Goal: Task Accomplishment & Management: Use online tool/utility

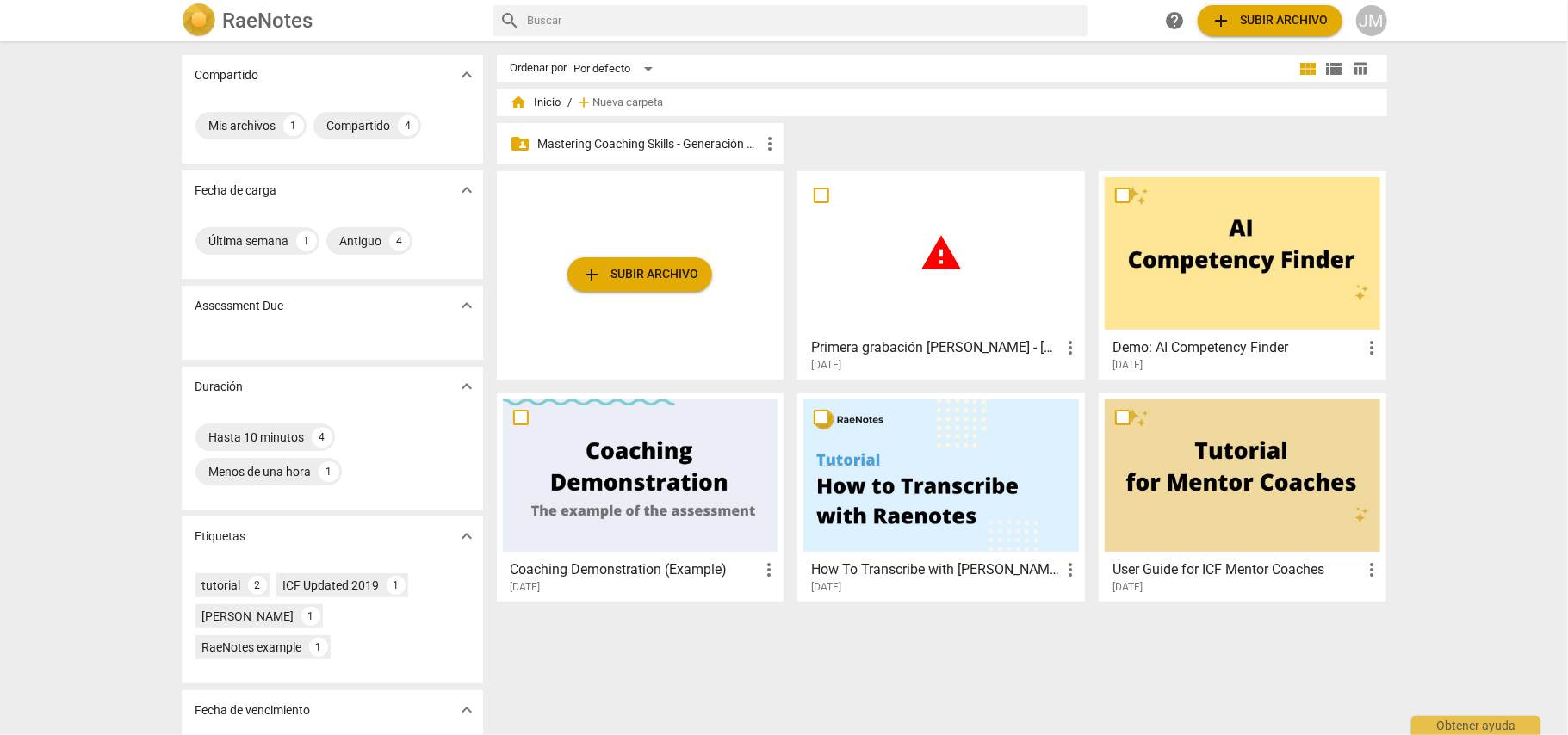
click at [620, 144] on p "Mastering Coaching Skills - Generación 32" at bounding box center [648, 144] width 222 height 18
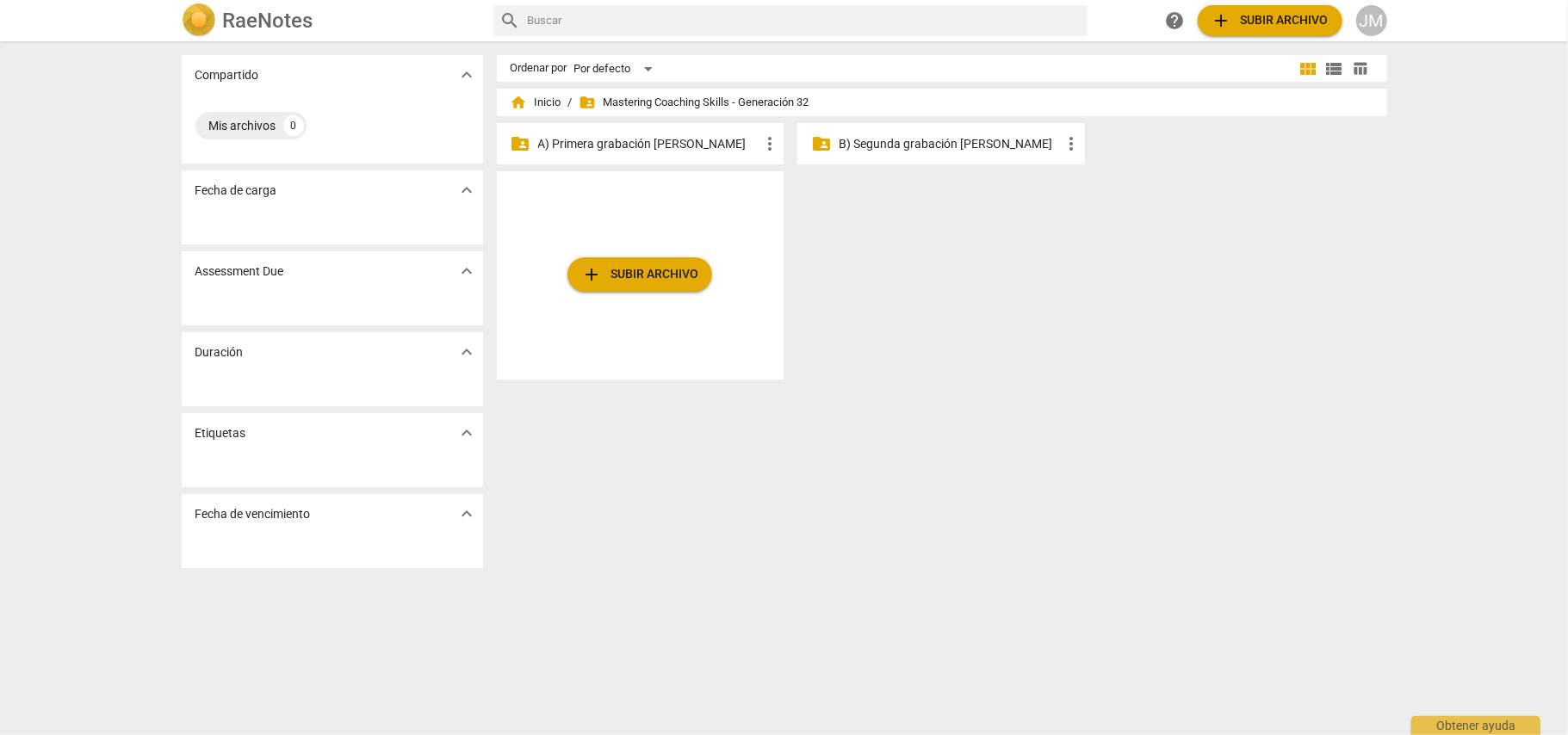
click at [883, 141] on p "B) Segunda grabación [PERSON_NAME]" at bounding box center [949, 144] width 222 height 18
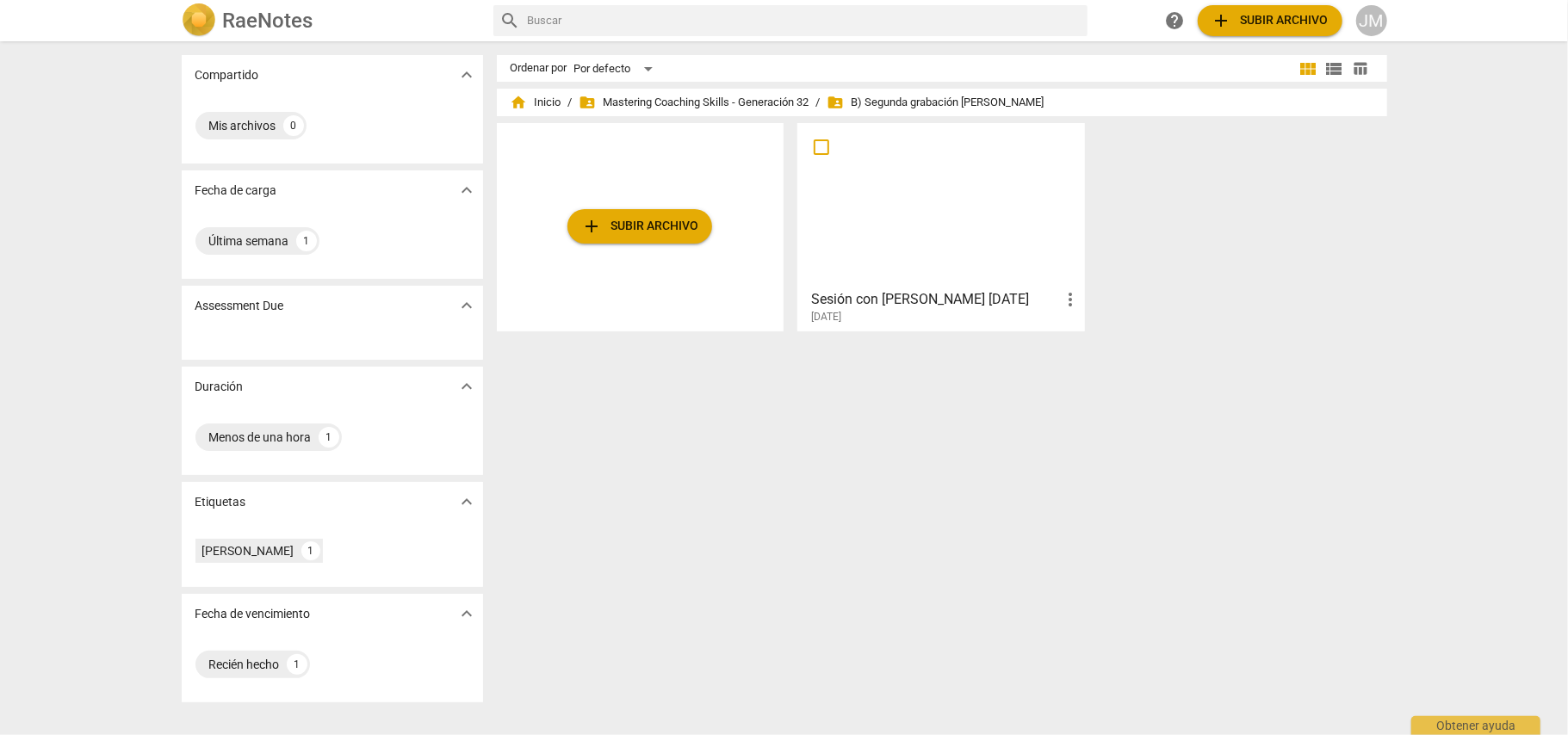
click at [923, 291] on h3 "Sesión con [PERSON_NAME] [DATE]" at bounding box center [935, 299] width 249 height 21
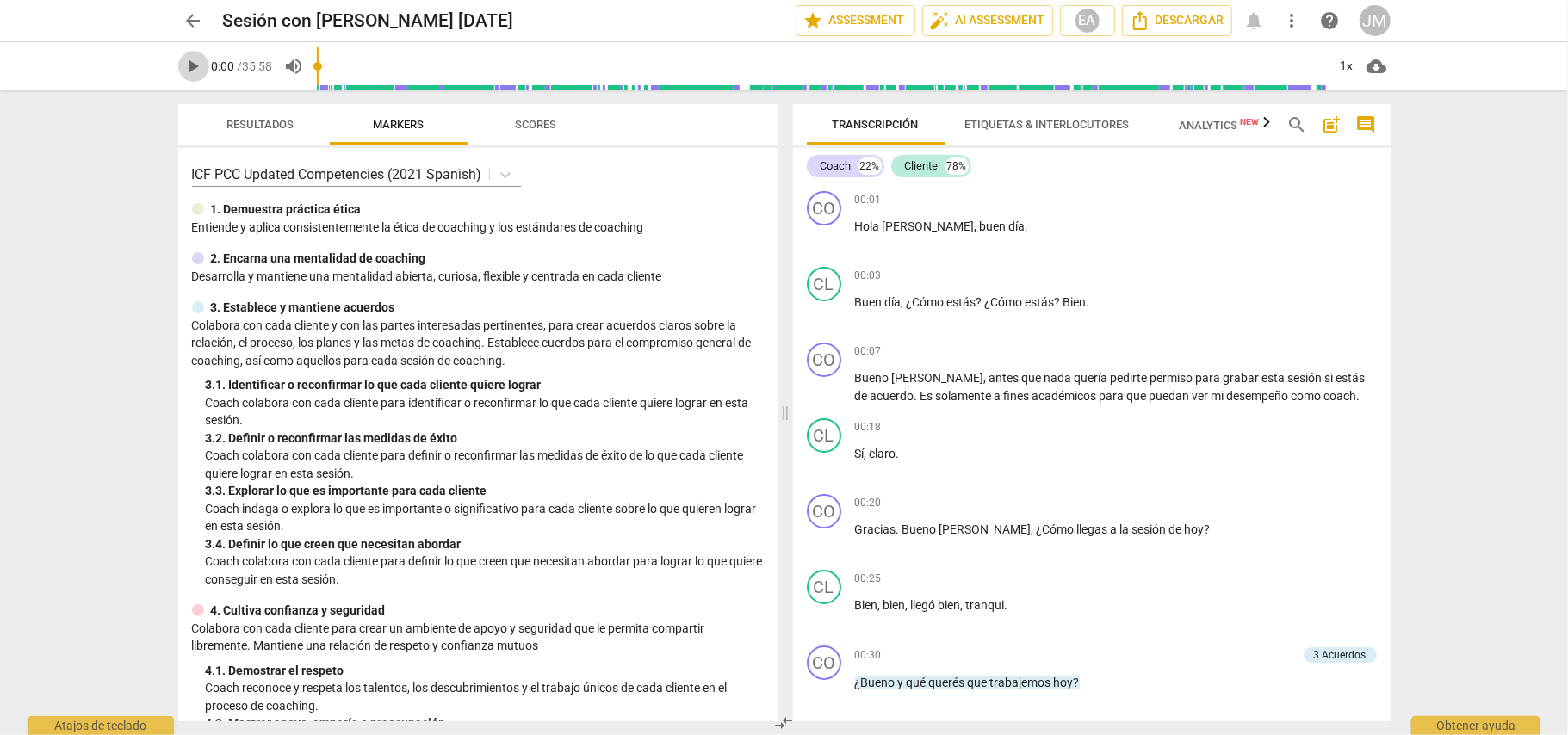
click at [191, 67] on span "play_arrow" at bounding box center [194, 66] width 21 height 21
click at [198, 69] on span "pause" at bounding box center [194, 66] width 21 height 21
type input "500"
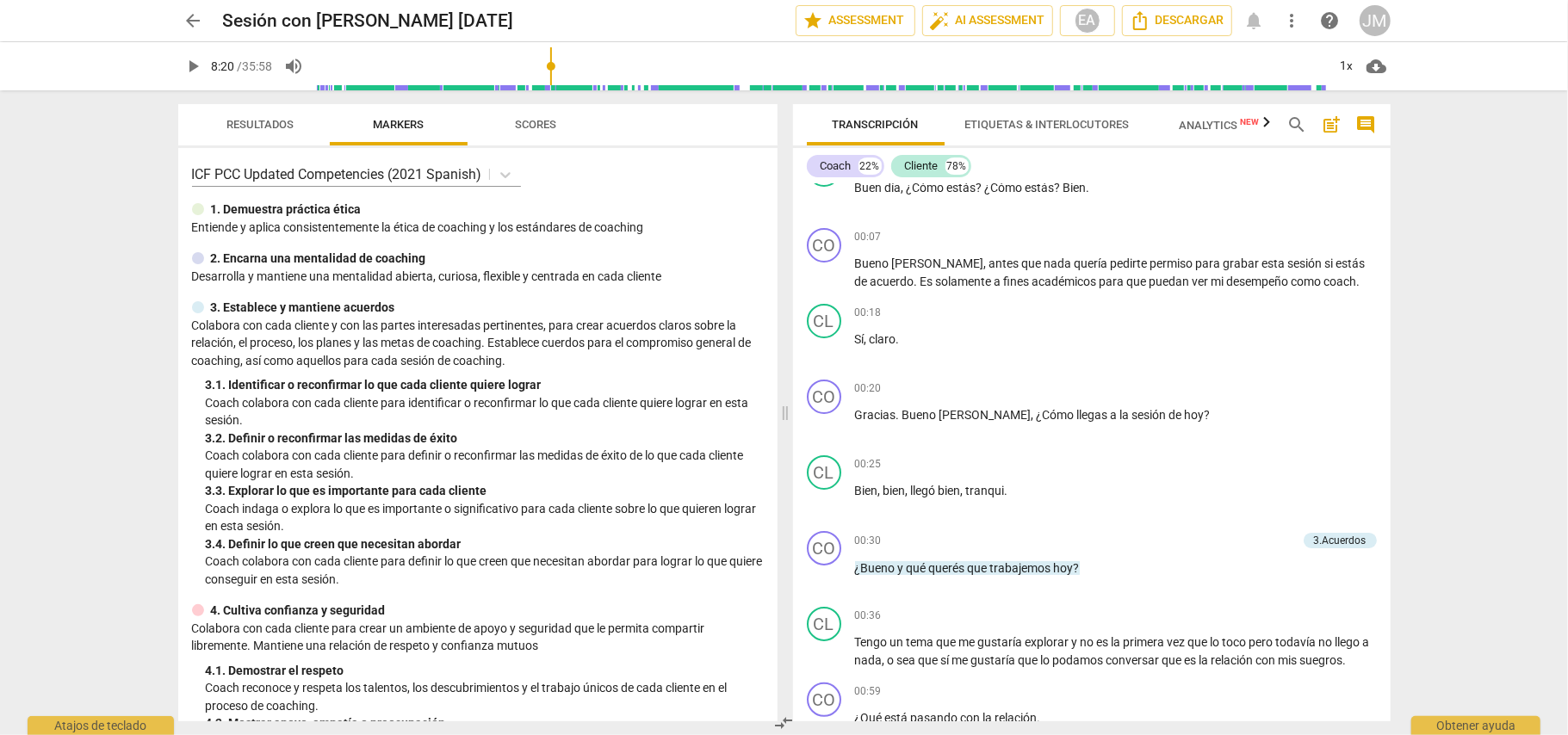
click at [1330, 129] on span "post_add" at bounding box center [1332, 125] width 21 height 21
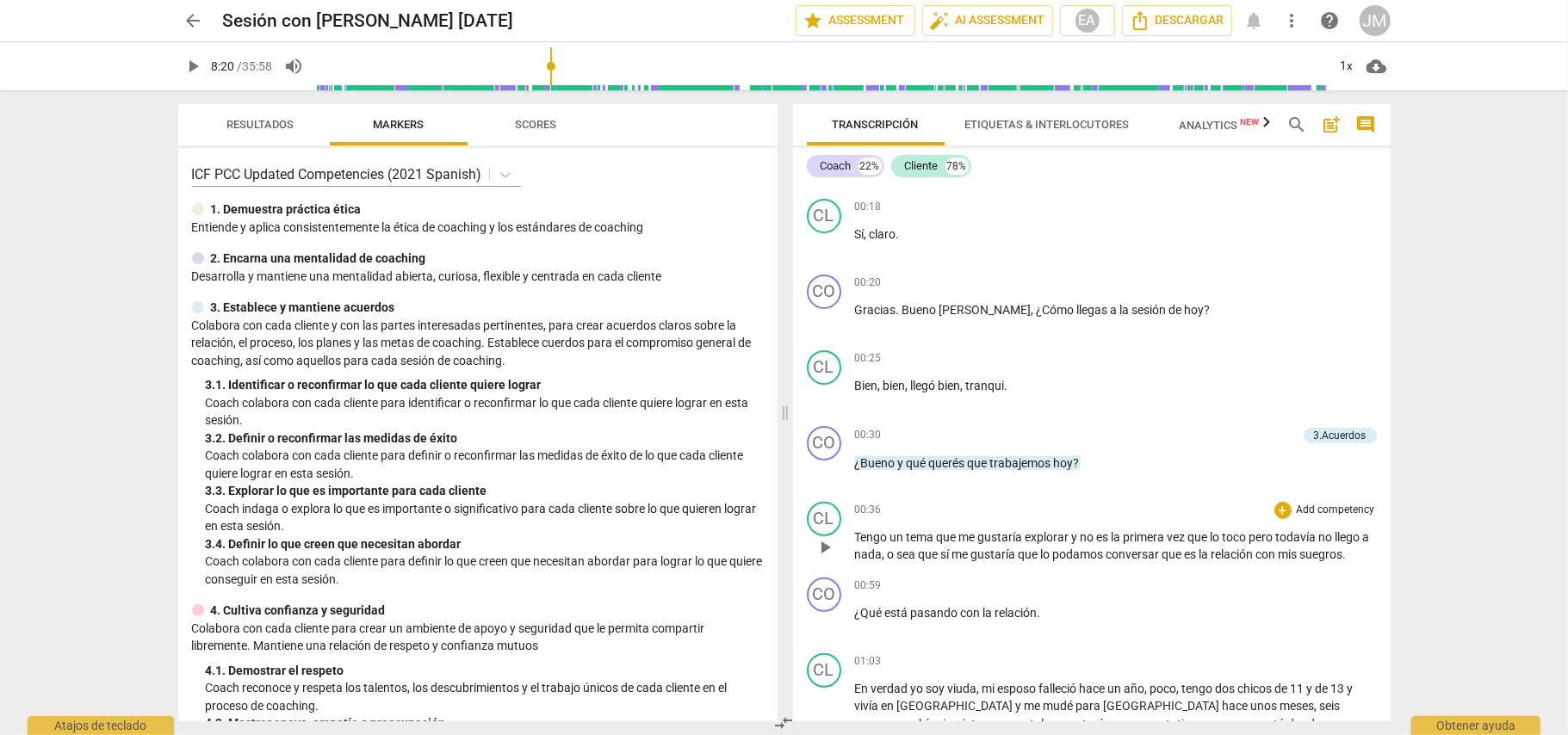
scroll to position [344, 0]
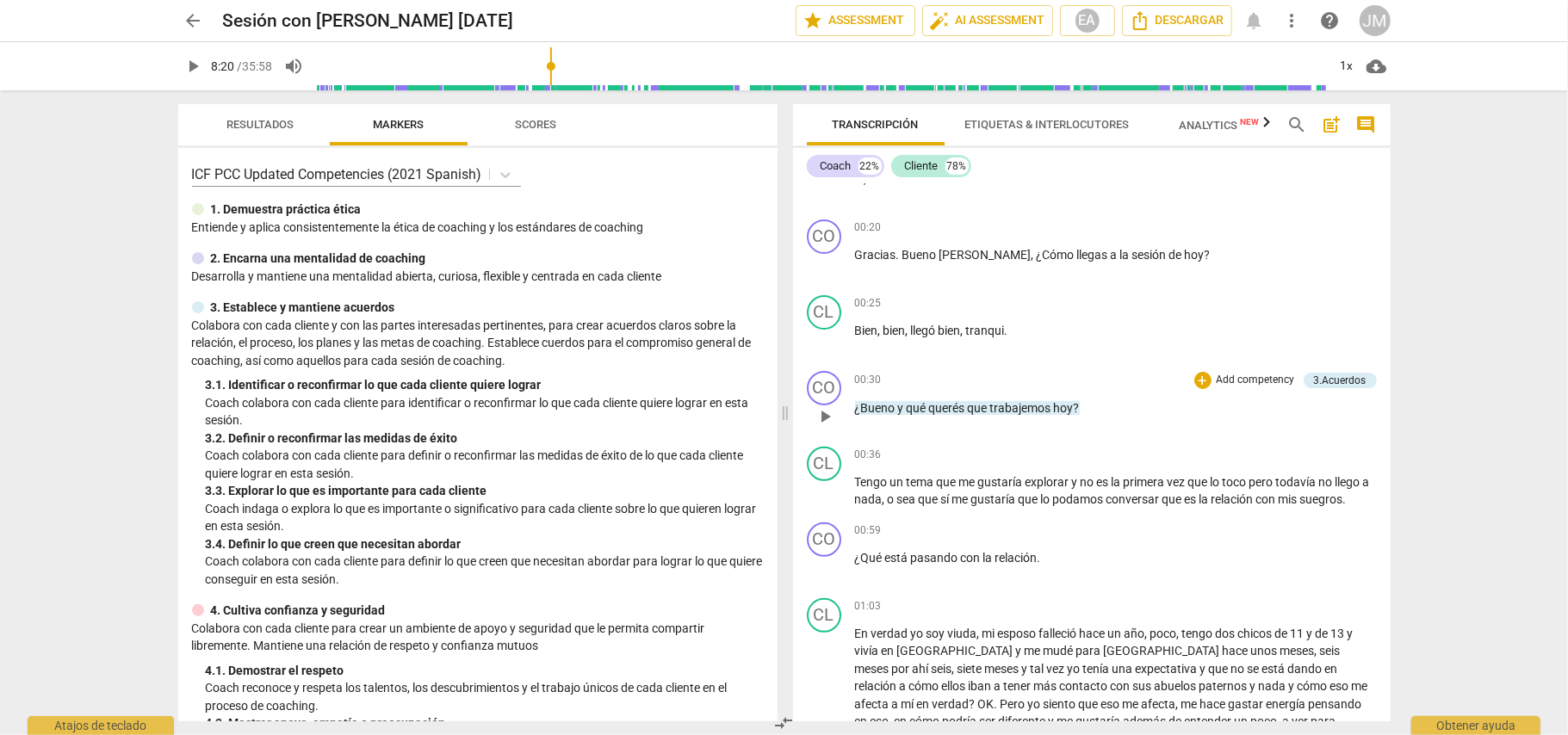
click at [1052, 404] on span "trabajemos" at bounding box center [1022, 408] width 64 height 14
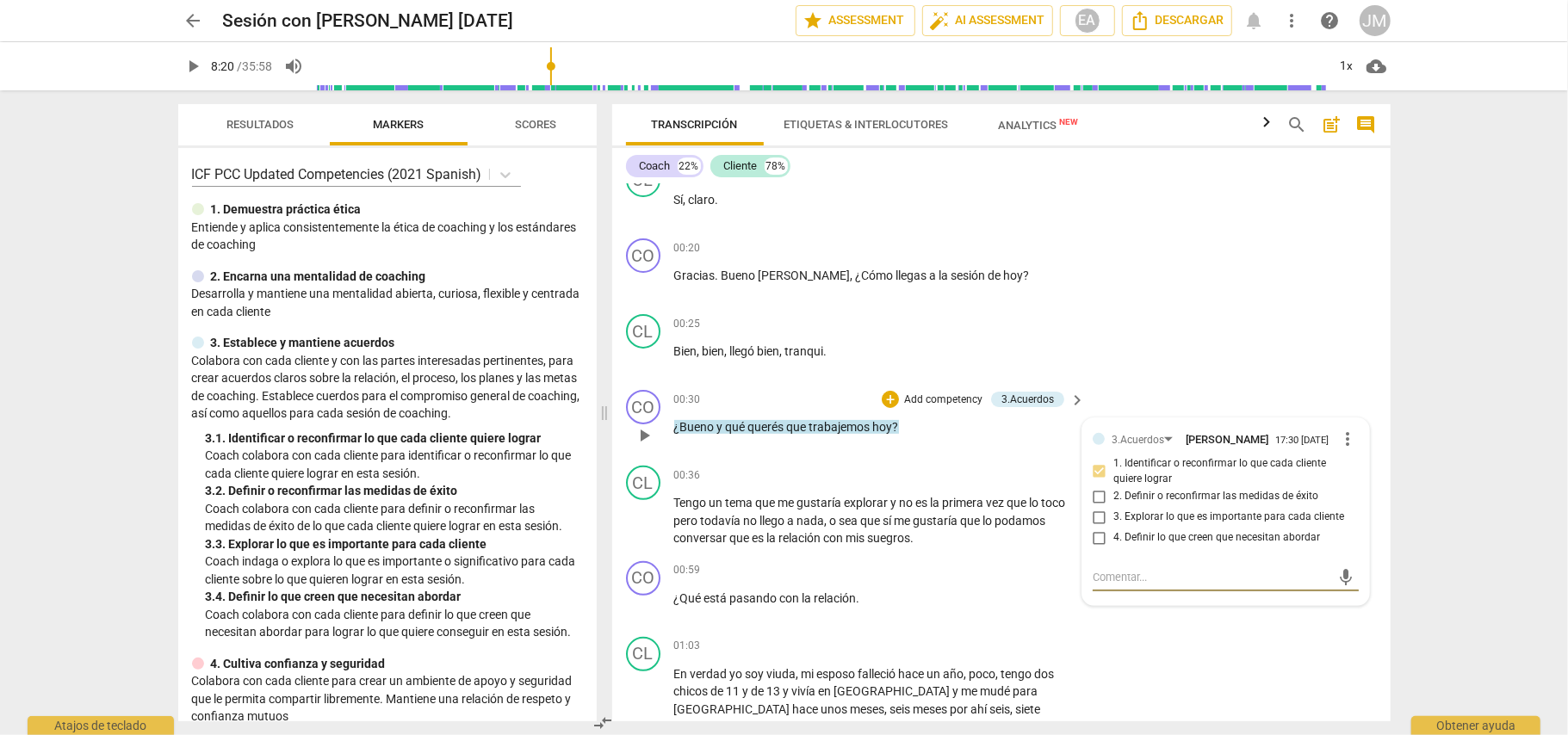
scroll to position [364, 0]
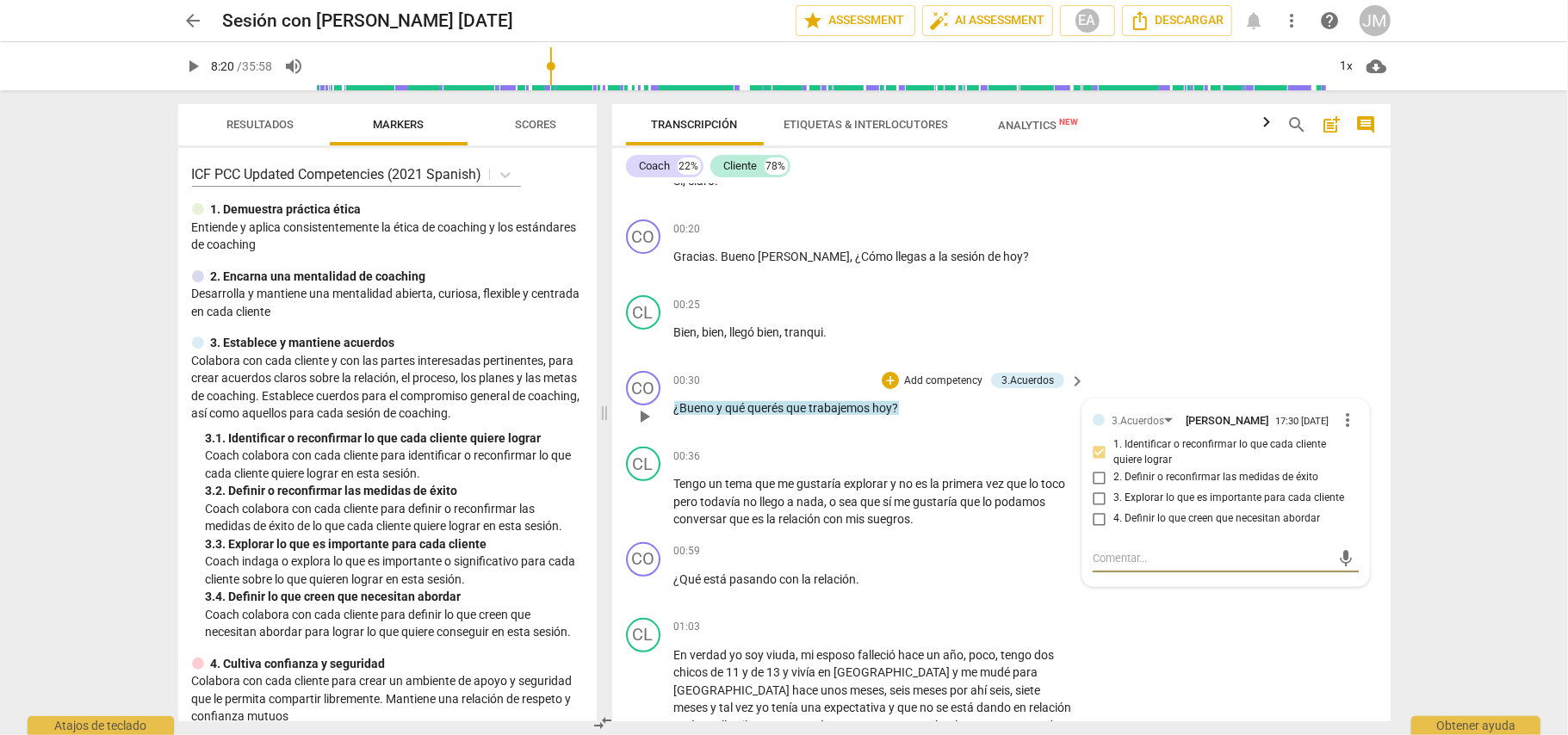
click at [934, 373] on p "Add competency" at bounding box center [943, 381] width 82 height 16
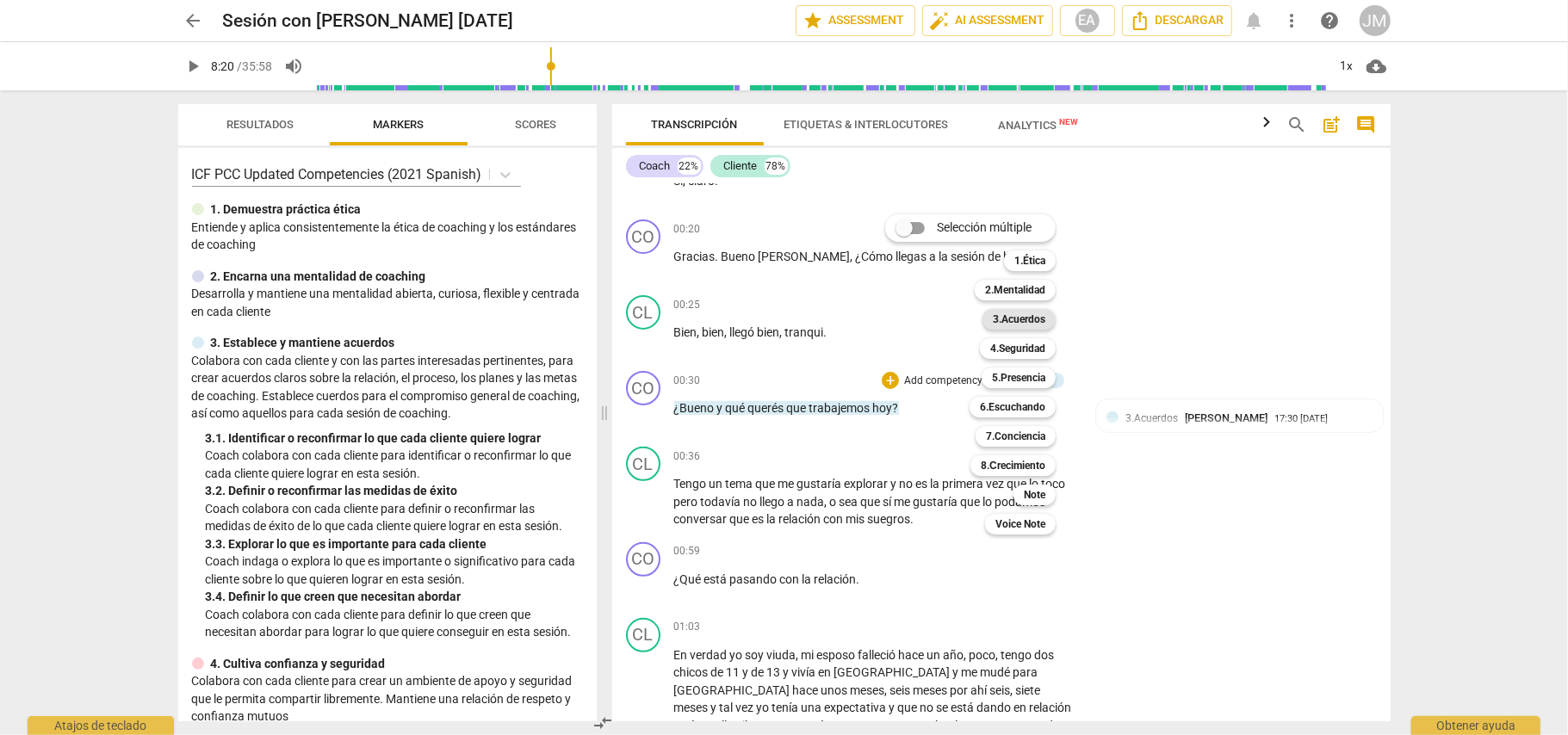
click at [1031, 317] on b "3.Acuerdos" at bounding box center [1019, 319] width 52 height 21
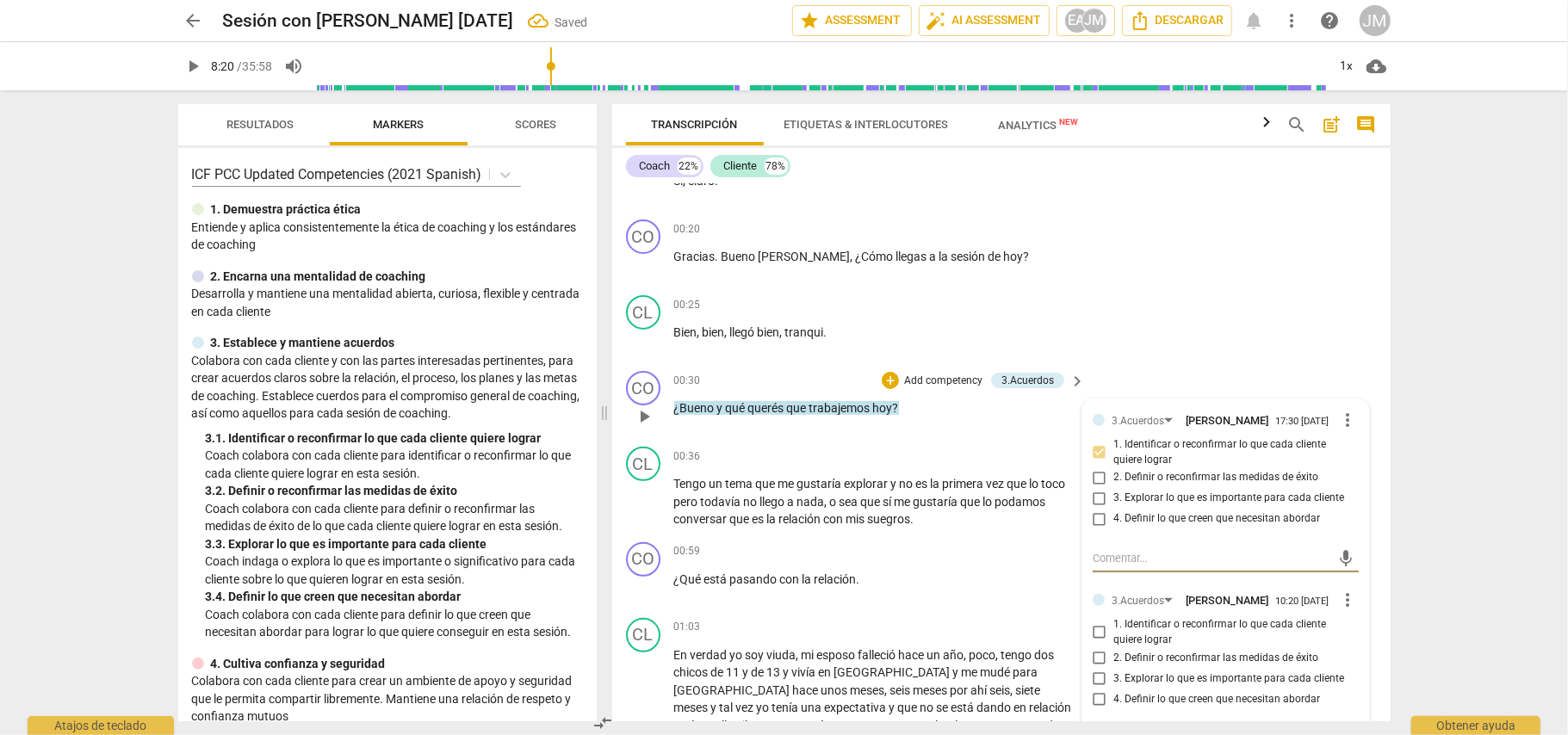
click at [1096, 638] on input "1. Identificar o reconfirmar lo que cada cliente quiere lograr" at bounding box center [1100, 632] width 28 height 21
checkbox input "true"
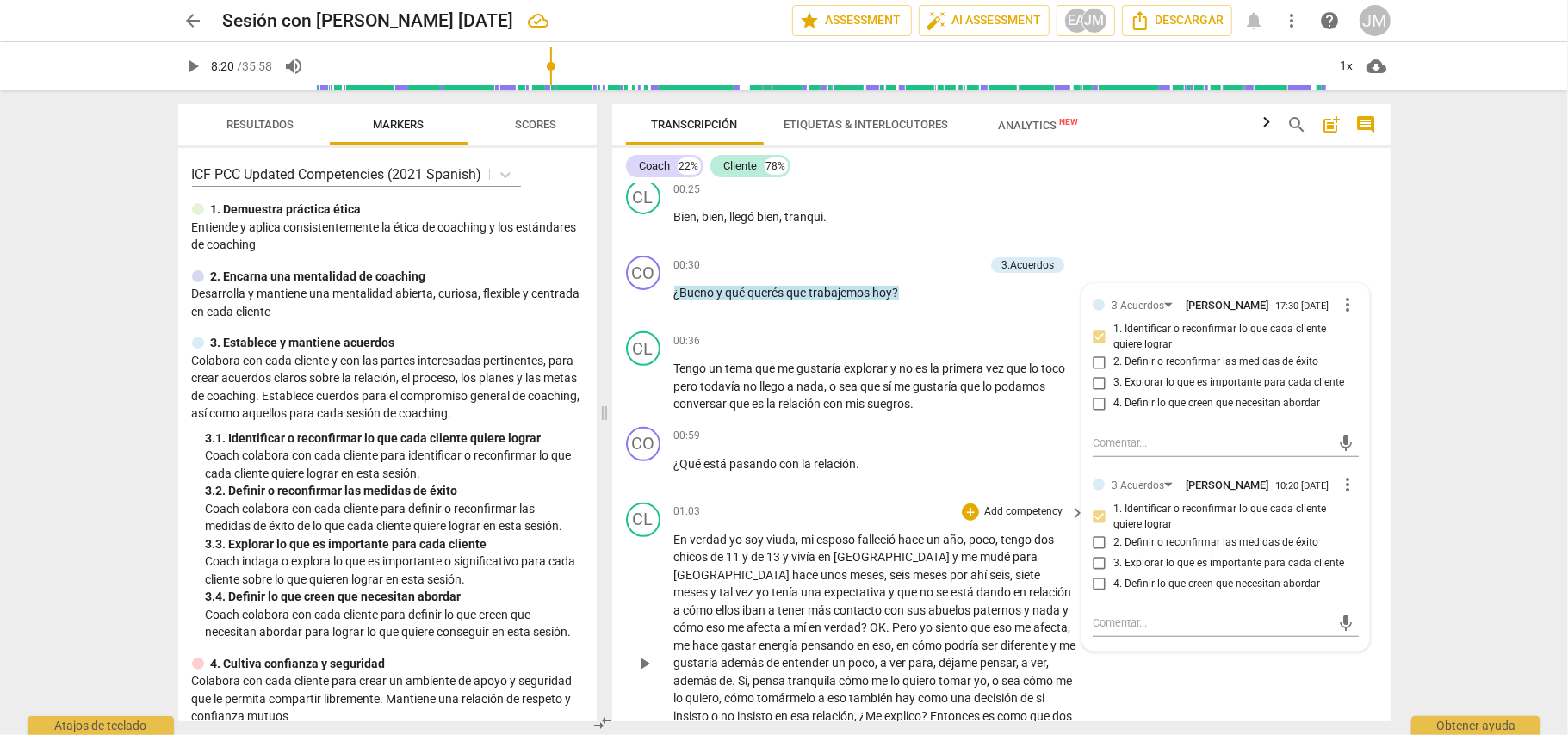
click at [1235, 683] on div "CL play_arrow pause 01:03 + Add competency keyboard_arrow_right En verdad yo so…" at bounding box center [1002, 649] width 779 height 307
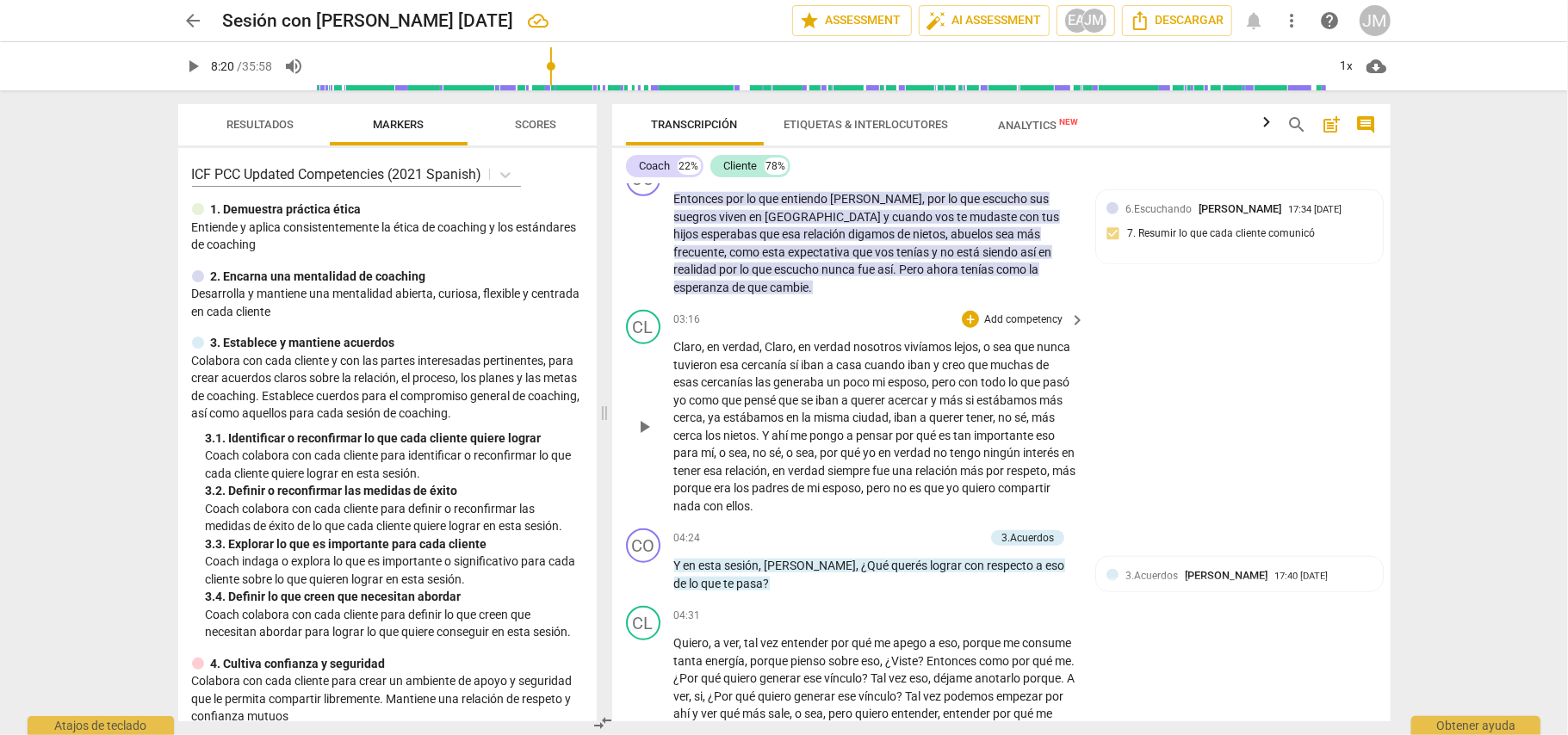
scroll to position [1167, 0]
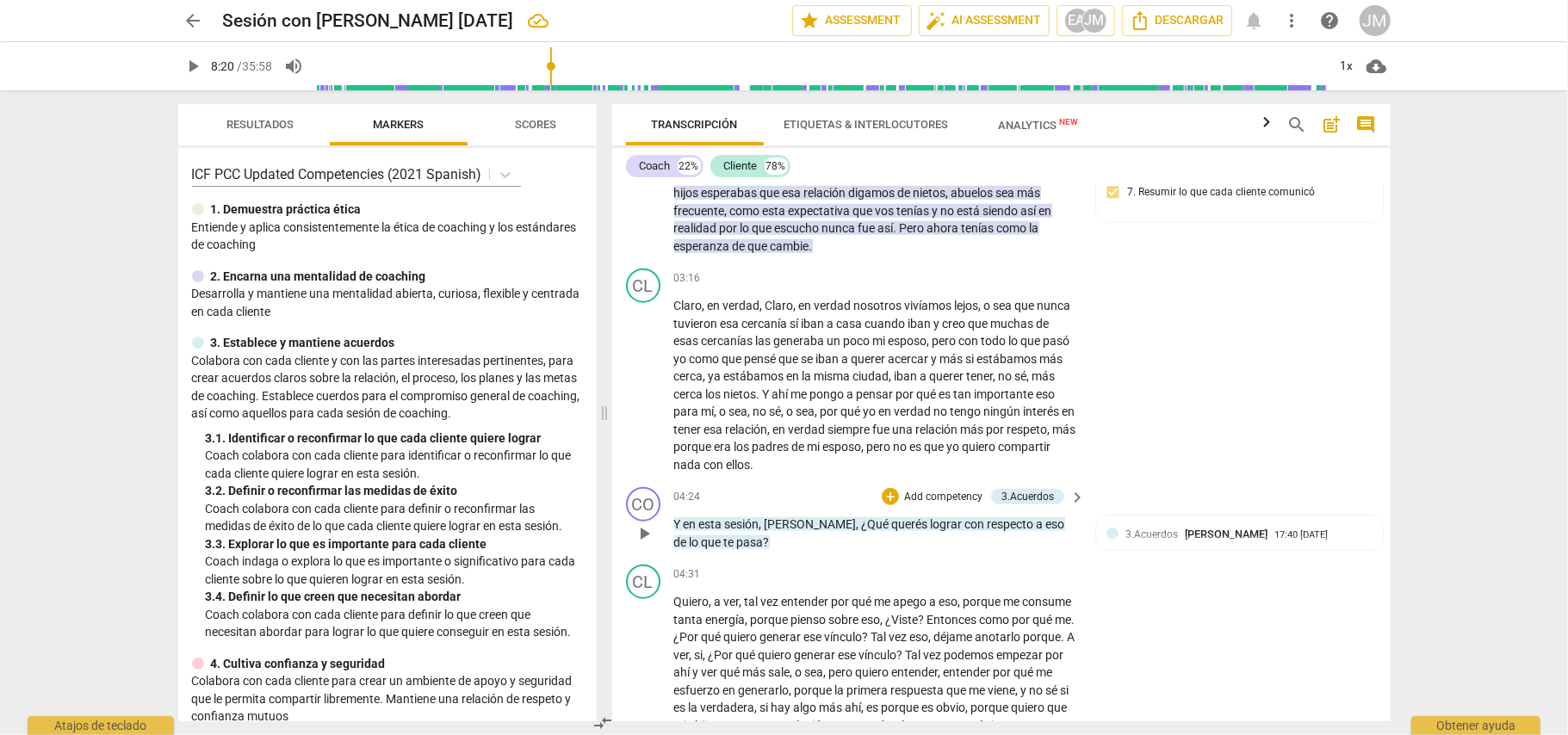
click at [1046, 518] on span "eso" at bounding box center [1055, 525] width 19 height 14
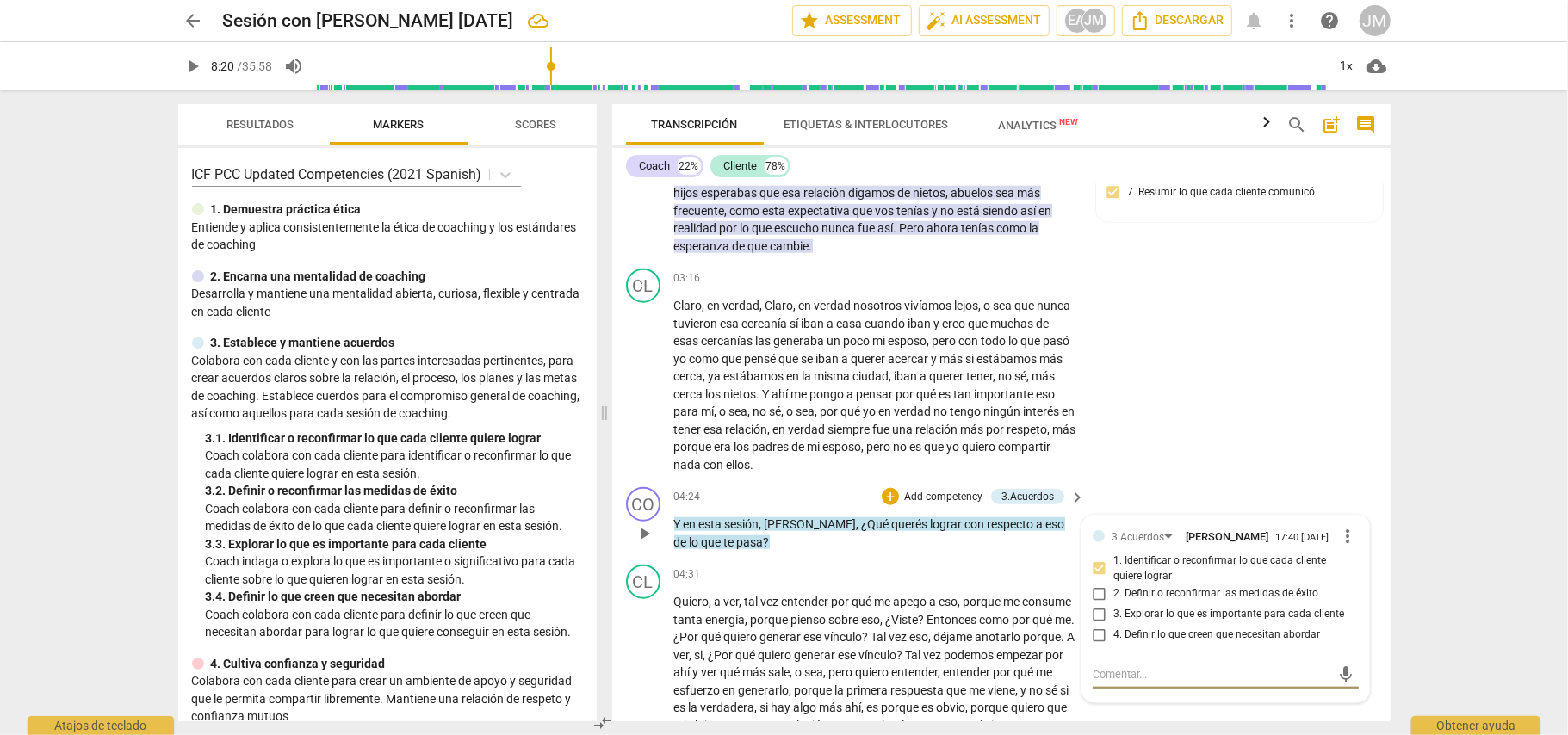
click at [944, 490] on p "Add competency" at bounding box center [943, 498] width 82 height 16
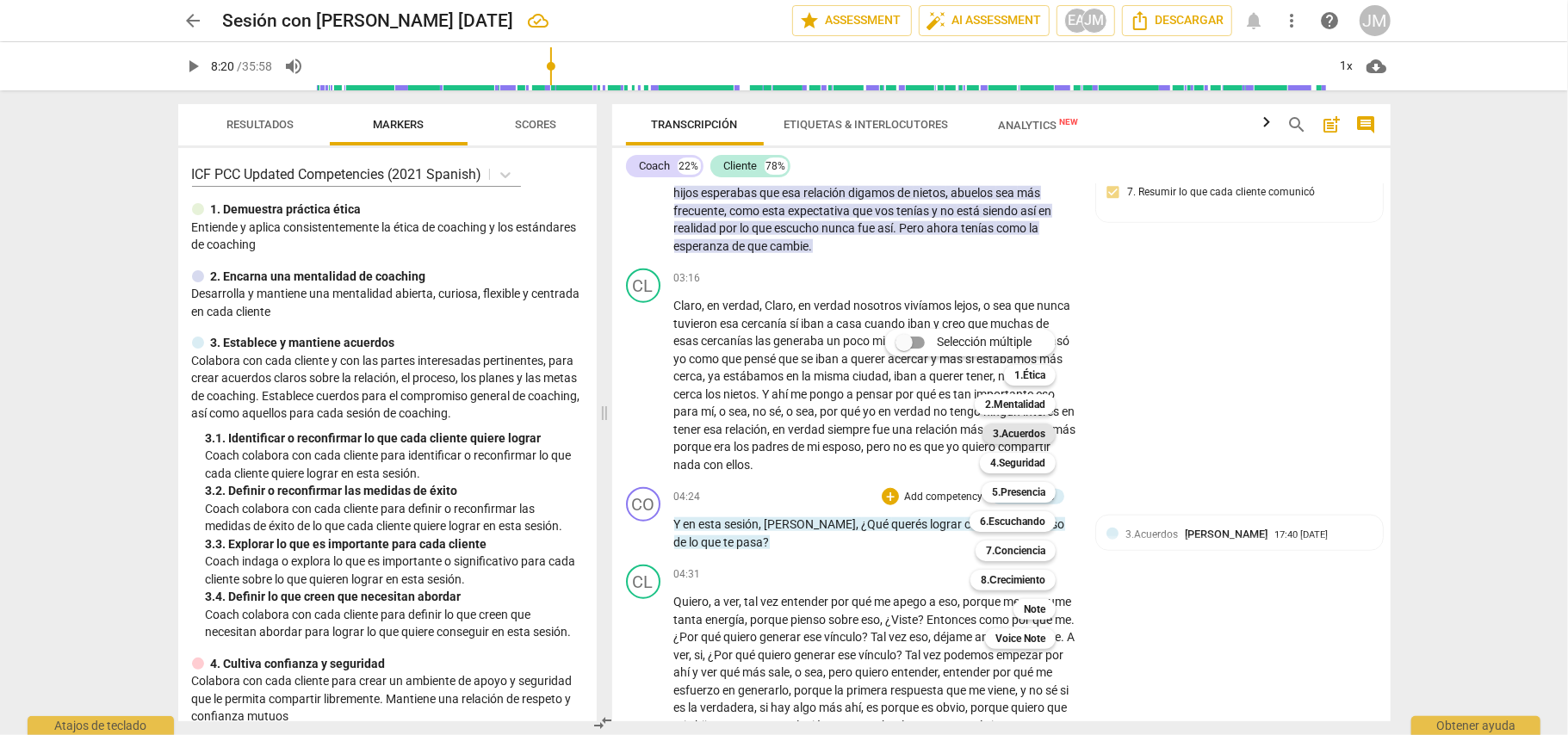
click at [1038, 438] on b "3.Acuerdos" at bounding box center [1019, 434] width 52 height 21
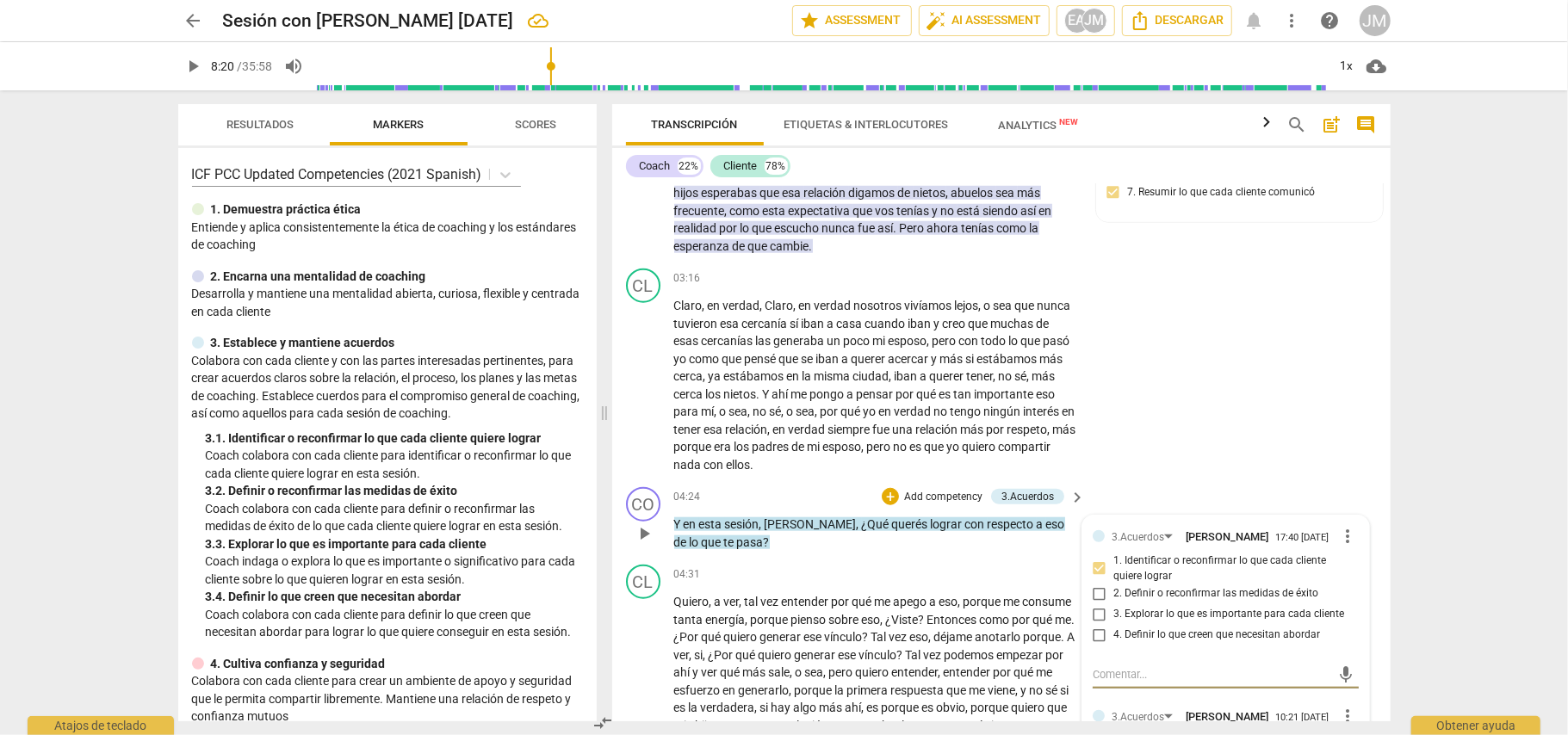
scroll to position [1281, 0]
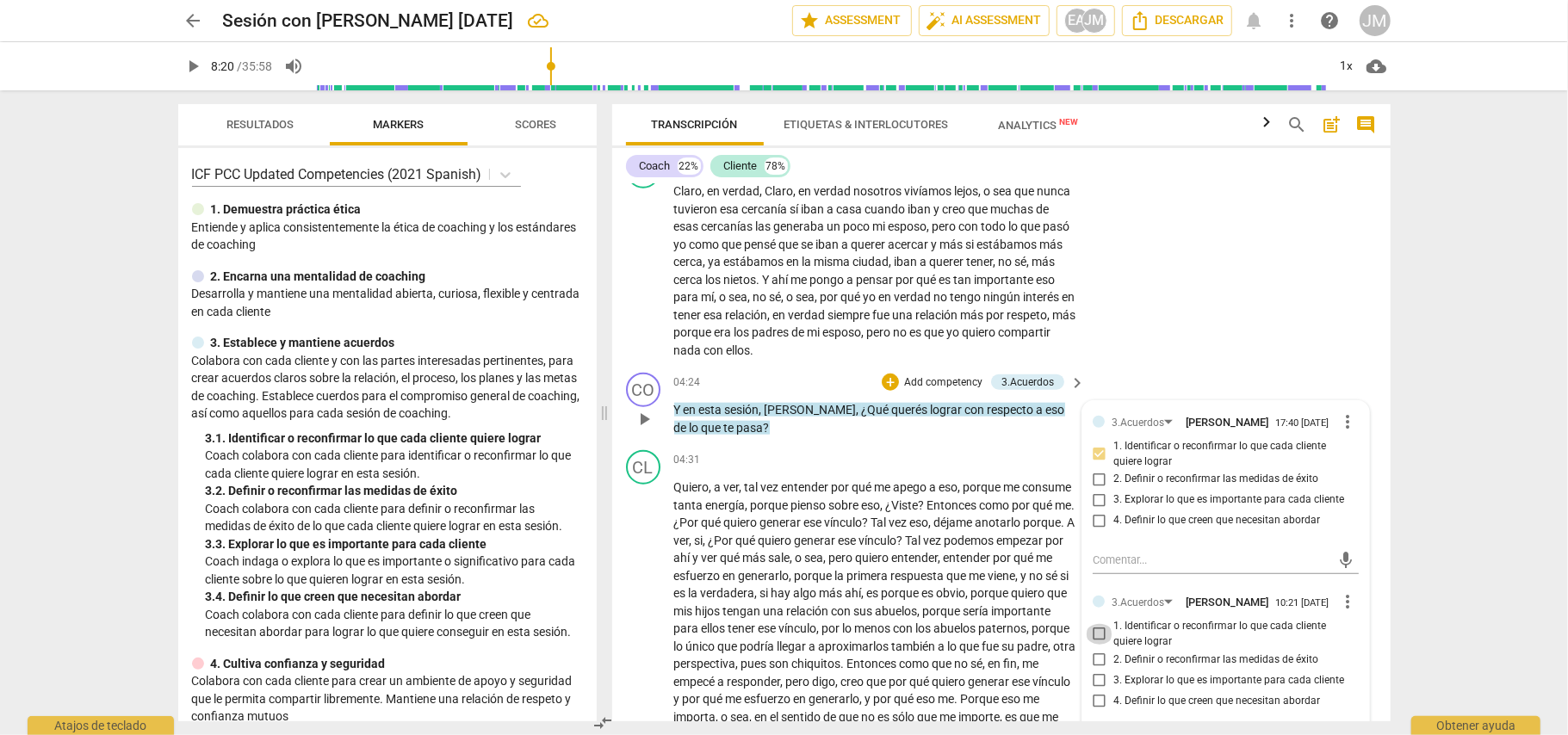
click at [1104, 631] on input "1. Identificar o reconfirmar lo que cada cliente quiere lograr" at bounding box center [1100, 634] width 28 height 21
checkbox input "true"
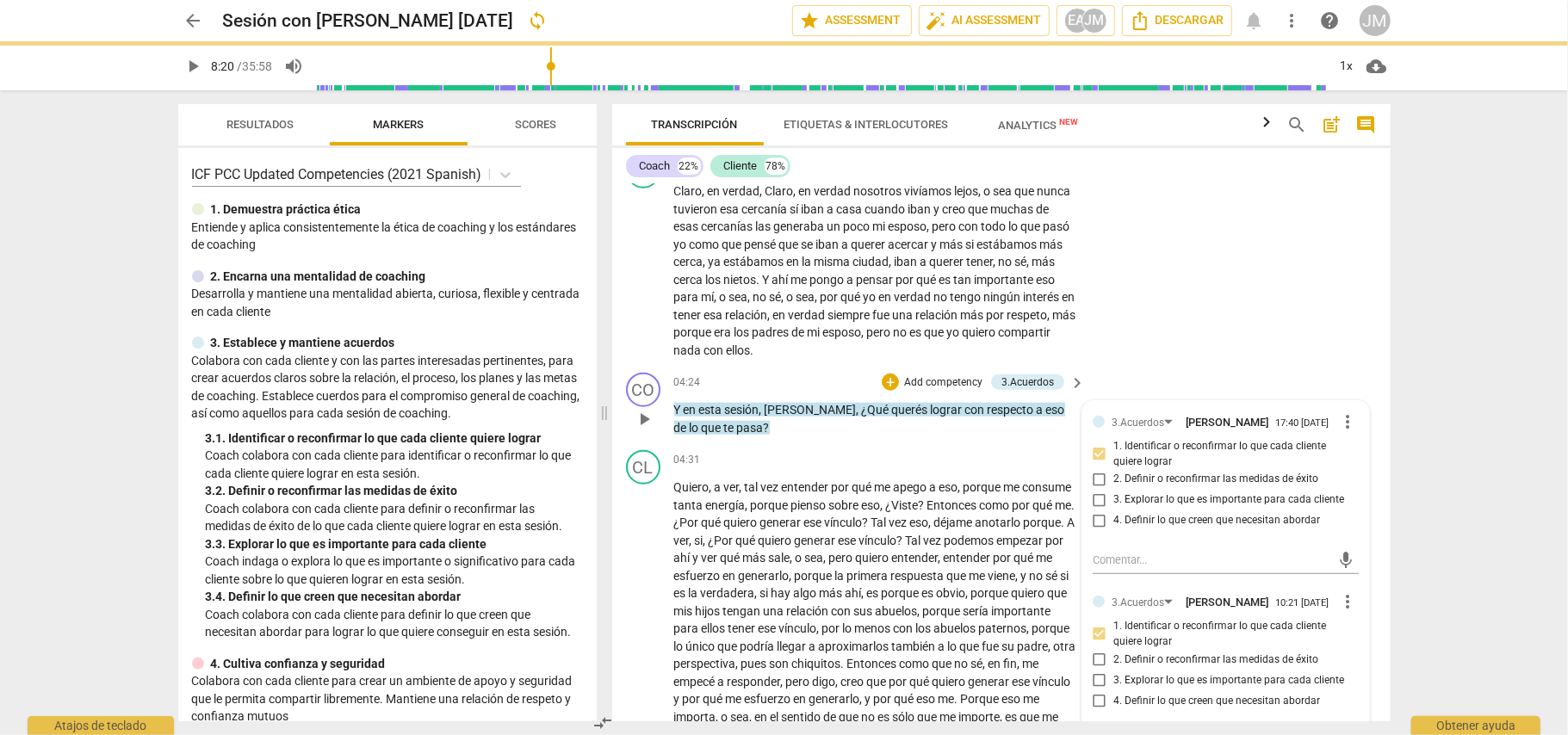
click at [892, 434] on div "CO play_arrow pause 04:24 + Add competency 3.Acuerdos keyboard_arrow_right Y en…" at bounding box center [1002, 404] width 779 height 77
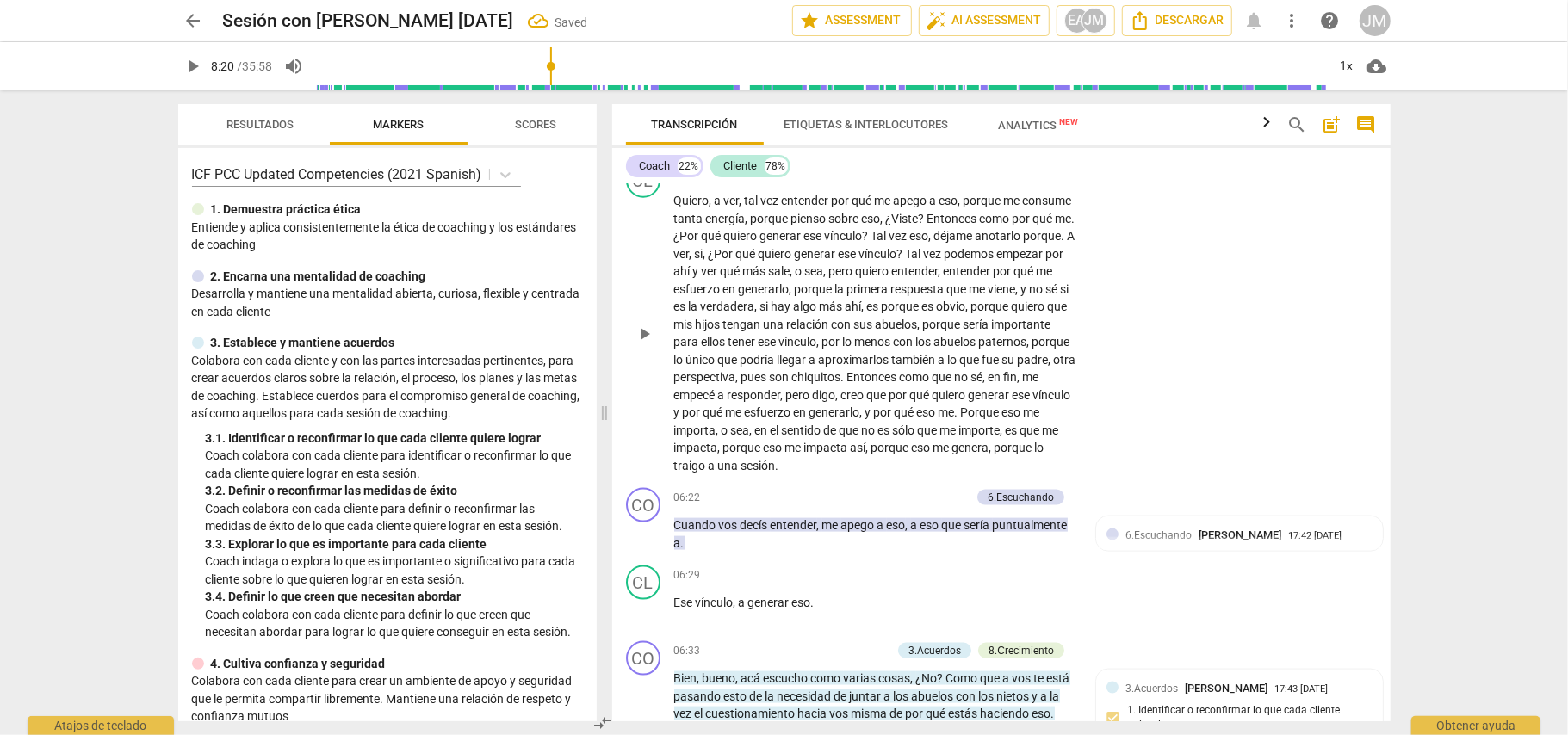
scroll to position [1626, 0]
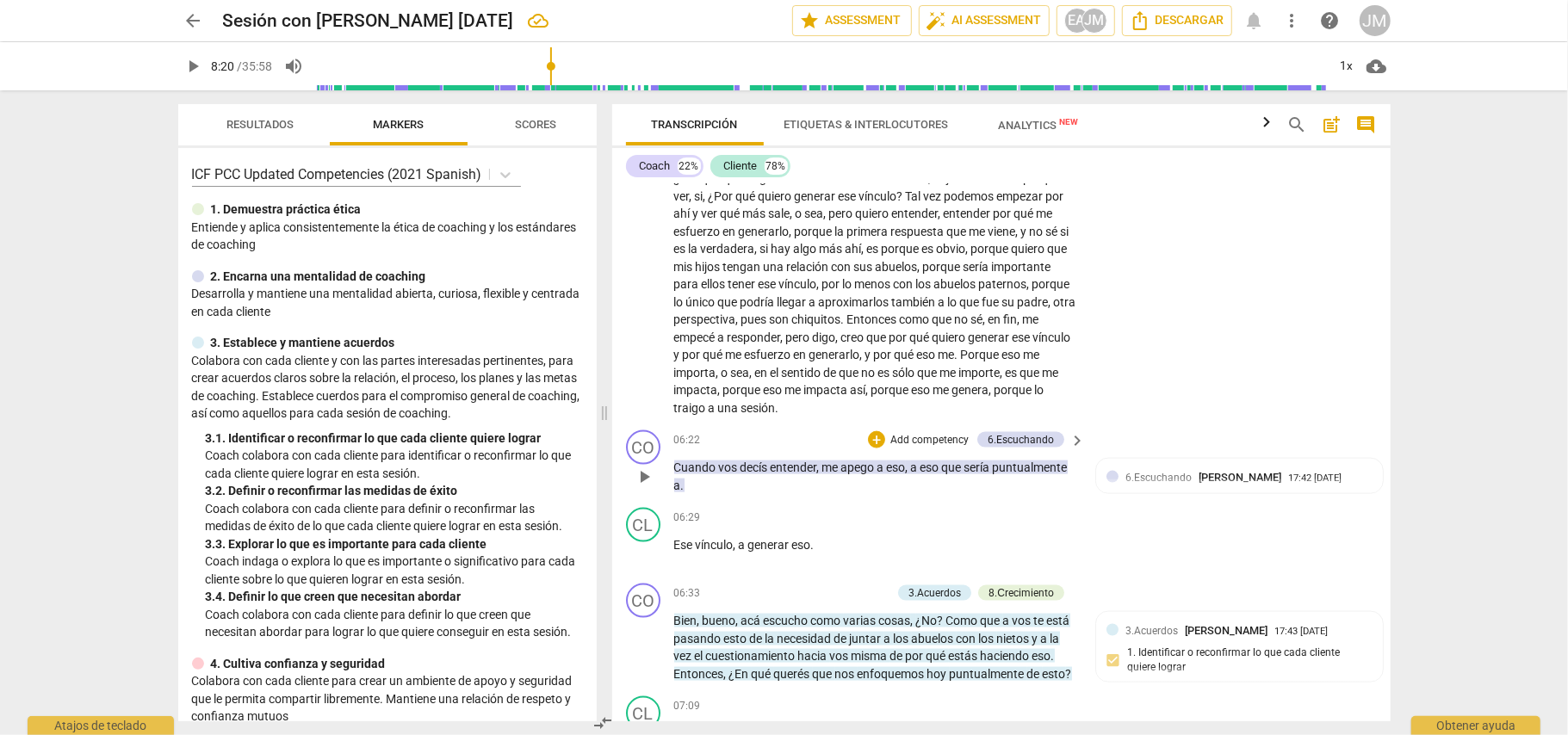
click at [993, 461] on span "sería" at bounding box center [978, 467] width 29 height 14
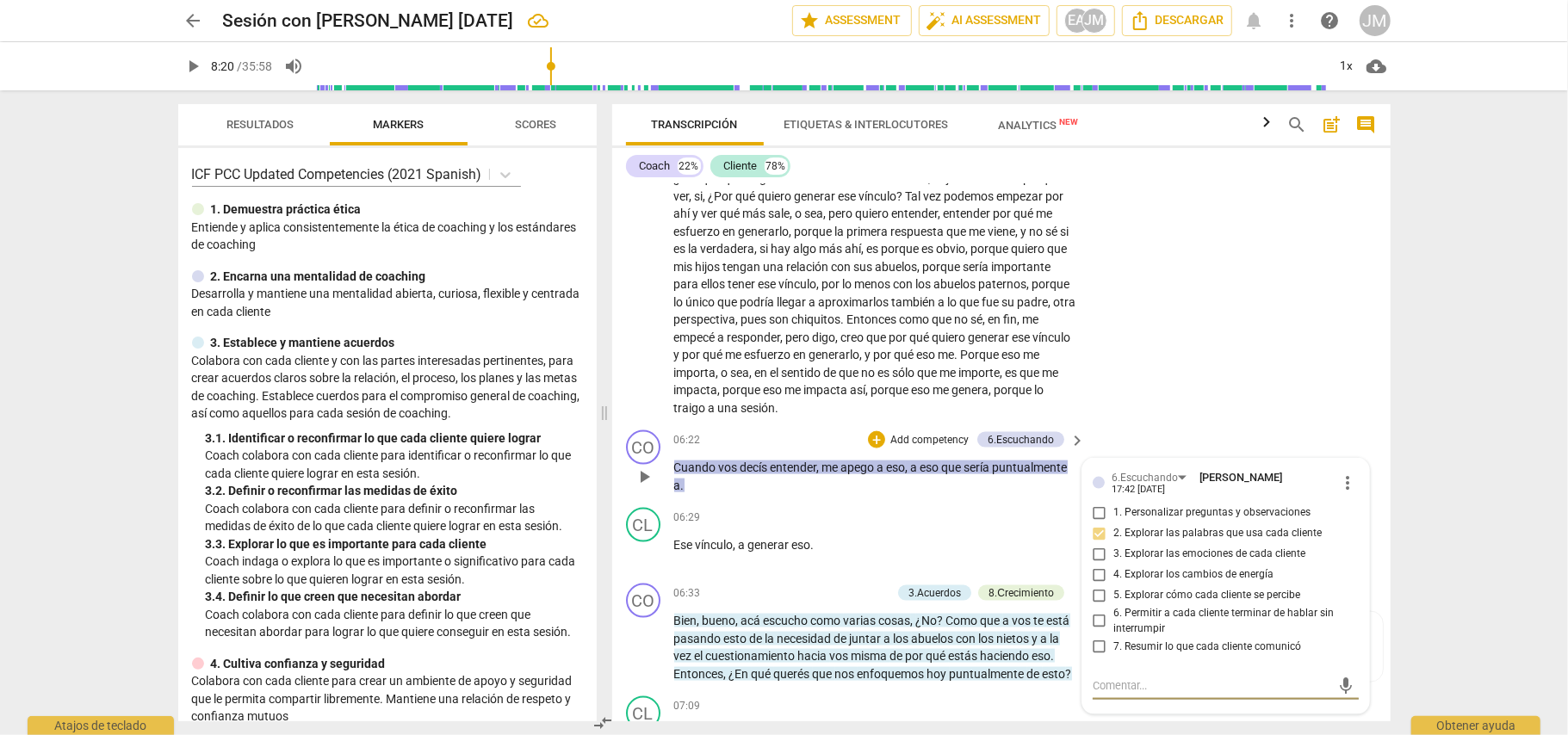
click at [928, 433] on p "Add competency" at bounding box center [929, 441] width 82 height 16
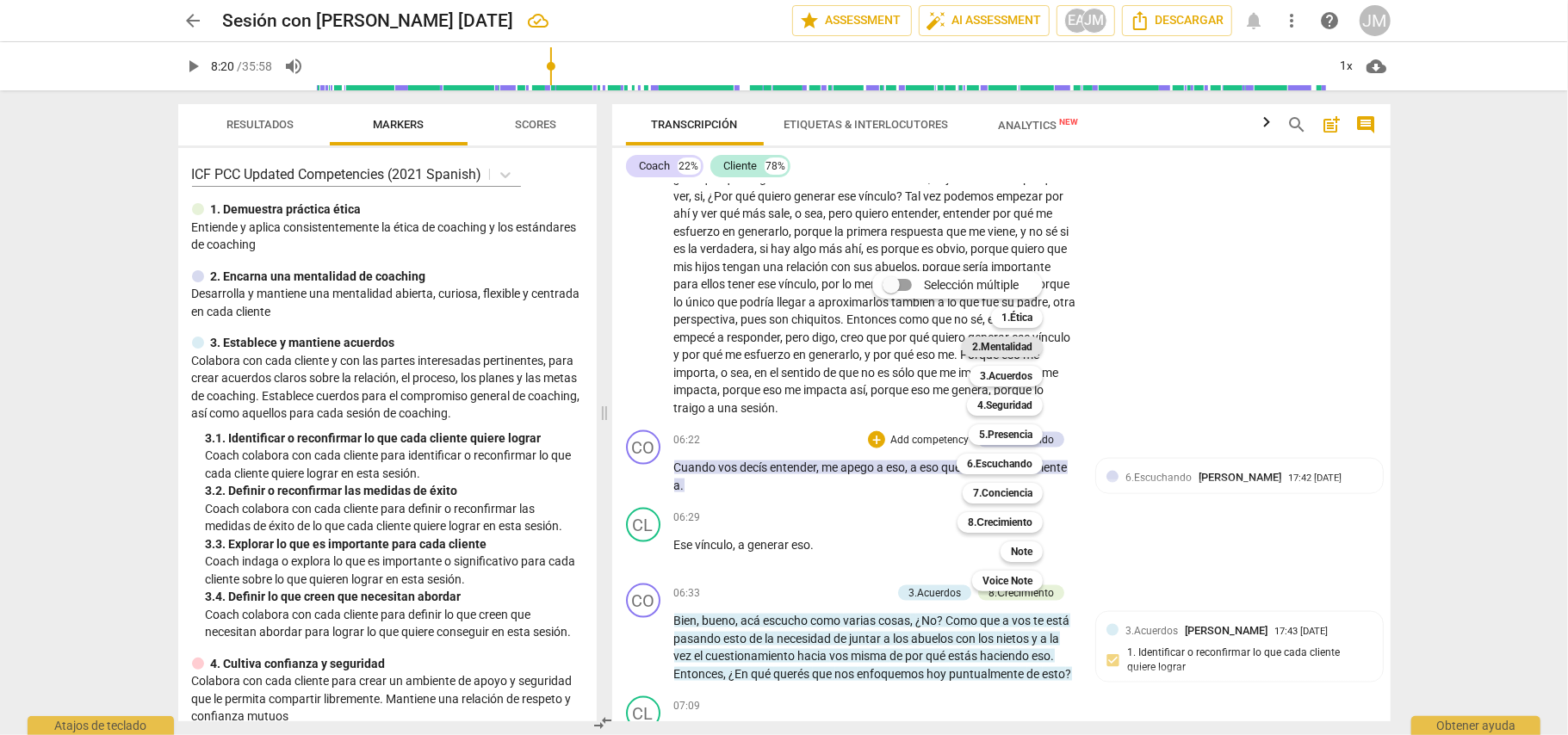
click at [1006, 346] on b "2.Mentalidad" at bounding box center [1002, 347] width 60 height 21
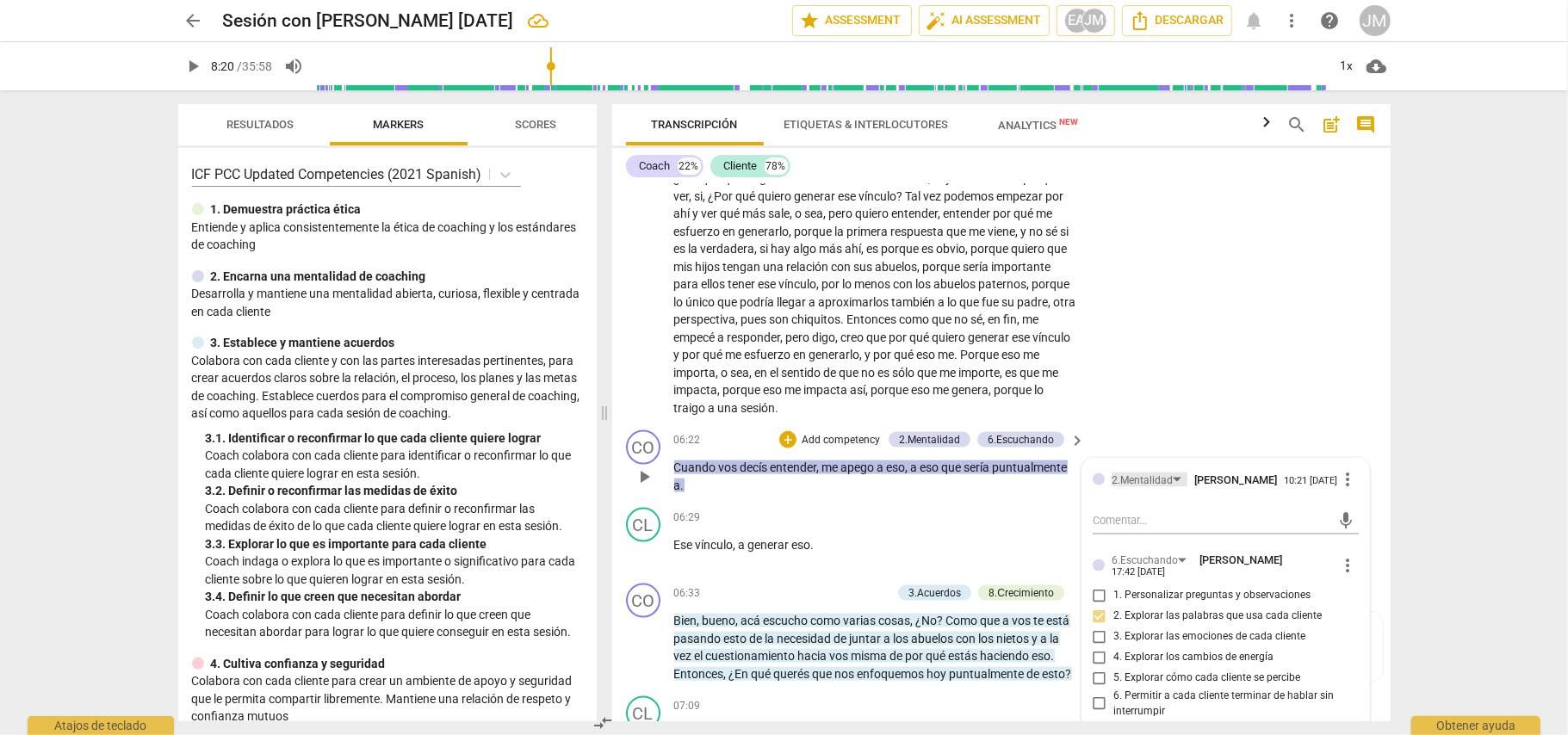
click at [1172, 472] on div "2.Mentalidad" at bounding box center [1149, 479] width 76 height 15
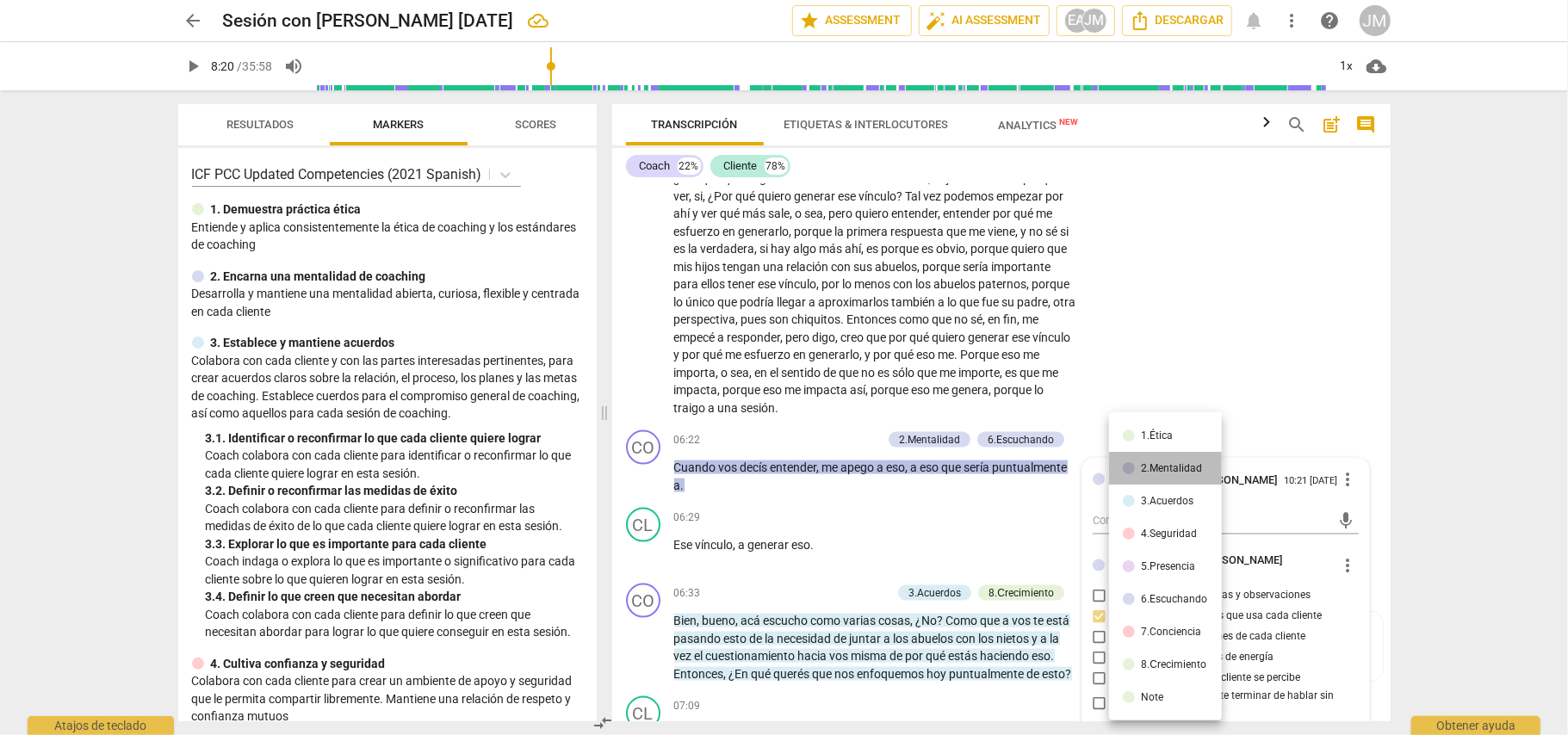
click at [1173, 470] on div "2.Mentalidad" at bounding box center [1172, 468] width 61 height 10
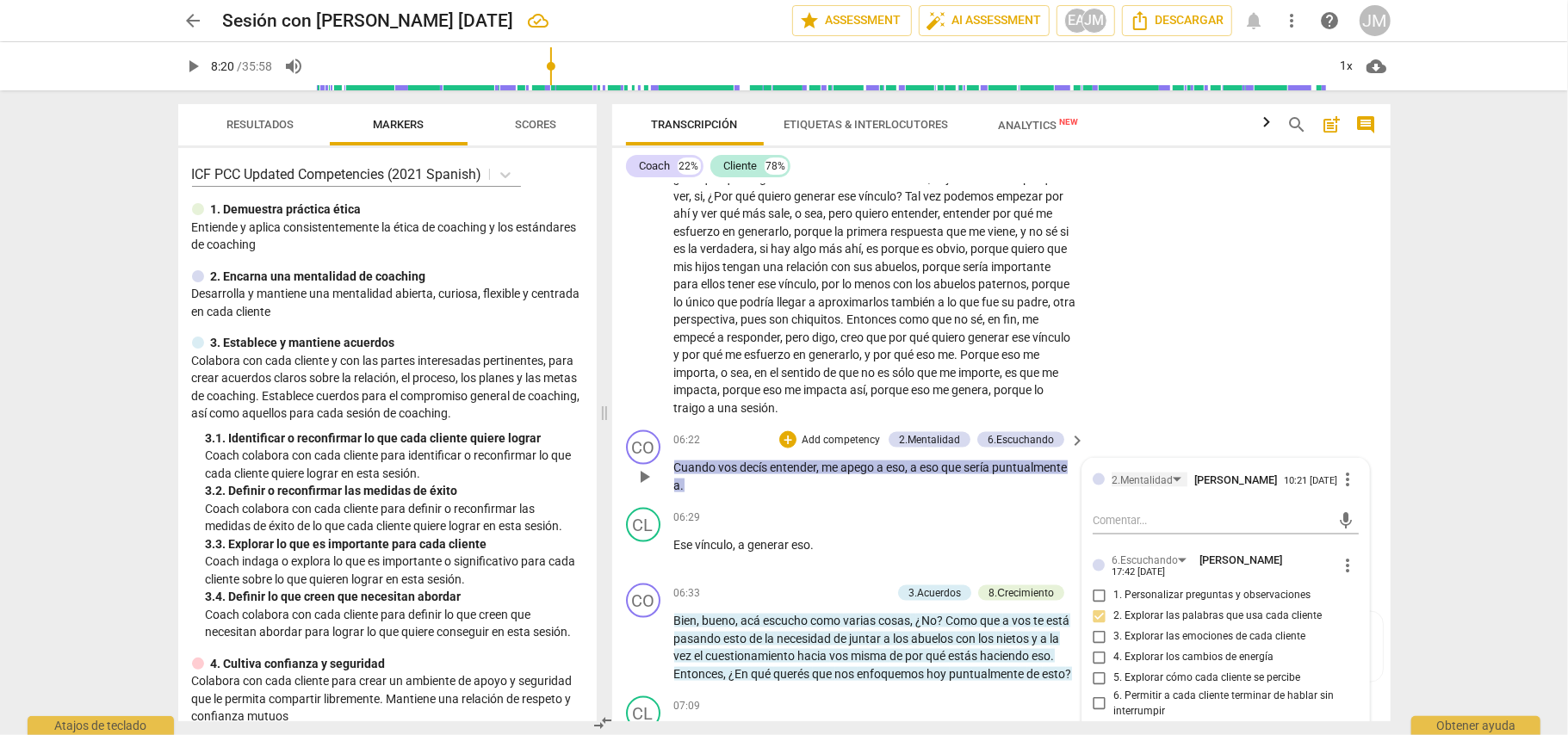
scroll to position [1741, 0]
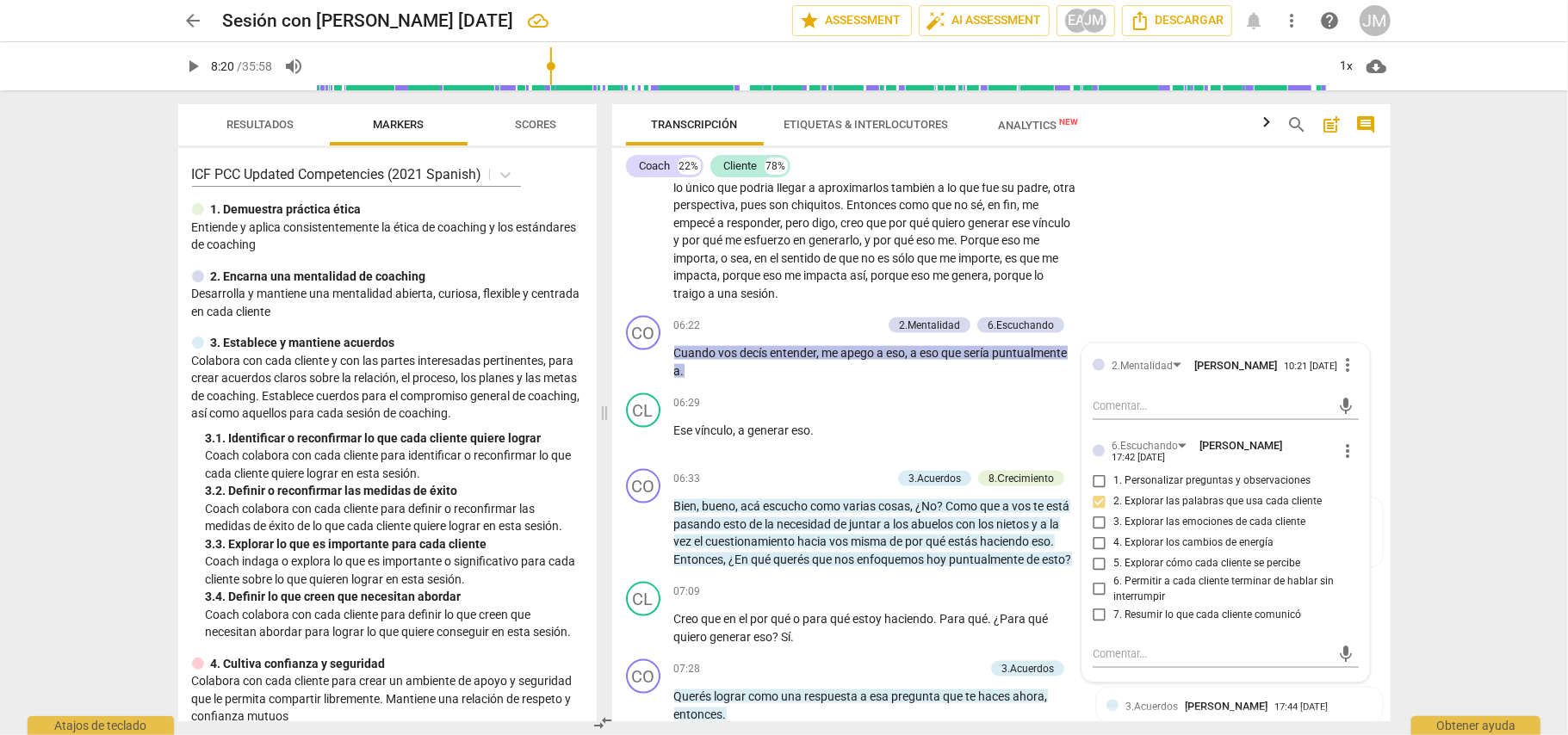
click at [1474, 525] on div "arrow_back Sesión con [PERSON_NAME] [DATE] edit star Assessment auto_fix_high A…" at bounding box center [784, 367] width 1568 height 735
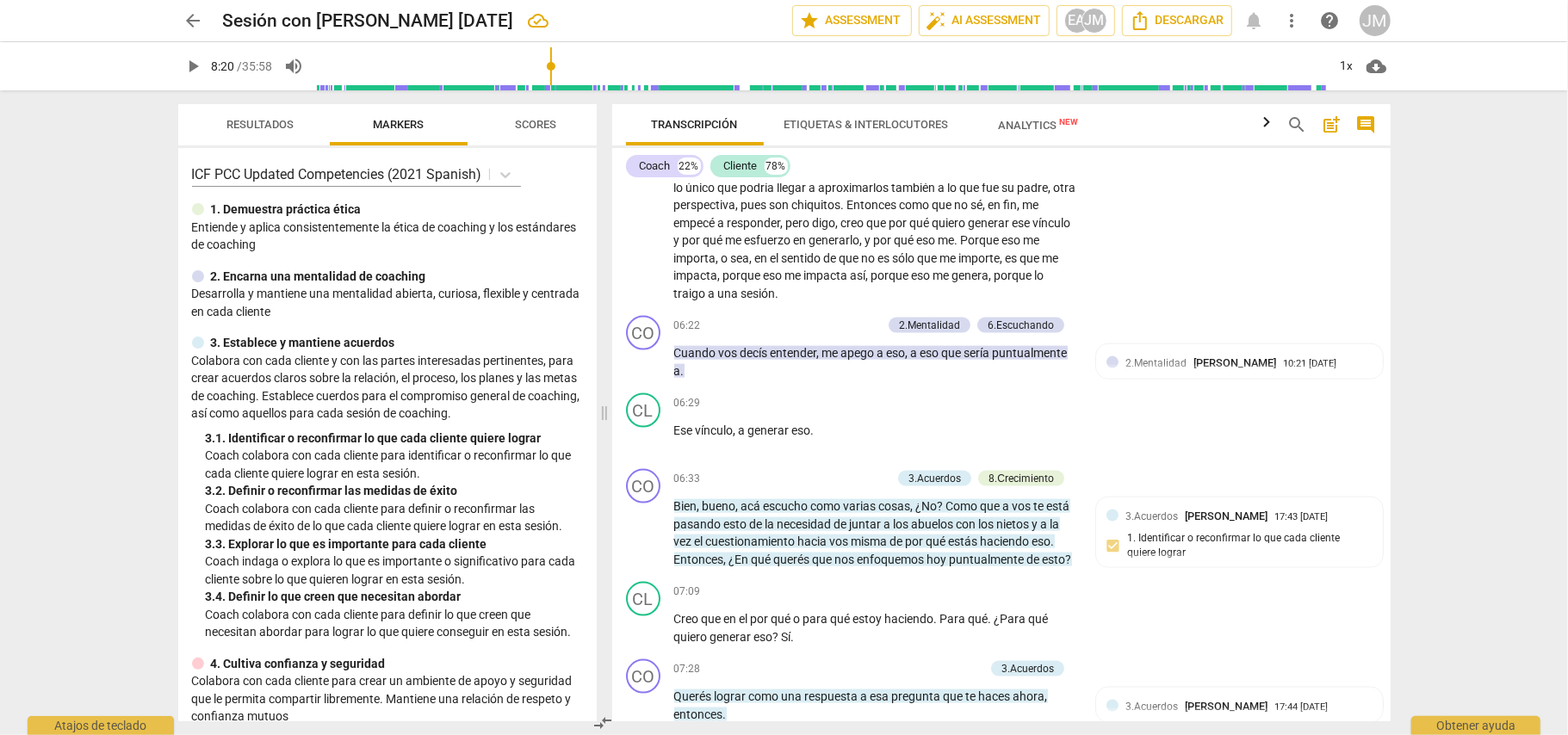
scroll to position [1855, 0]
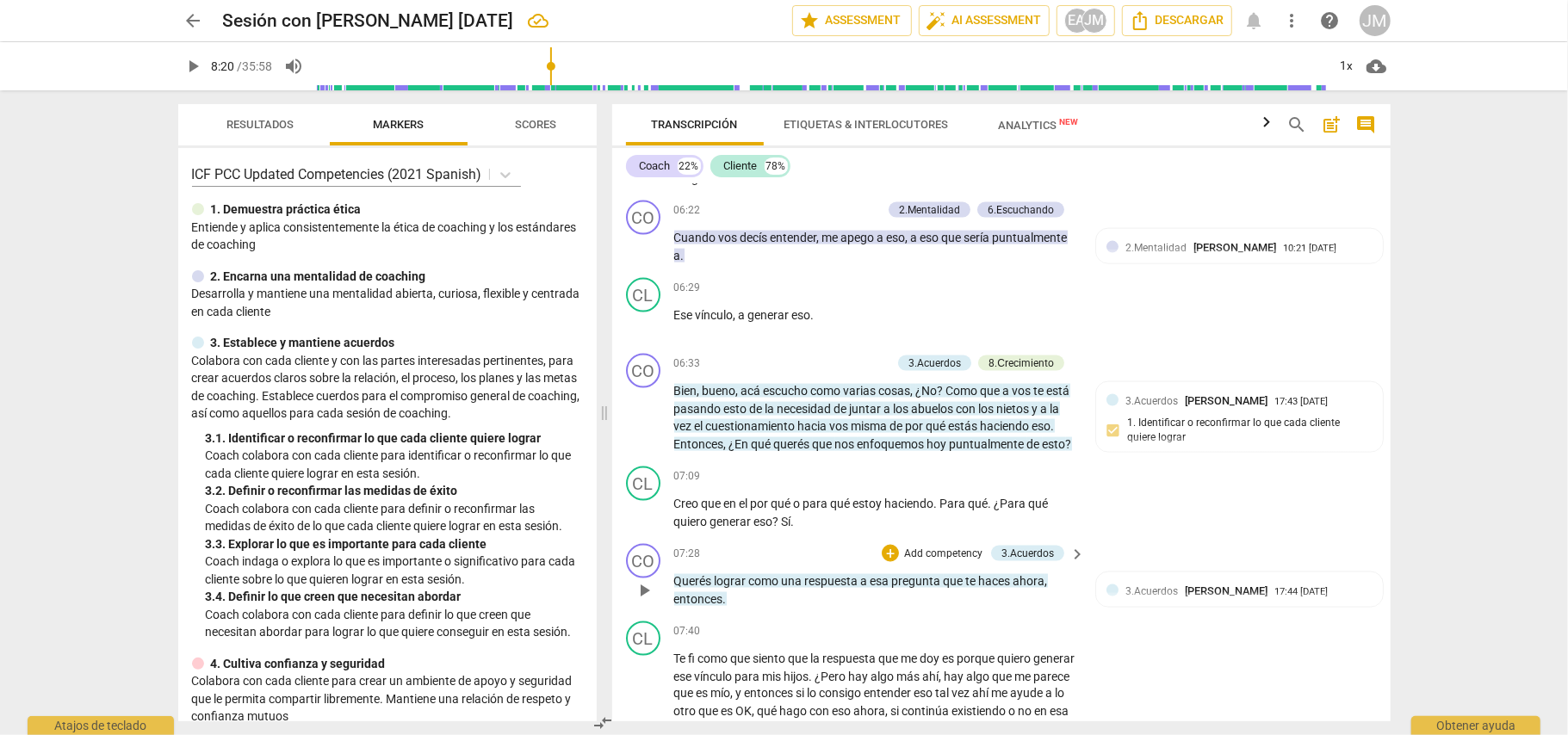
click at [999, 588] on span "haces" at bounding box center [996, 581] width 35 height 14
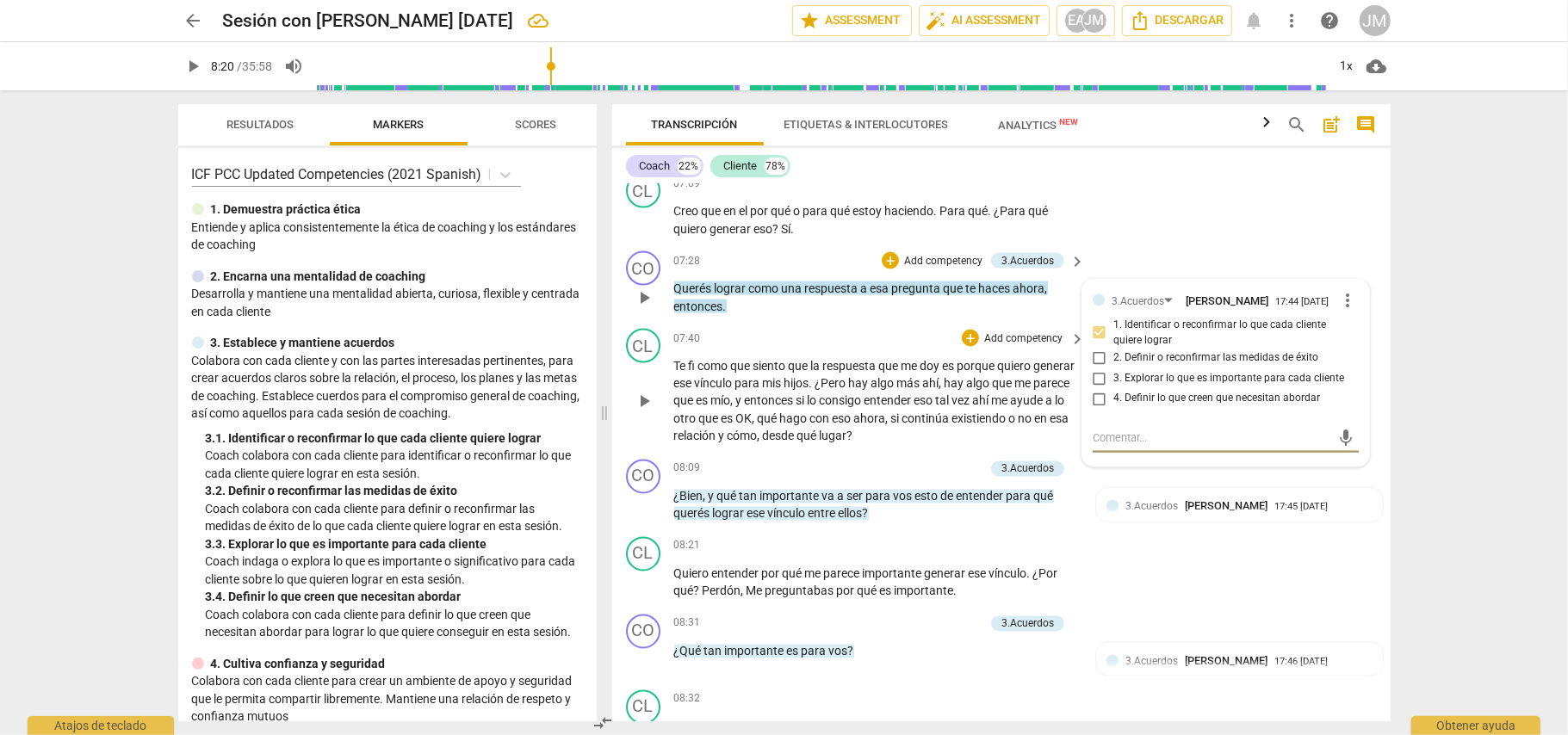
scroll to position [2033, 0]
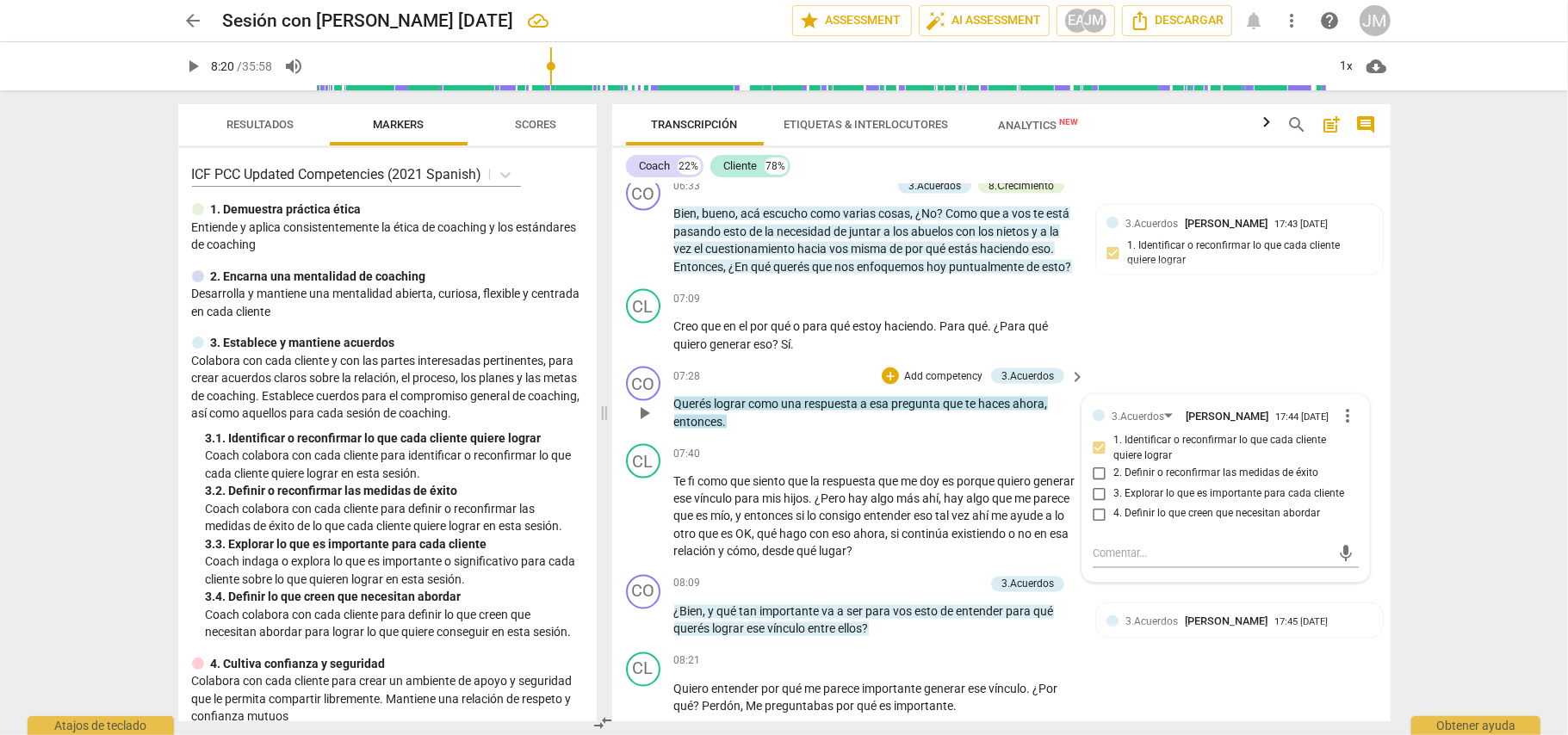
click at [914, 382] on p "Add competency" at bounding box center [943, 378] width 82 height 16
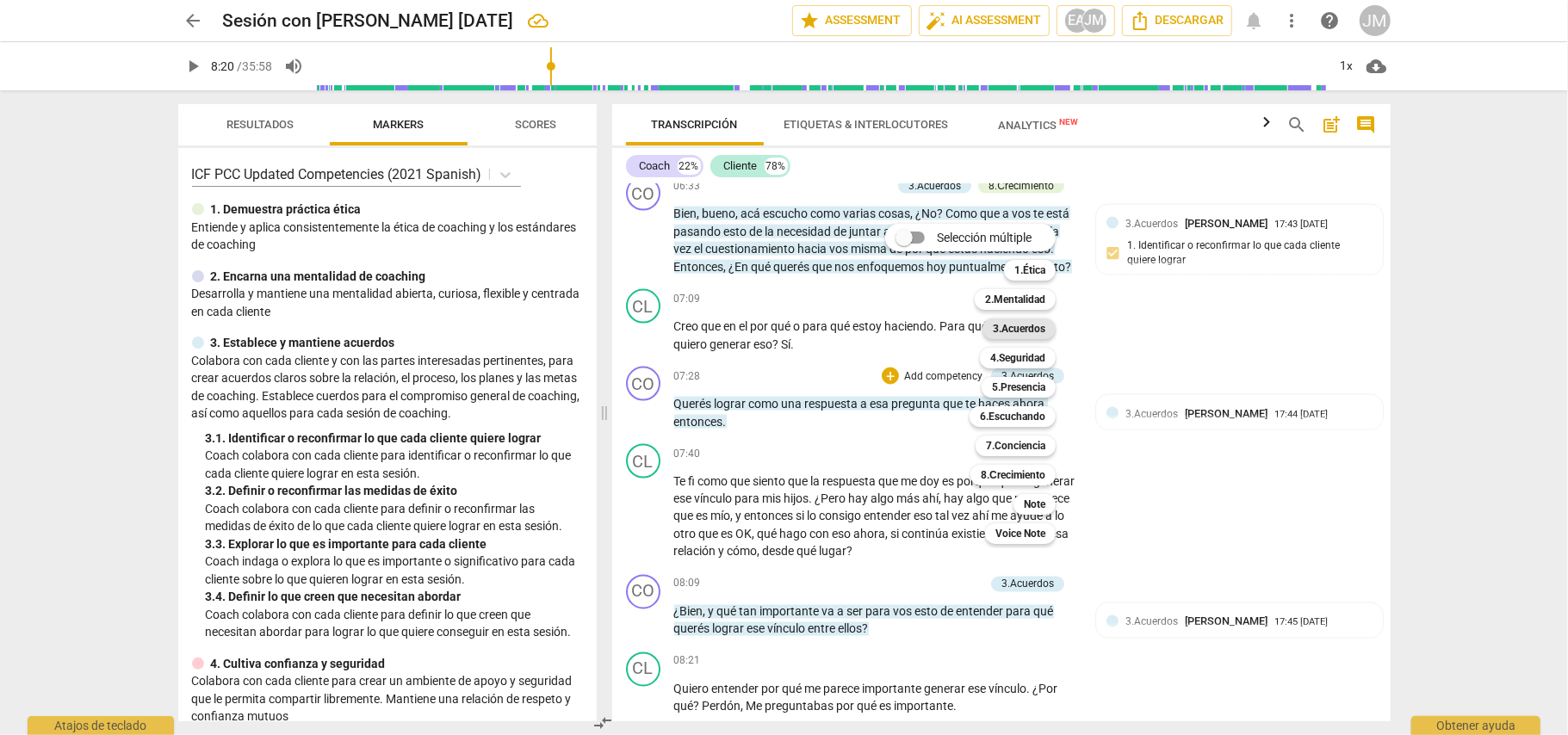
click at [1037, 329] on b "3.Acuerdos" at bounding box center [1019, 329] width 52 height 21
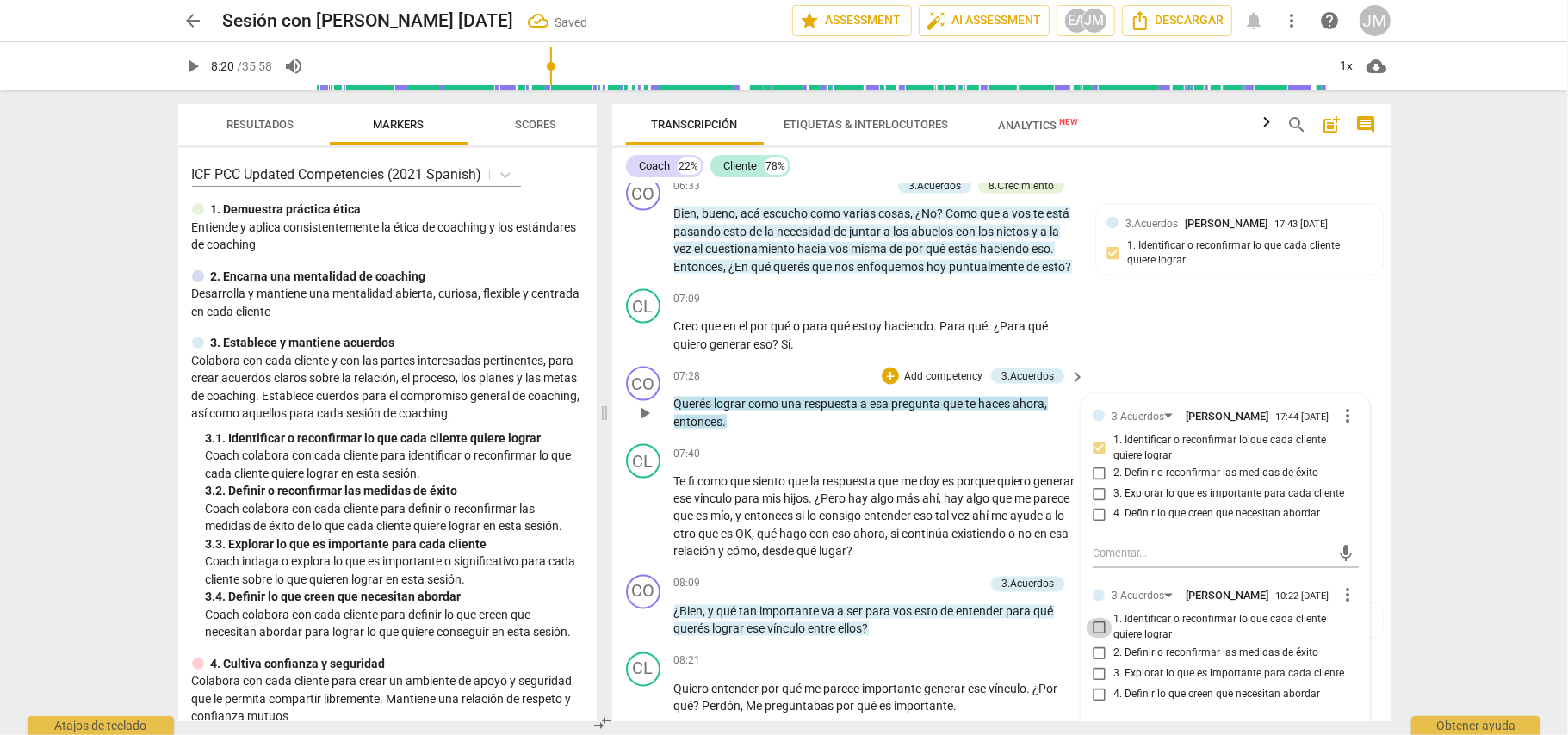
click at [1096, 638] on input "1. Identificar o reconfirmar lo que cada cliente quiere lograr" at bounding box center [1100, 628] width 28 height 21
checkbox input "true"
click at [893, 458] on div "07:40 + Add competency keyboard_arrow_right" at bounding box center [881, 454] width 413 height 19
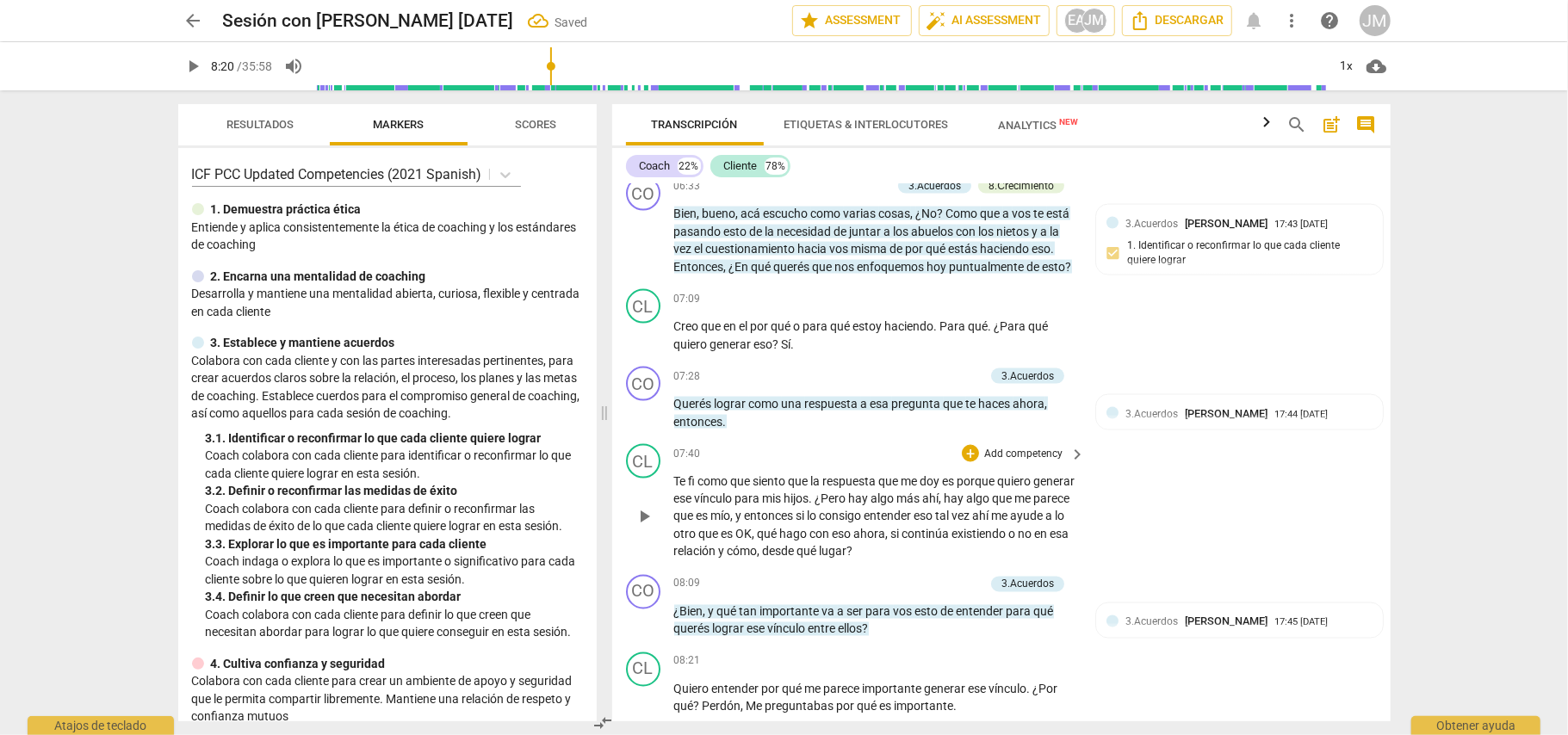
scroll to position [2148, 0]
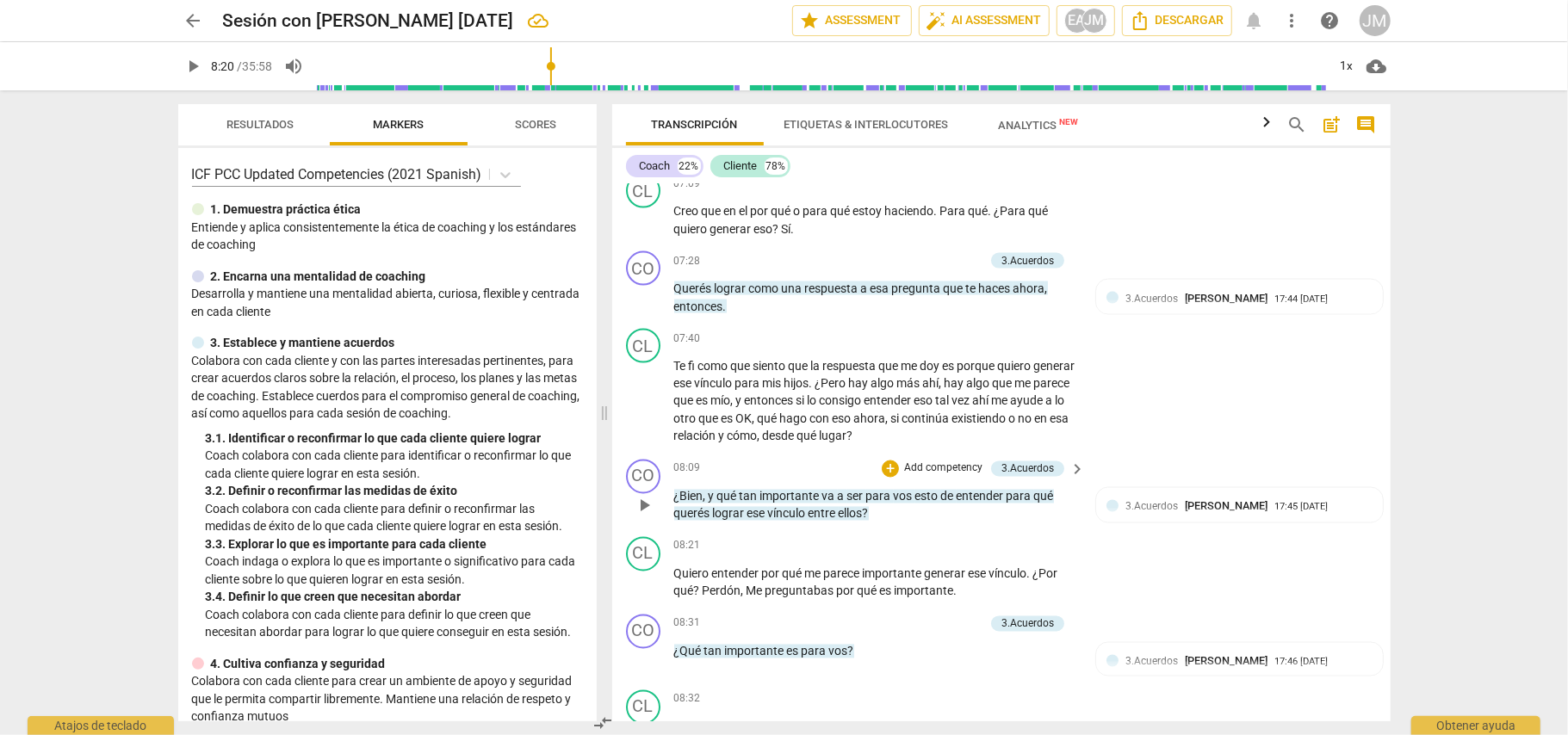
click at [946, 470] on p "Add competency" at bounding box center [943, 469] width 82 height 16
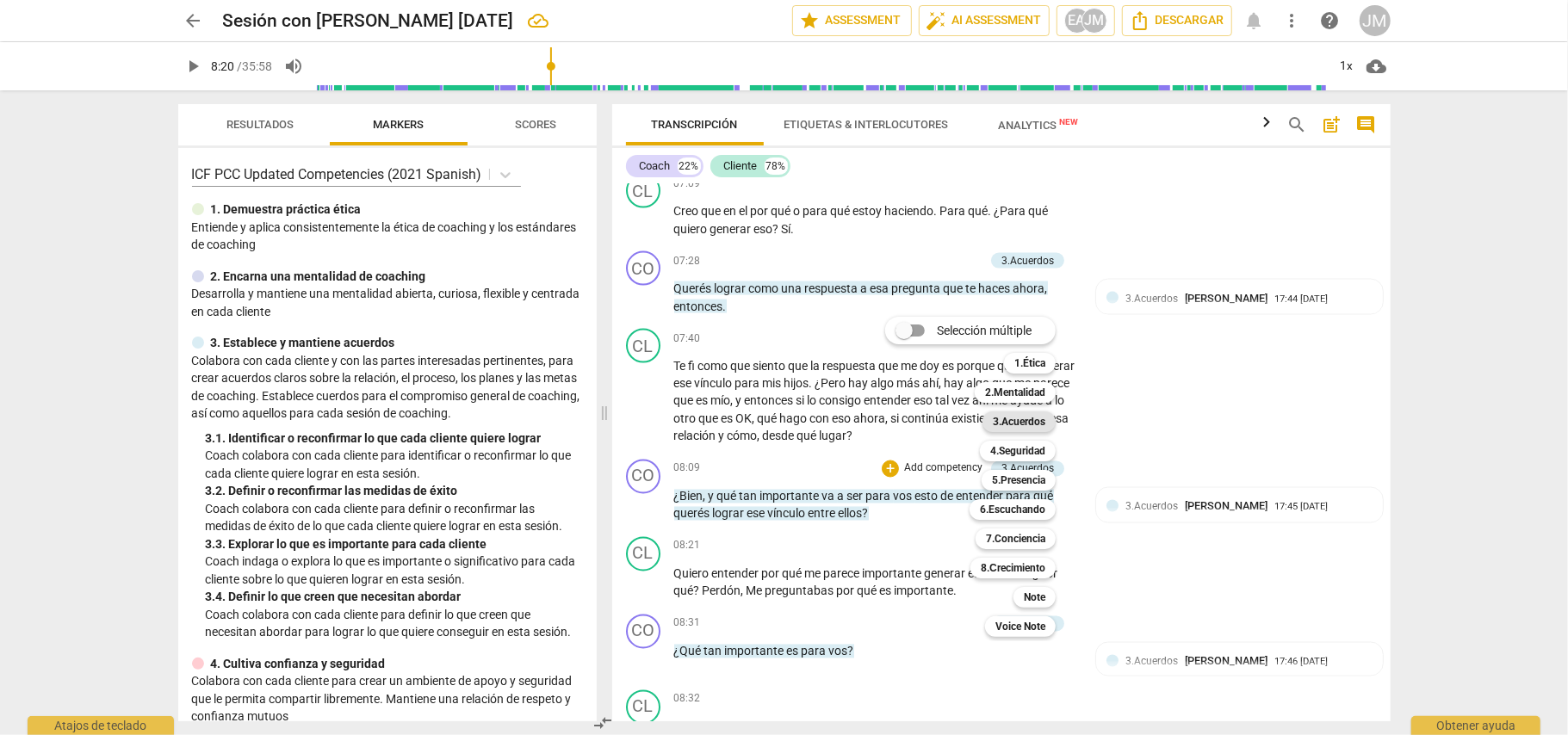
click at [1017, 422] on b "3.Acuerdos" at bounding box center [1019, 422] width 52 height 21
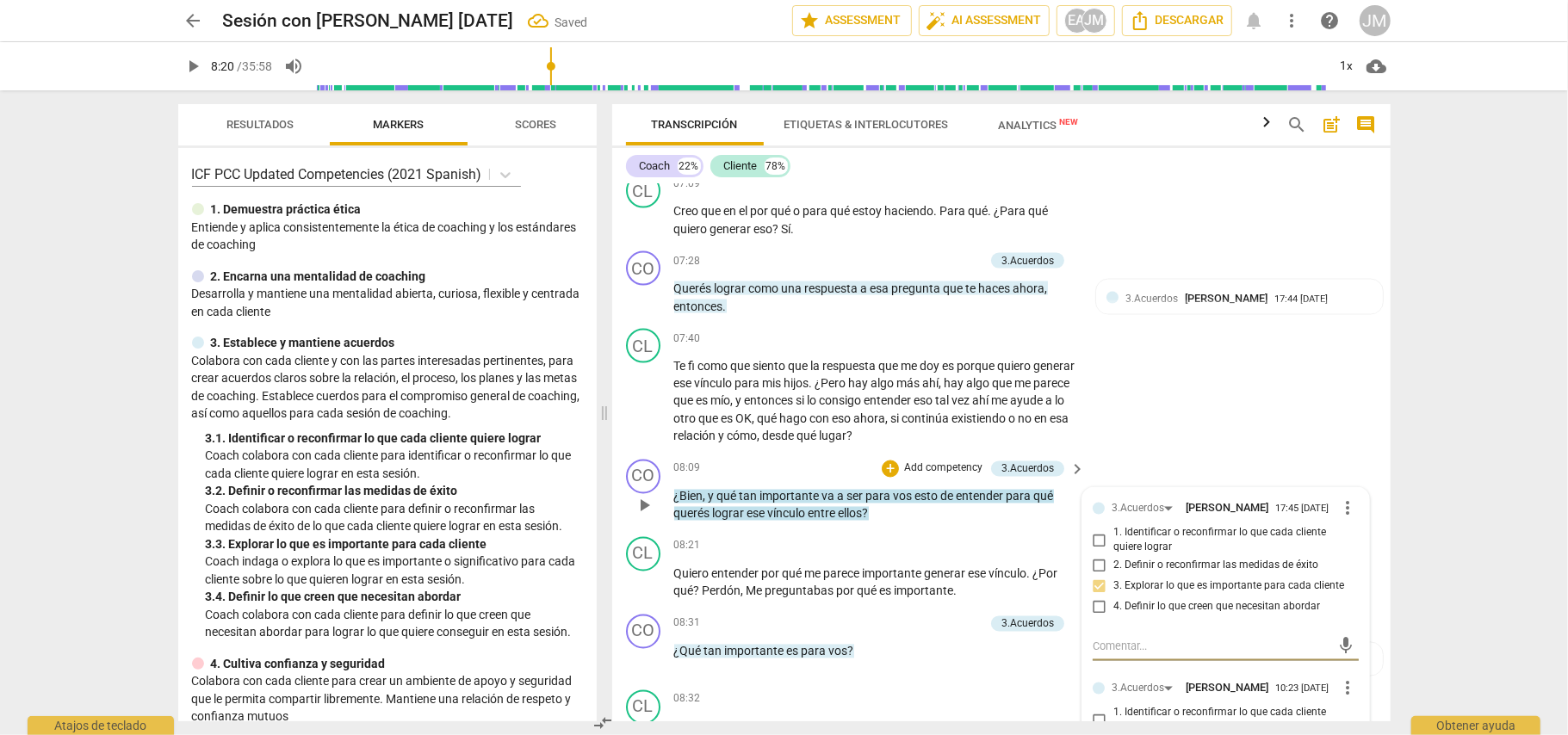
scroll to position [2263, 0]
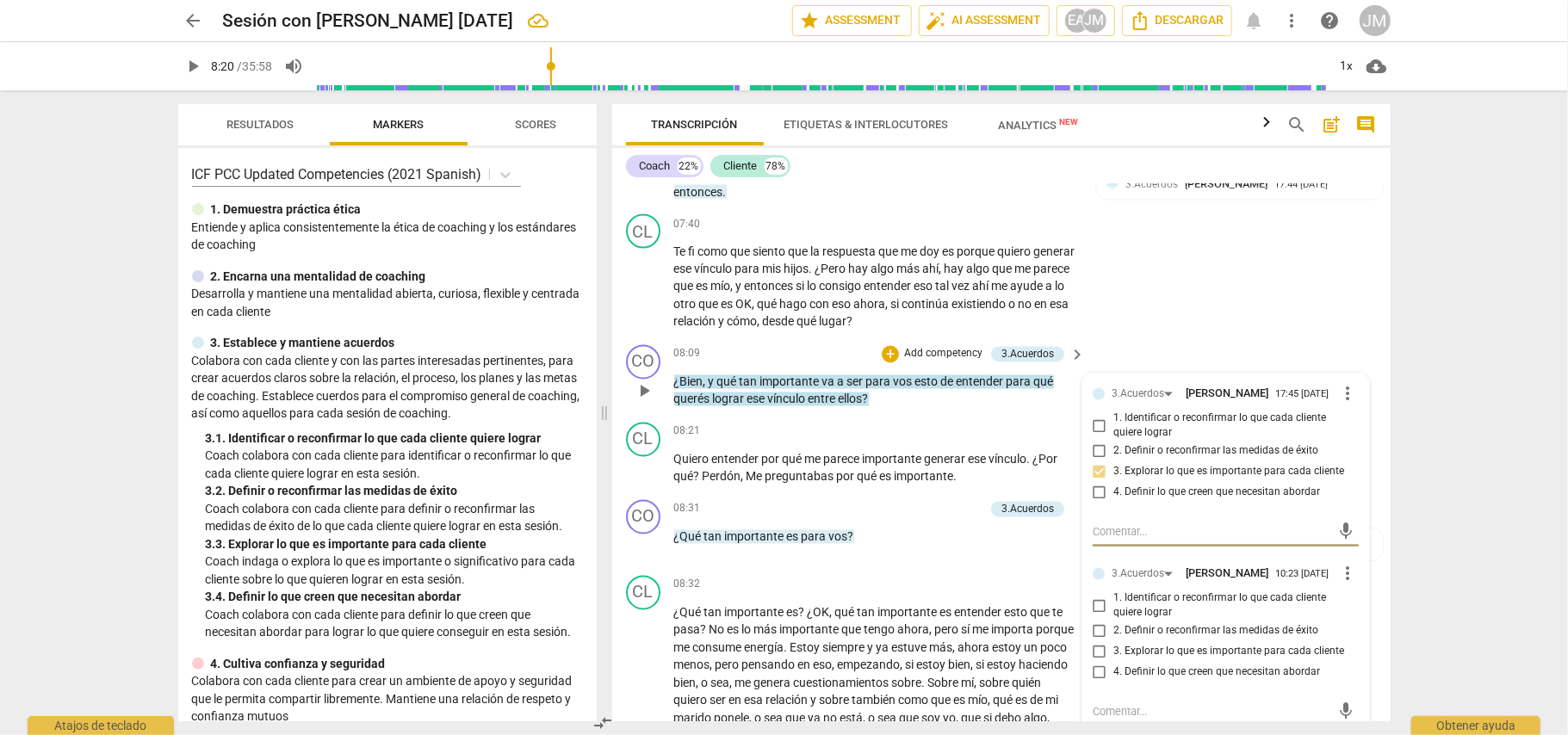
click at [1096, 663] on input "3. Explorar lo que es importante para cada cliente" at bounding box center [1100, 652] width 28 height 21
checkbox input "true"
click at [1148, 311] on div "CL play_arrow pause 07:40 + Add competency keyboard_arrow_right Te fi como que …" at bounding box center [1002, 272] width 779 height 130
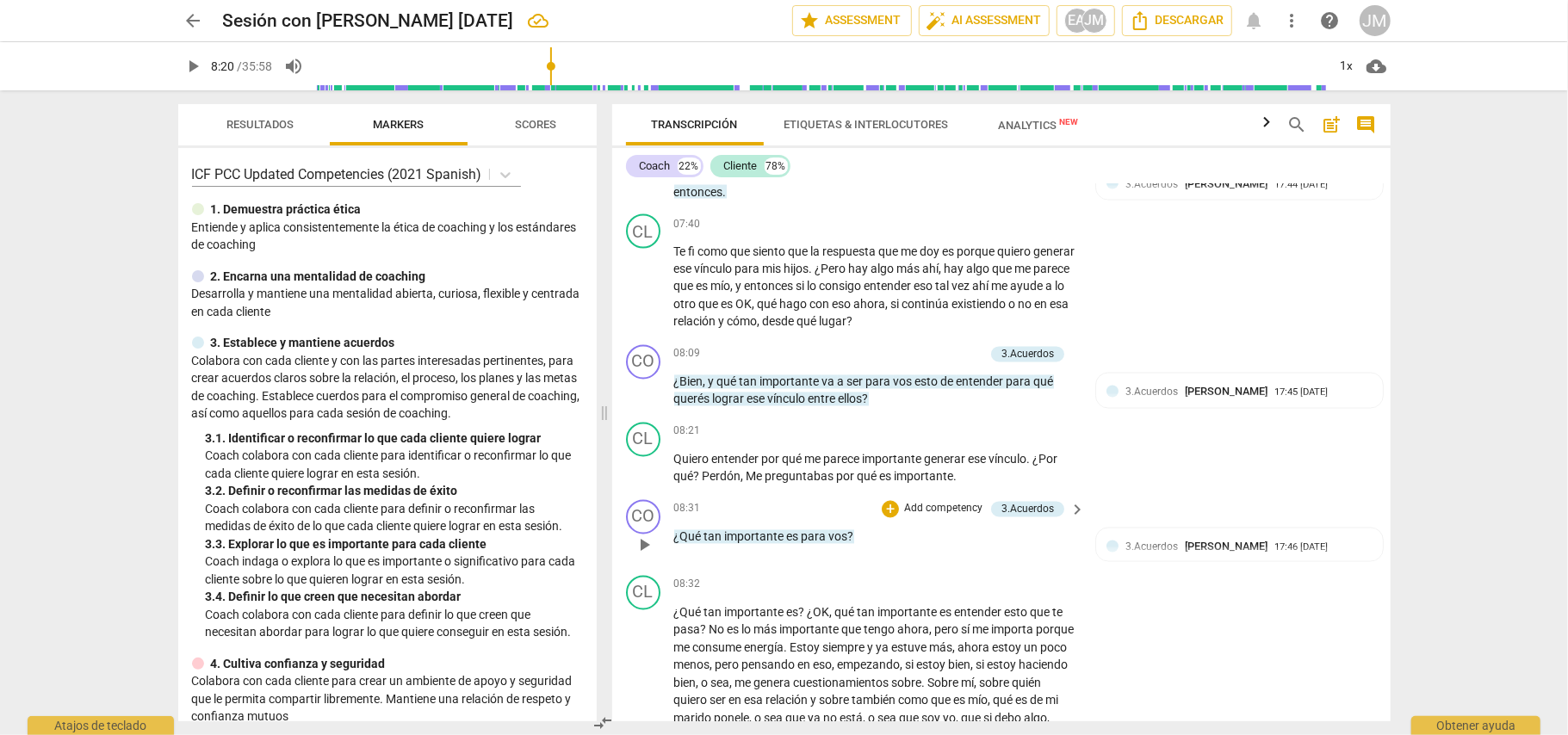
click at [824, 538] on span "para" at bounding box center [815, 538] width 28 height 14
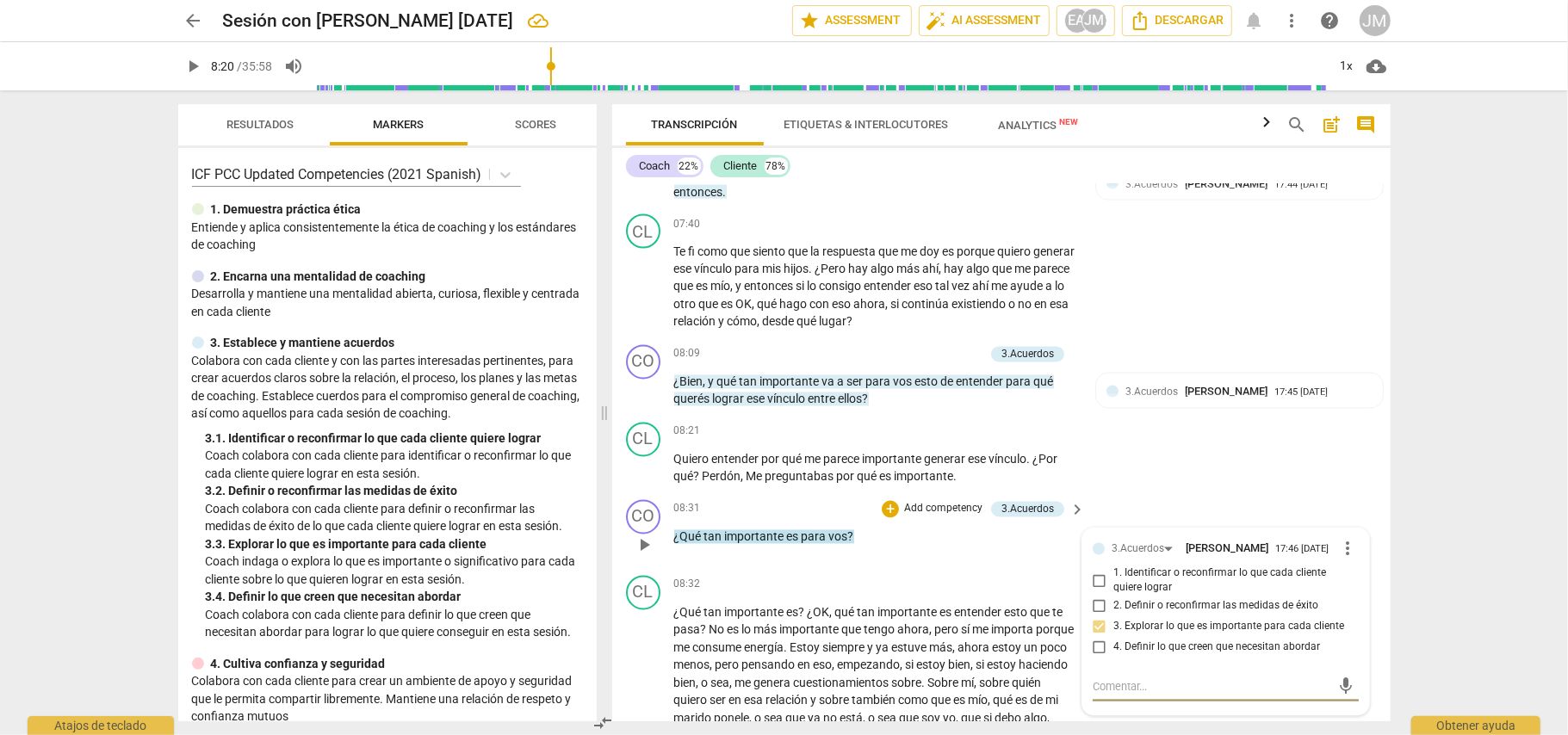
click at [917, 517] on p "Add competency" at bounding box center [943, 510] width 82 height 16
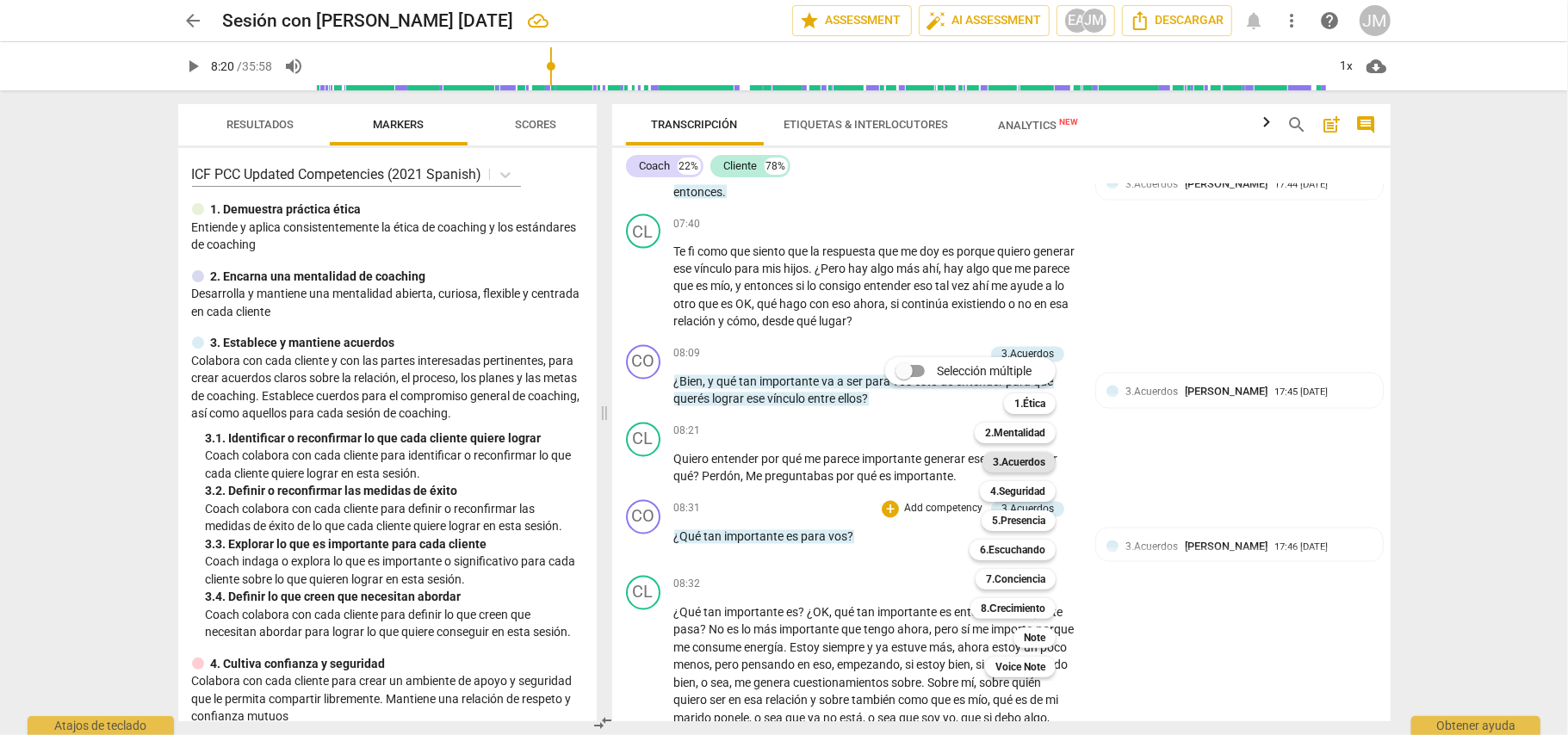
click at [1030, 461] on b "3.Acuerdos" at bounding box center [1019, 463] width 52 height 21
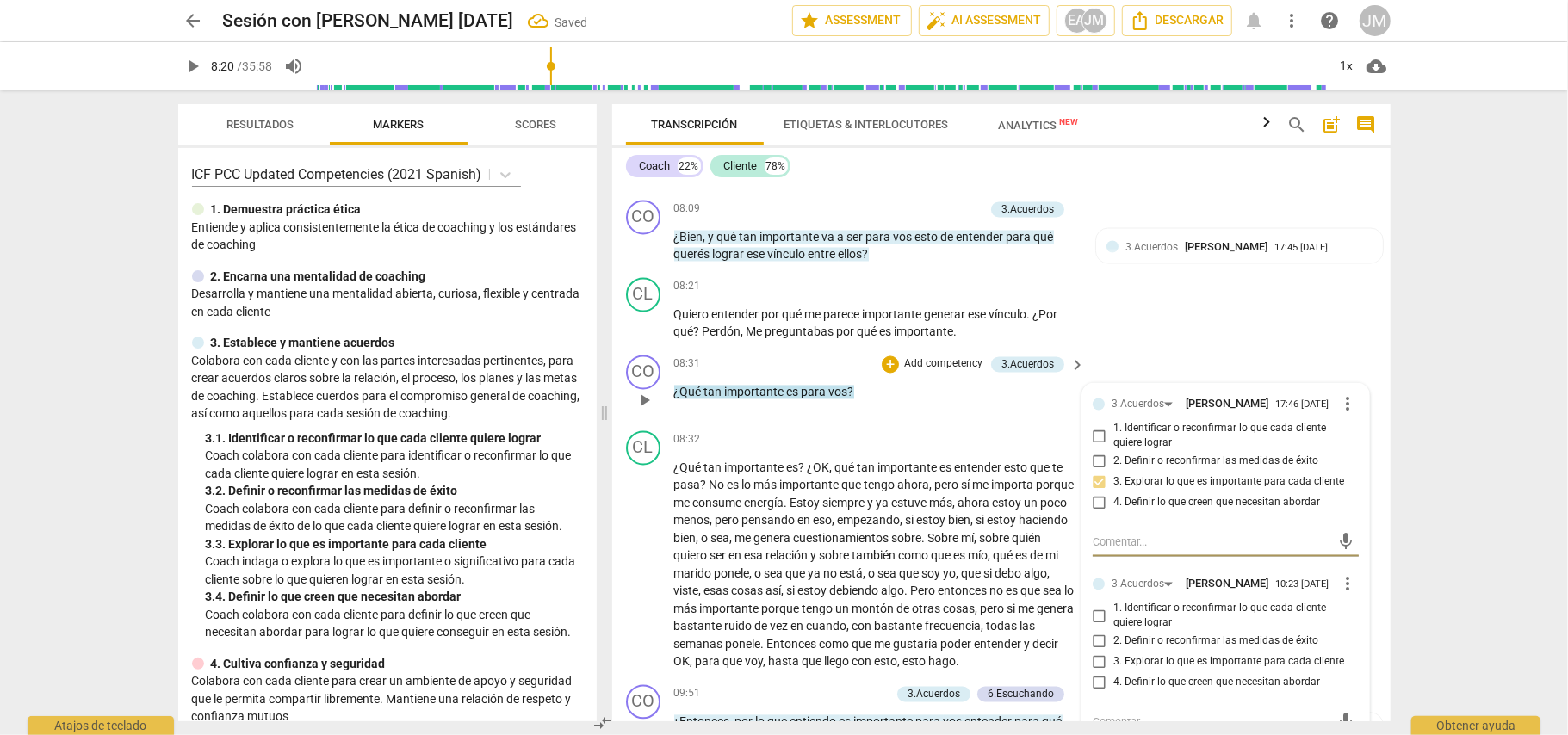
scroll to position [2493, 0]
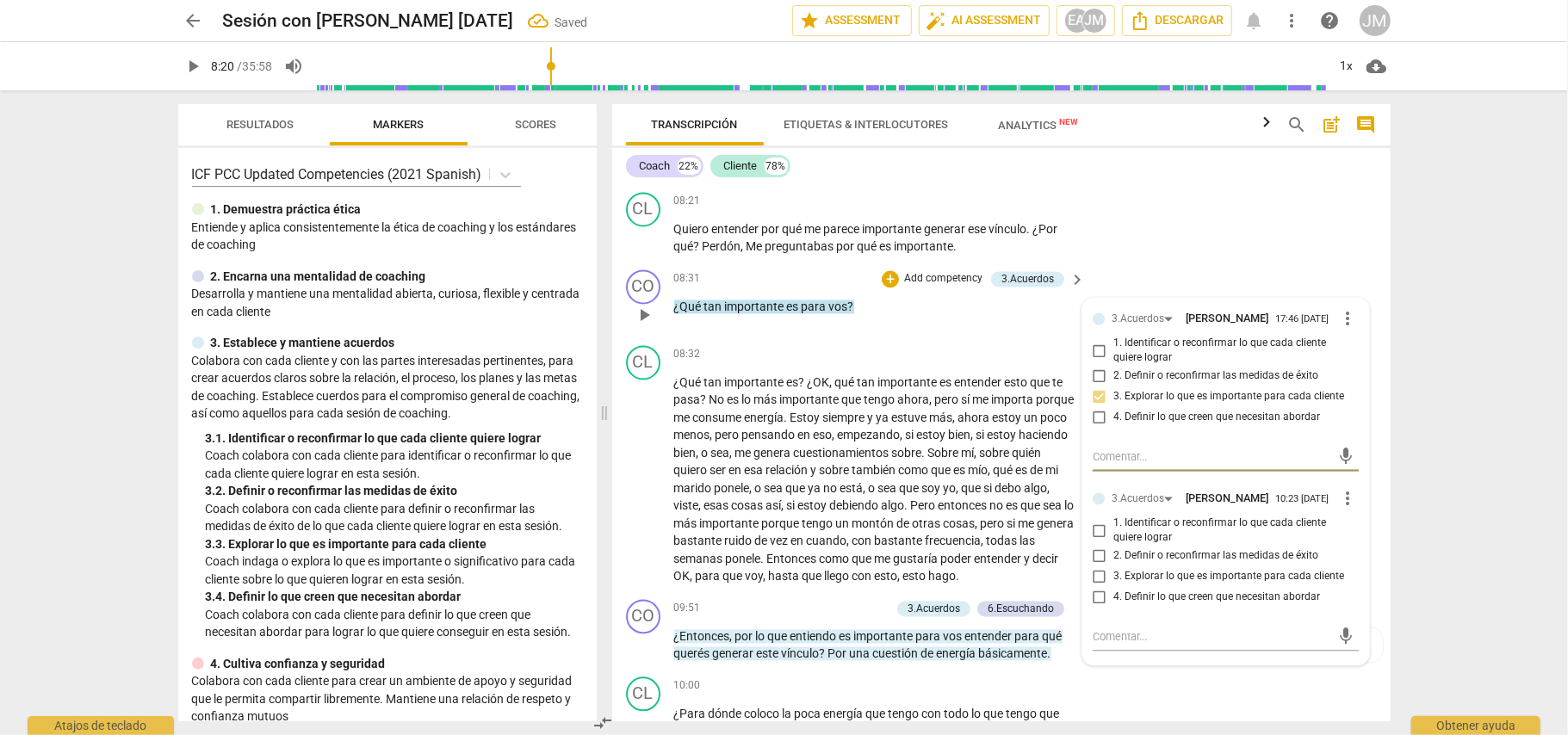
click at [1101, 588] on input "3. Explorar lo que es importante para cada cliente" at bounding box center [1100, 578] width 28 height 21
checkbox input "true"
click at [1323, 250] on div "CL play_arrow pause 08:21 + Add competency keyboard_arrow_right Quiero entender…" at bounding box center [1002, 224] width 779 height 77
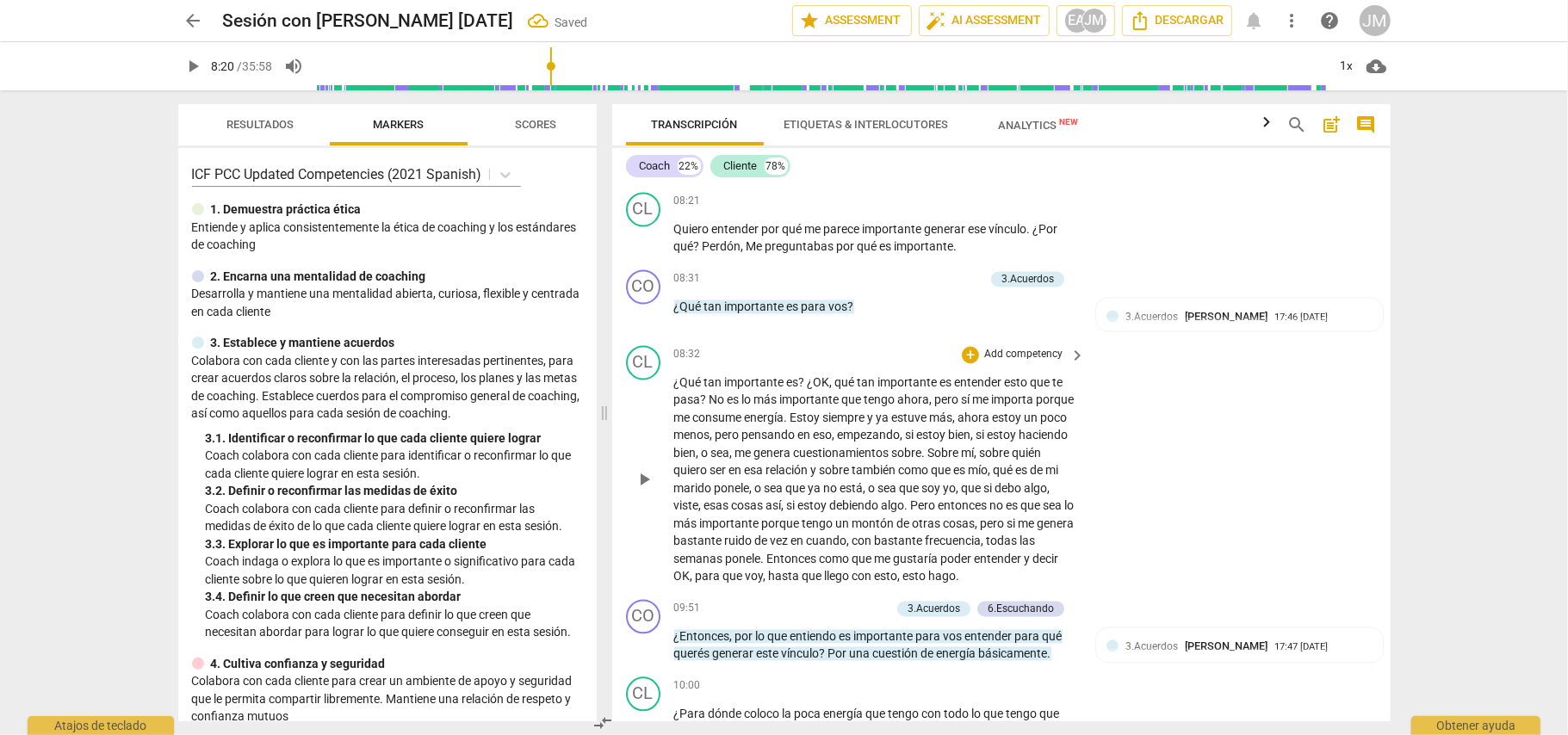
scroll to position [2607, 0]
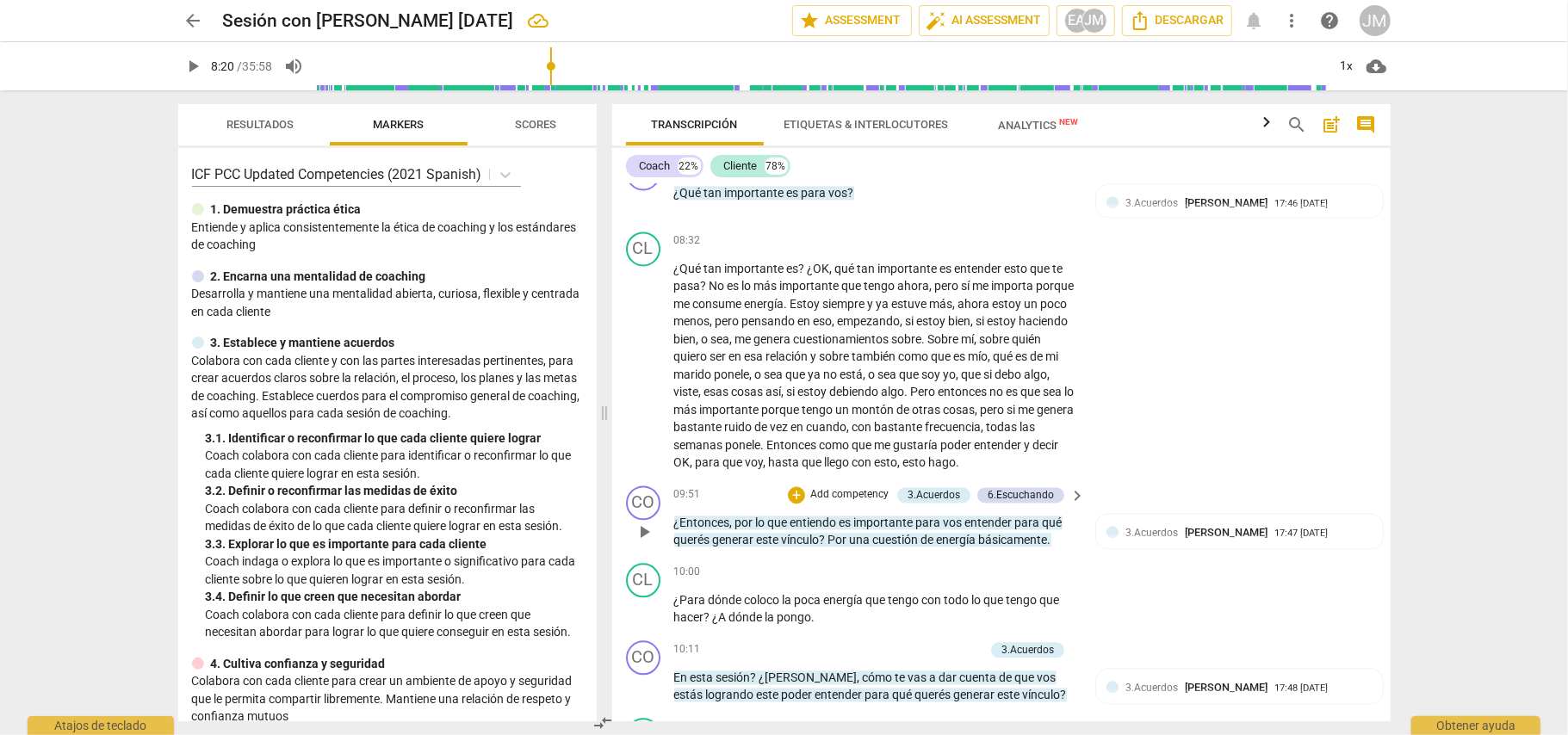
click at [876, 545] on span "cuestión" at bounding box center [896, 540] width 48 height 14
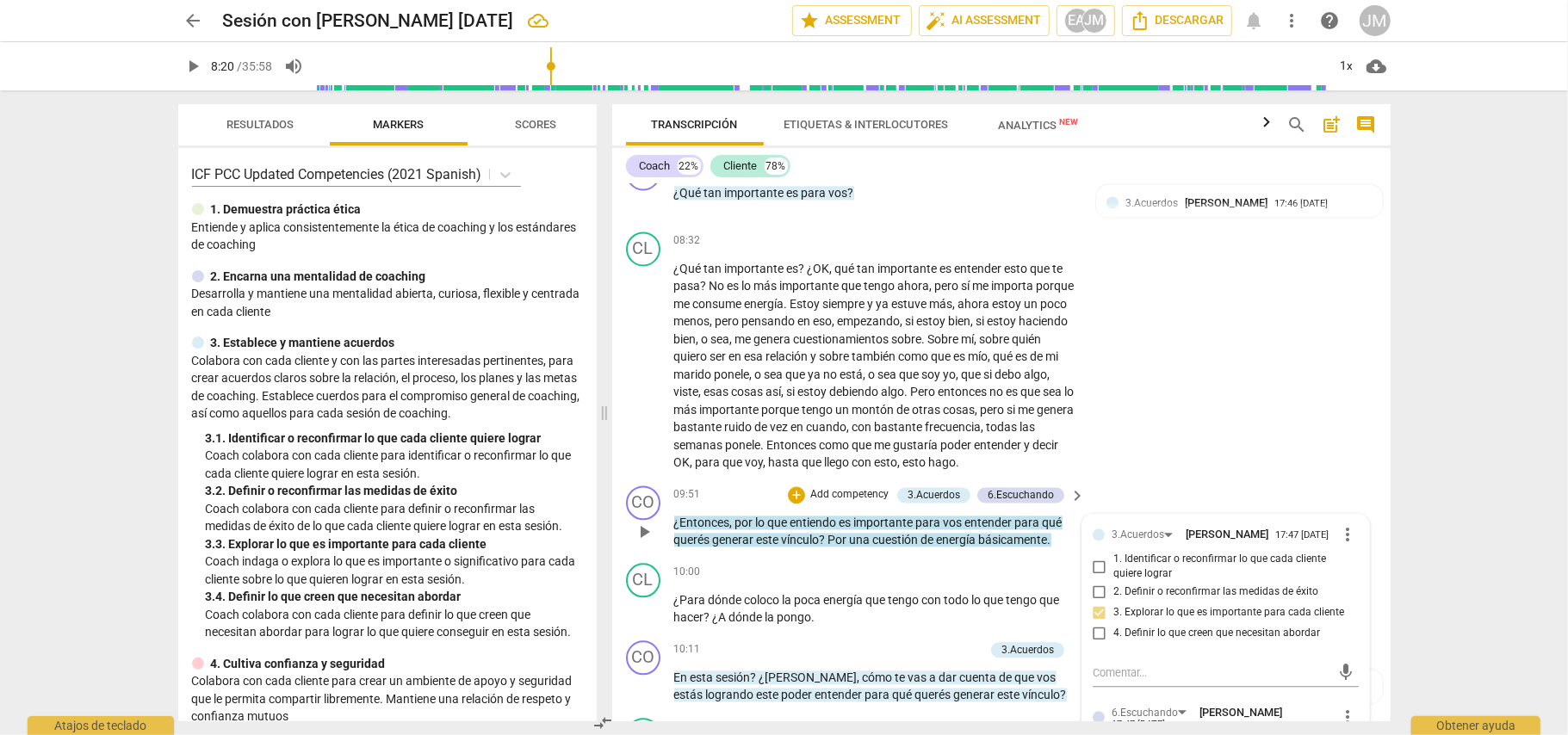
click at [858, 501] on p "Add competency" at bounding box center [849, 495] width 82 height 16
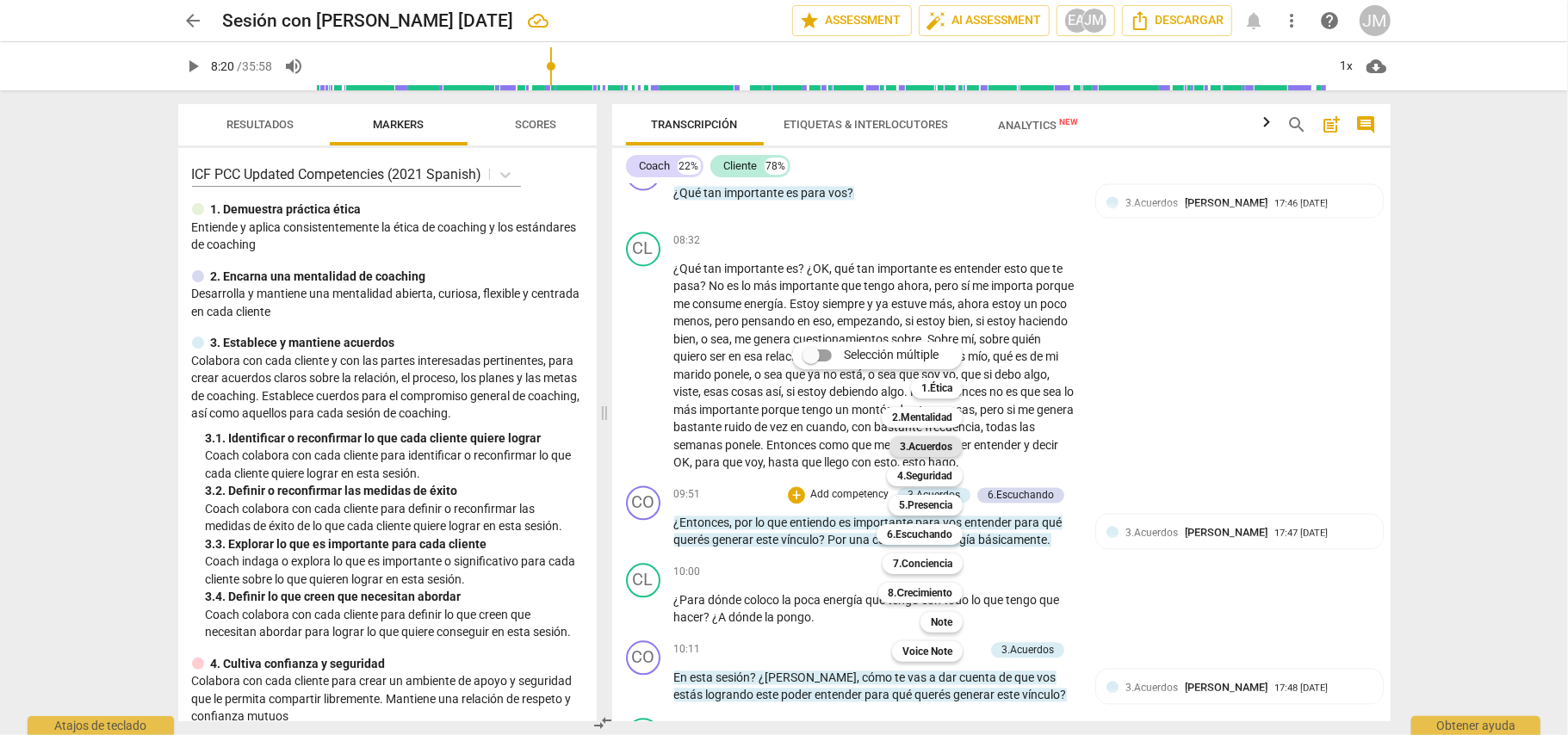
click at [941, 446] on b "3.Acuerdos" at bounding box center [926, 447] width 52 height 21
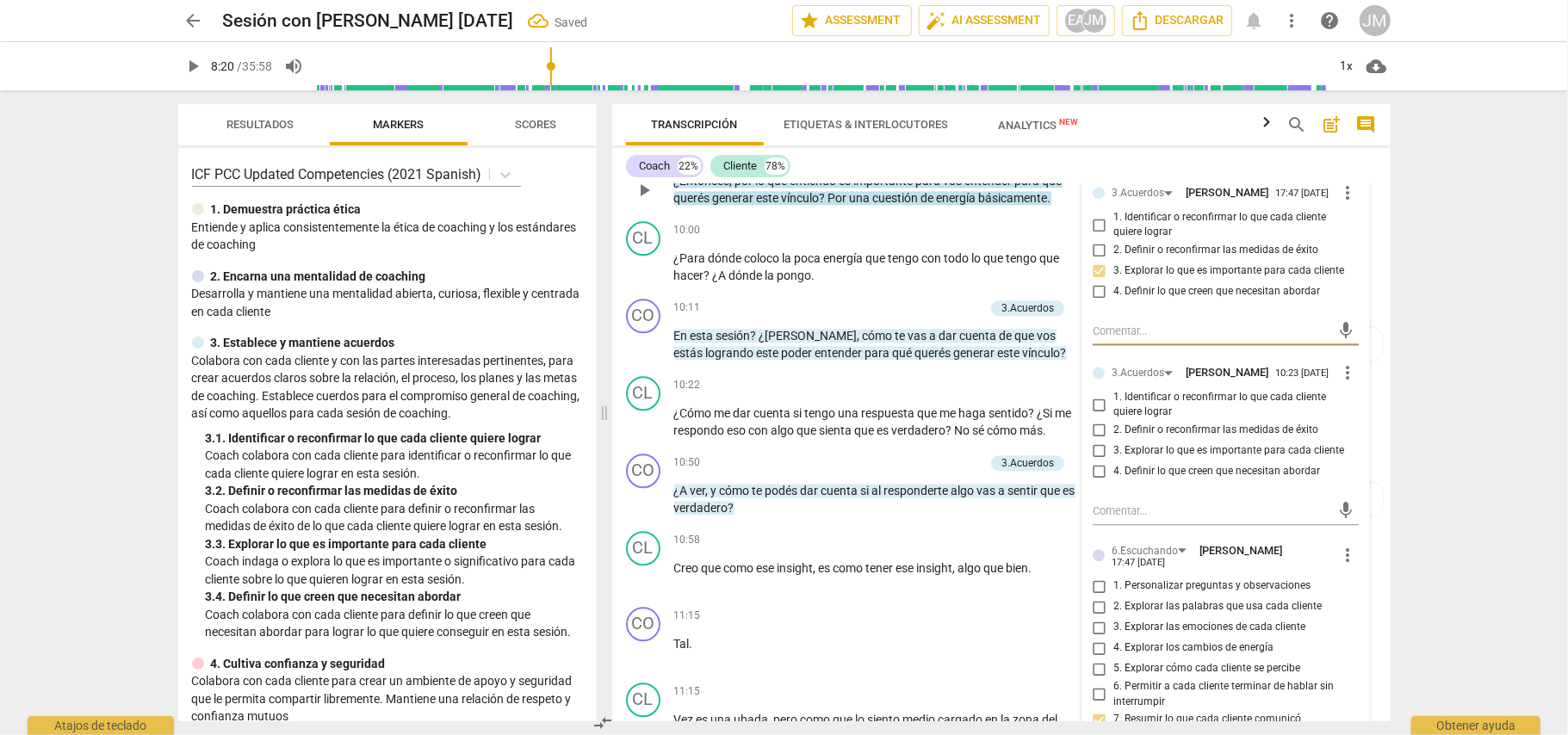
scroll to position [2951, 0]
click at [1102, 458] on input "3. Explorar lo que es importante para cada cliente" at bounding box center [1100, 449] width 28 height 21
checkbox input "true"
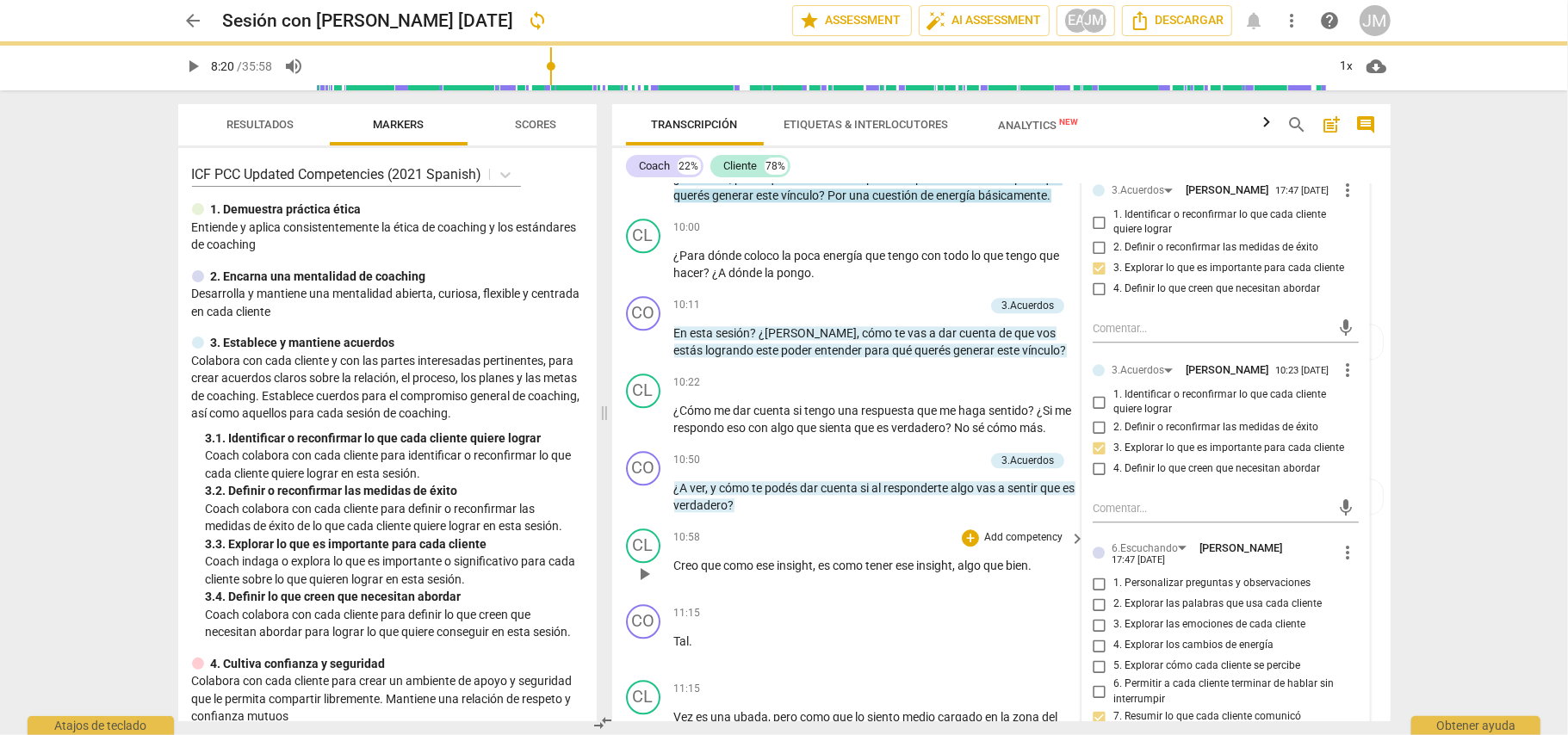
click at [872, 529] on div "CL play_arrow pause 10:58 + Add competency keyboard_arrow_right Creo que como e…" at bounding box center [1002, 559] width 779 height 76
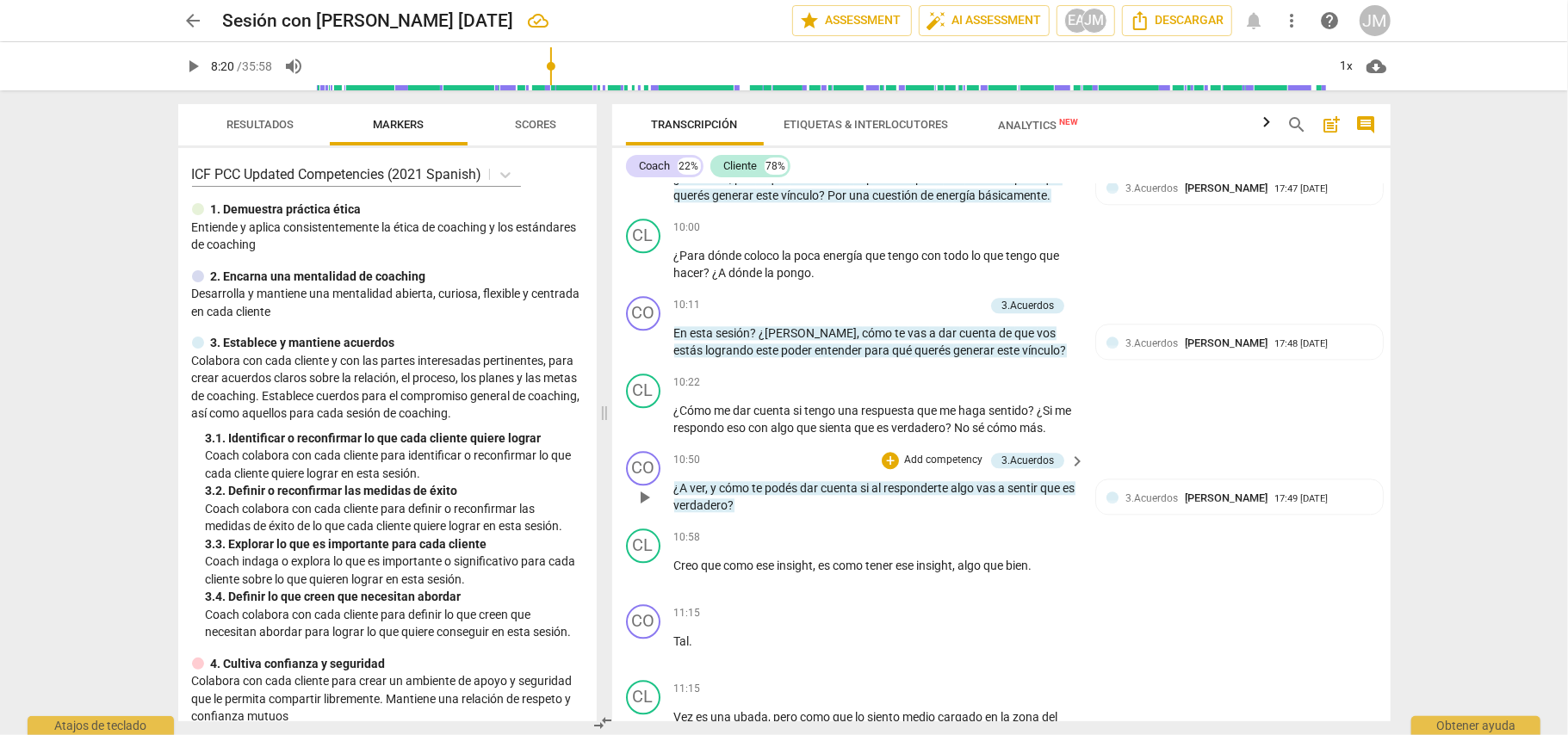
click at [935, 493] on span "responderte" at bounding box center [917, 488] width 67 height 14
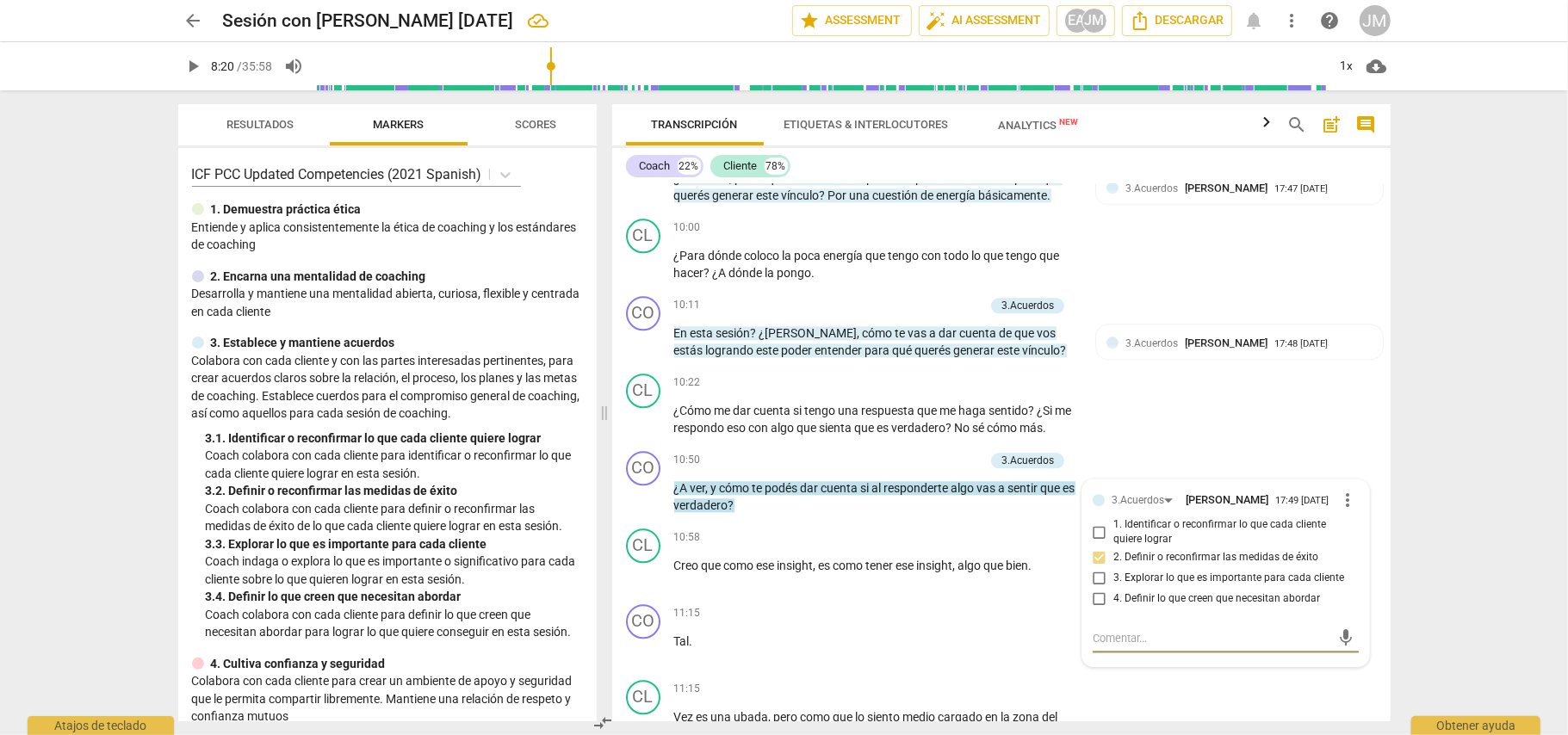
click at [942, 458] on div "+ Add competency" at bounding box center [933, 461] width 103 height 17
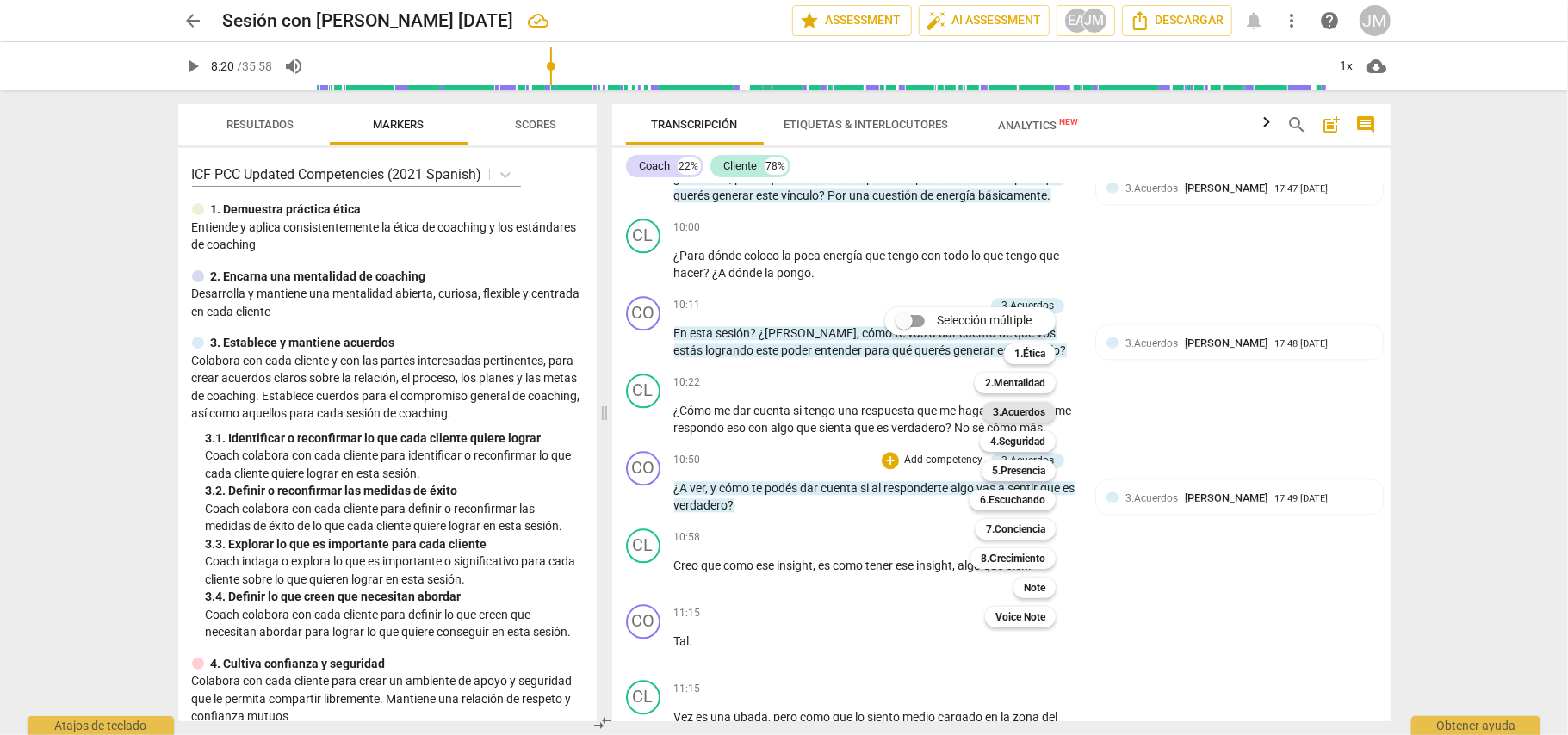
click at [1020, 408] on b "3.Acuerdos" at bounding box center [1019, 412] width 52 height 21
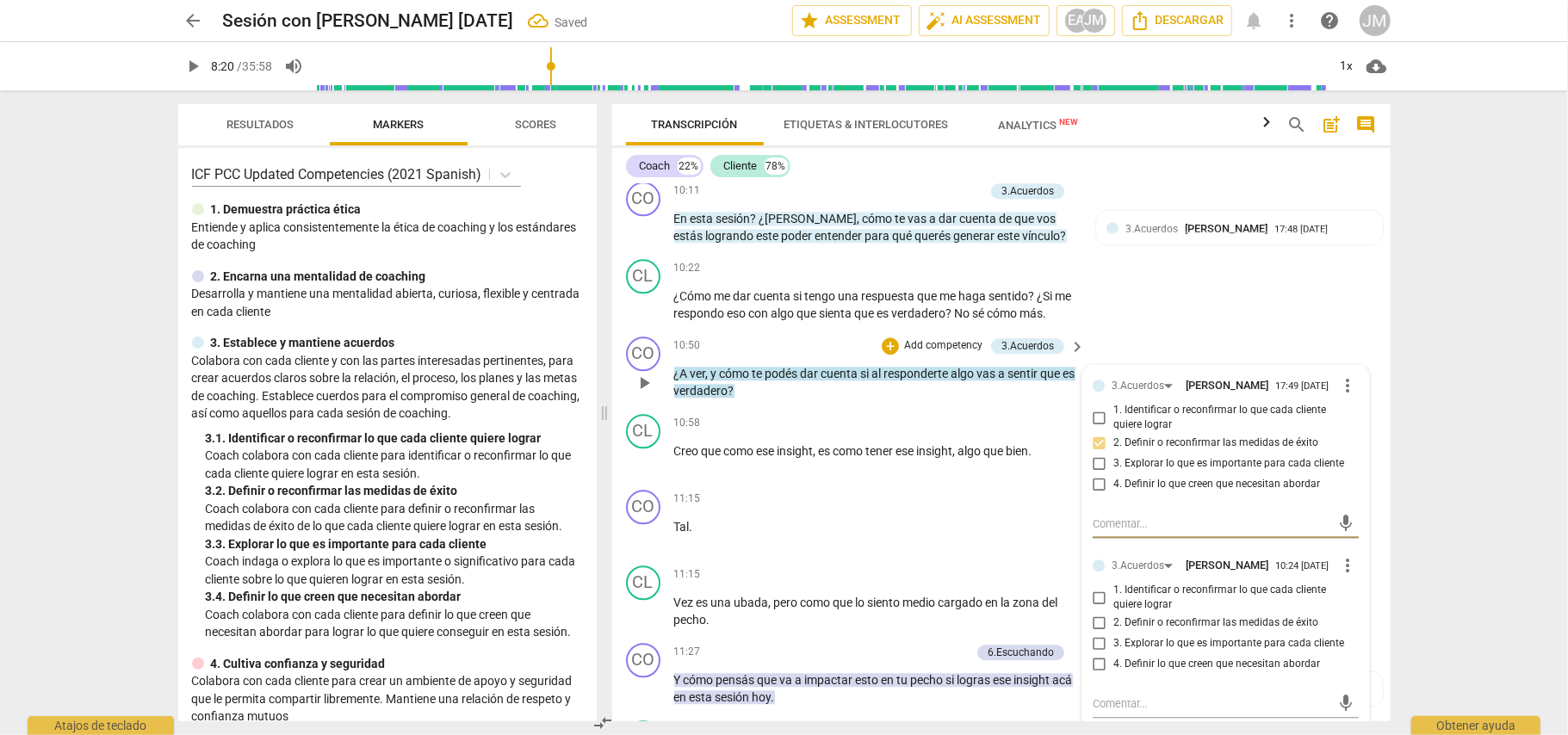
scroll to position [3181, 0]
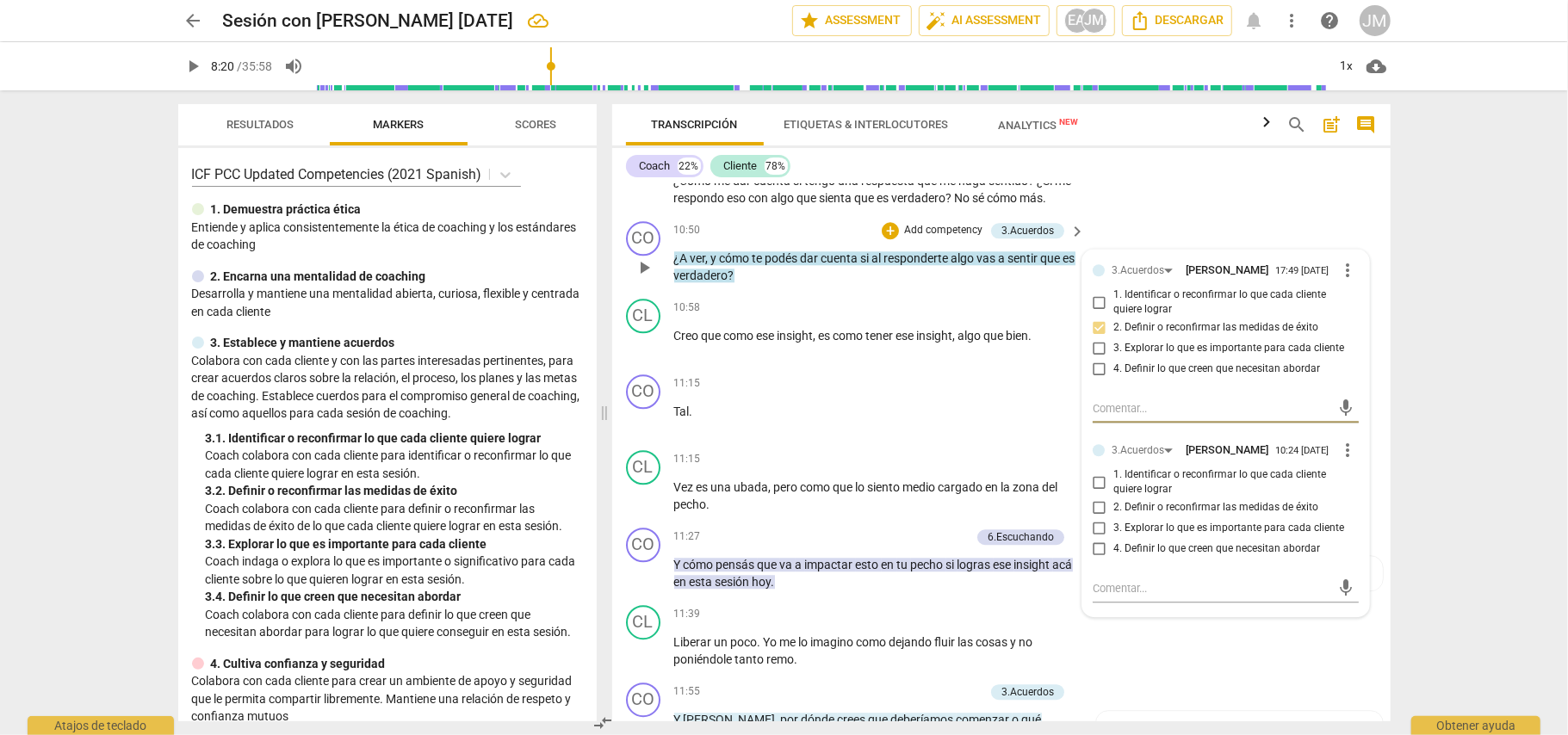
click at [1096, 518] on input "2. Definir o reconfirmar las medidas de éxito" at bounding box center [1100, 508] width 28 height 21
checkbox input "true"
click at [1216, 200] on div "CL play_arrow pause 10:22 + Add competency keyboard_arrow_right ¿Cómo me dar cu…" at bounding box center [1002, 175] width 779 height 77
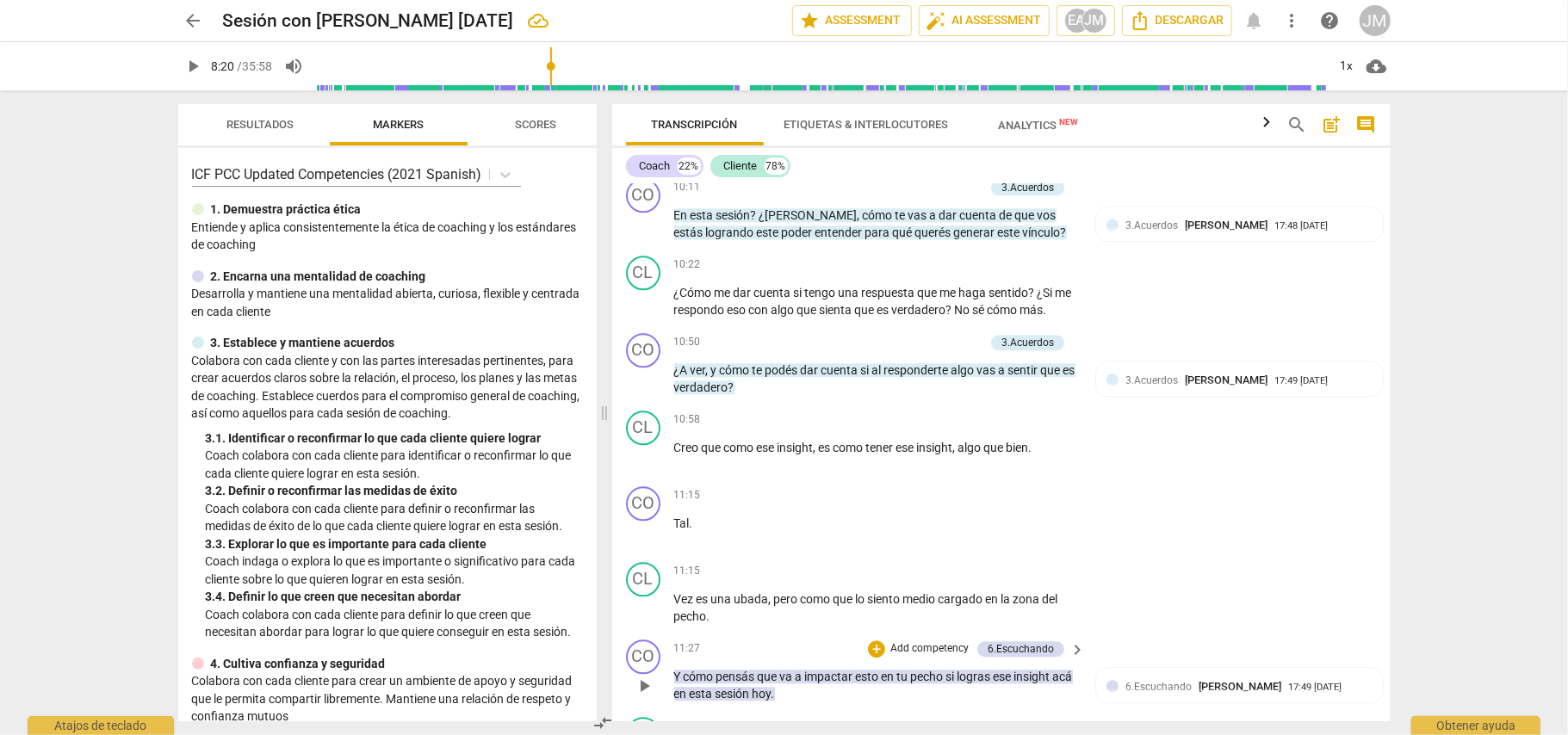
scroll to position [3066, 0]
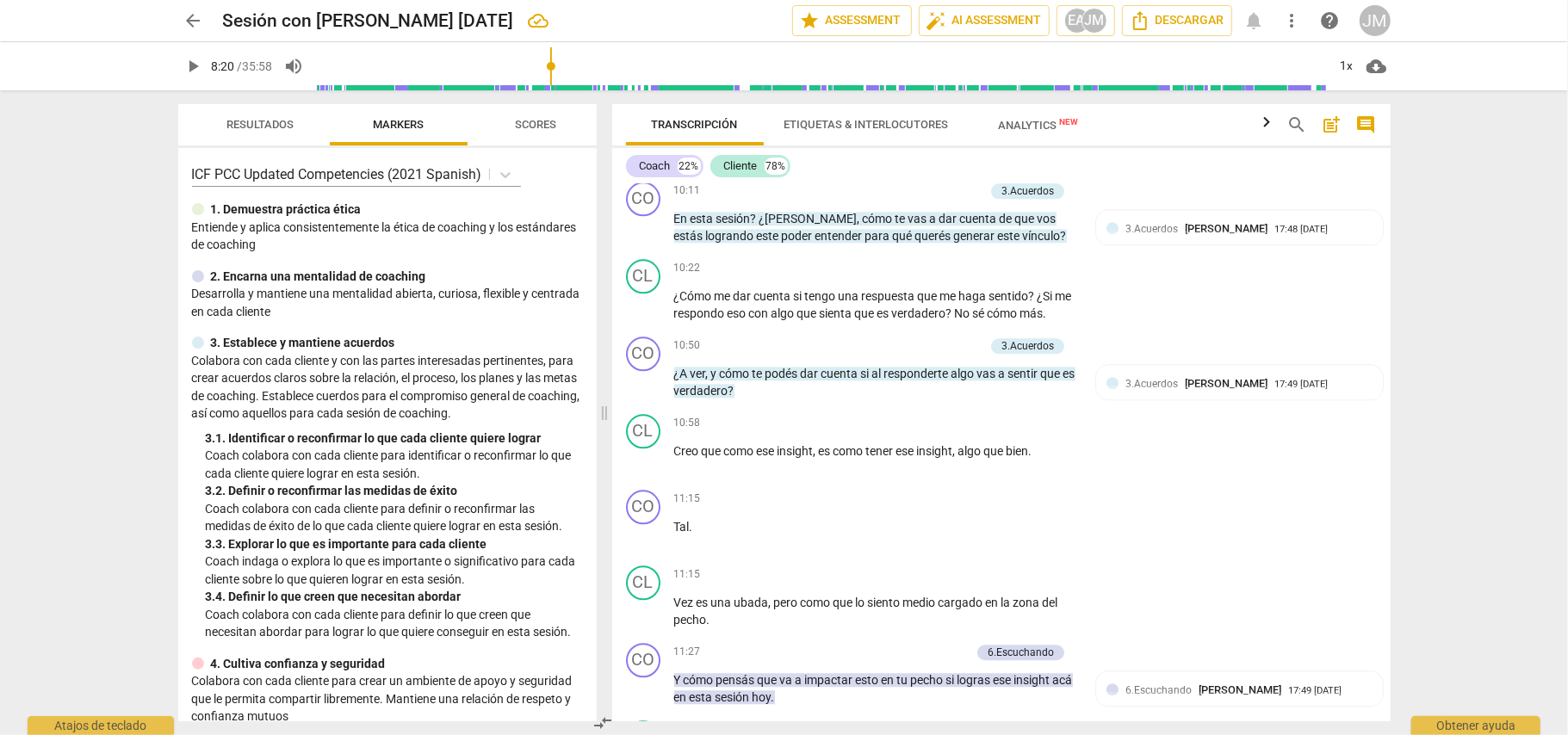
click at [908, 380] on span "responderte" at bounding box center [917, 374] width 67 height 14
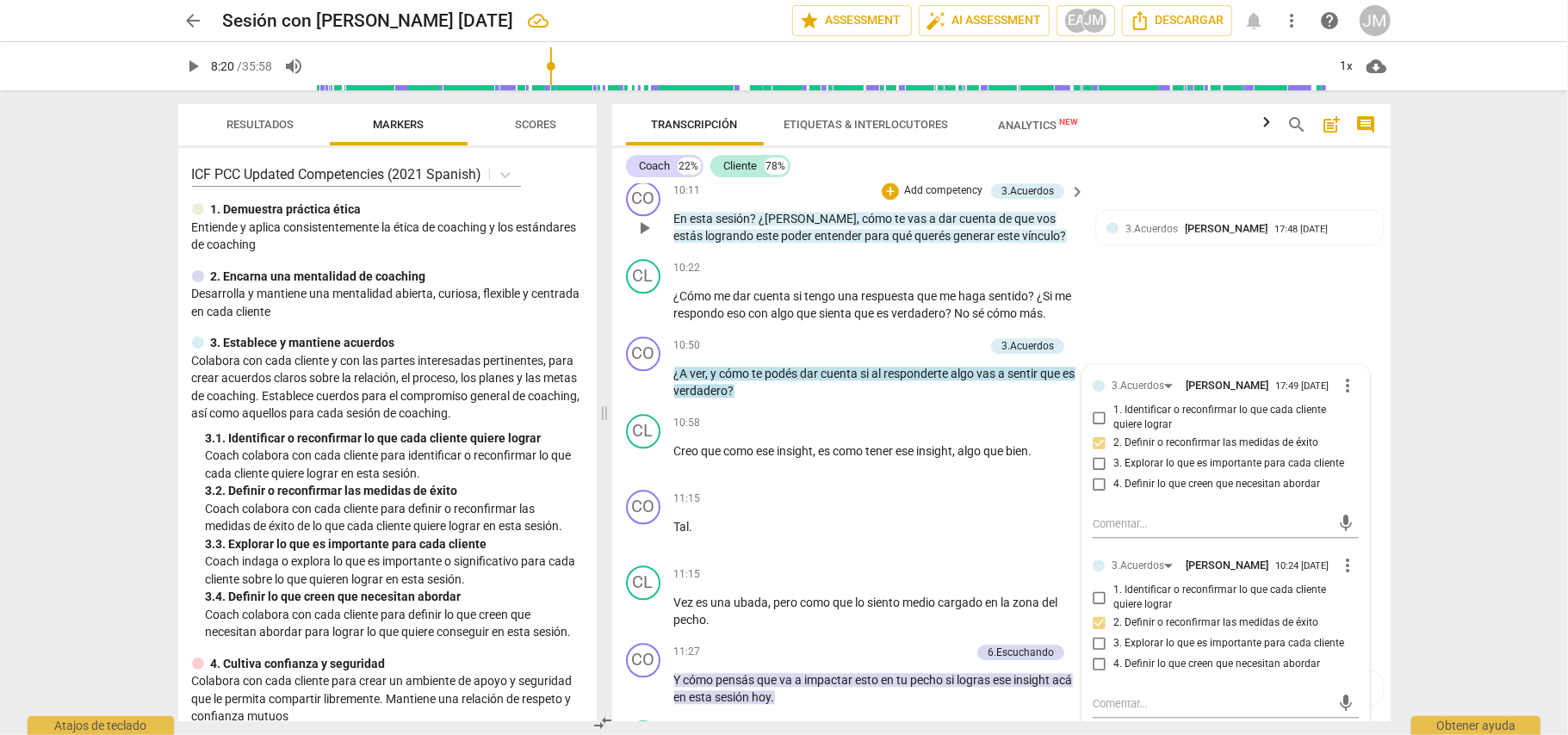
click at [960, 225] on span "cuenta" at bounding box center [980, 218] width 40 height 14
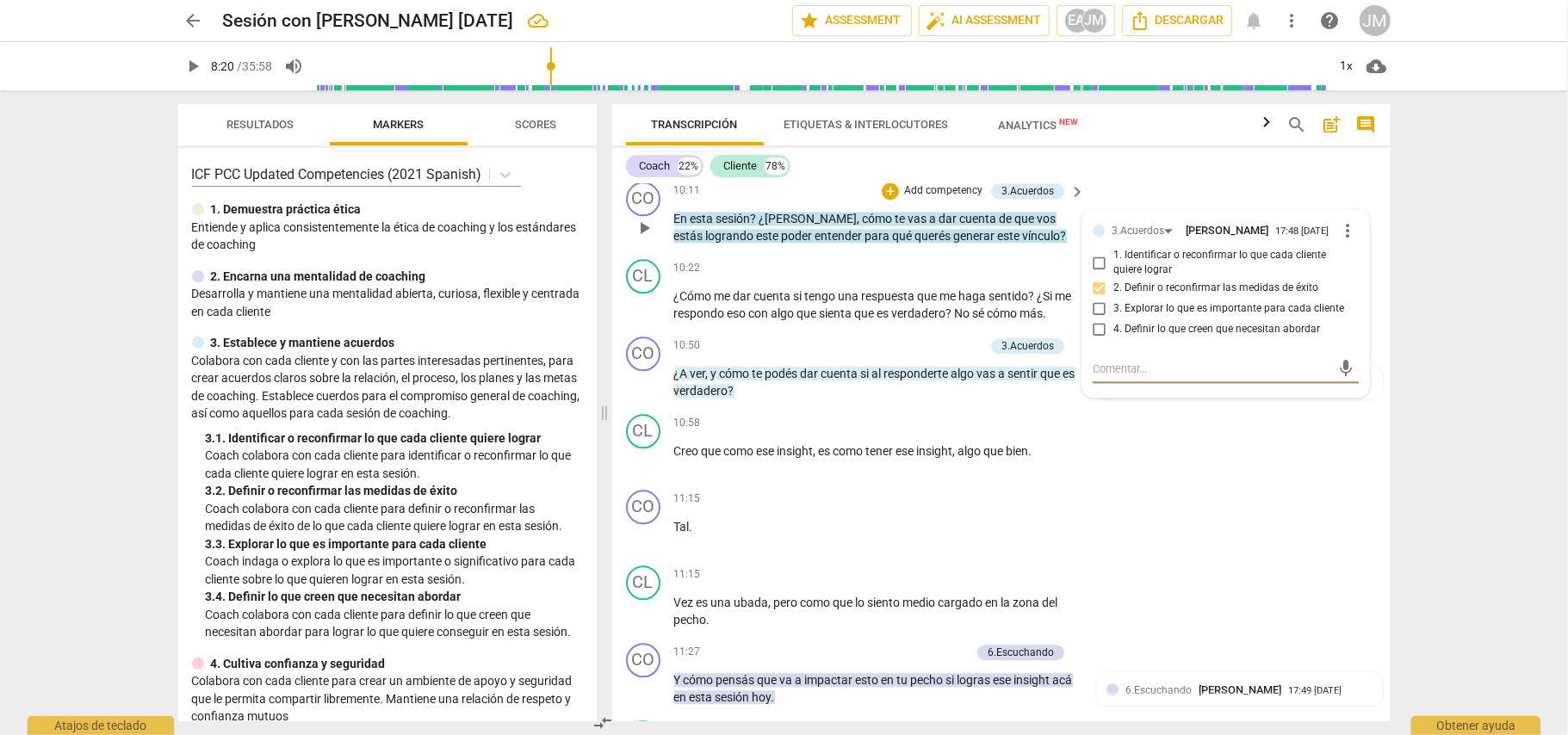
click at [945, 188] on div "+ Add competency" at bounding box center [933, 191] width 103 height 17
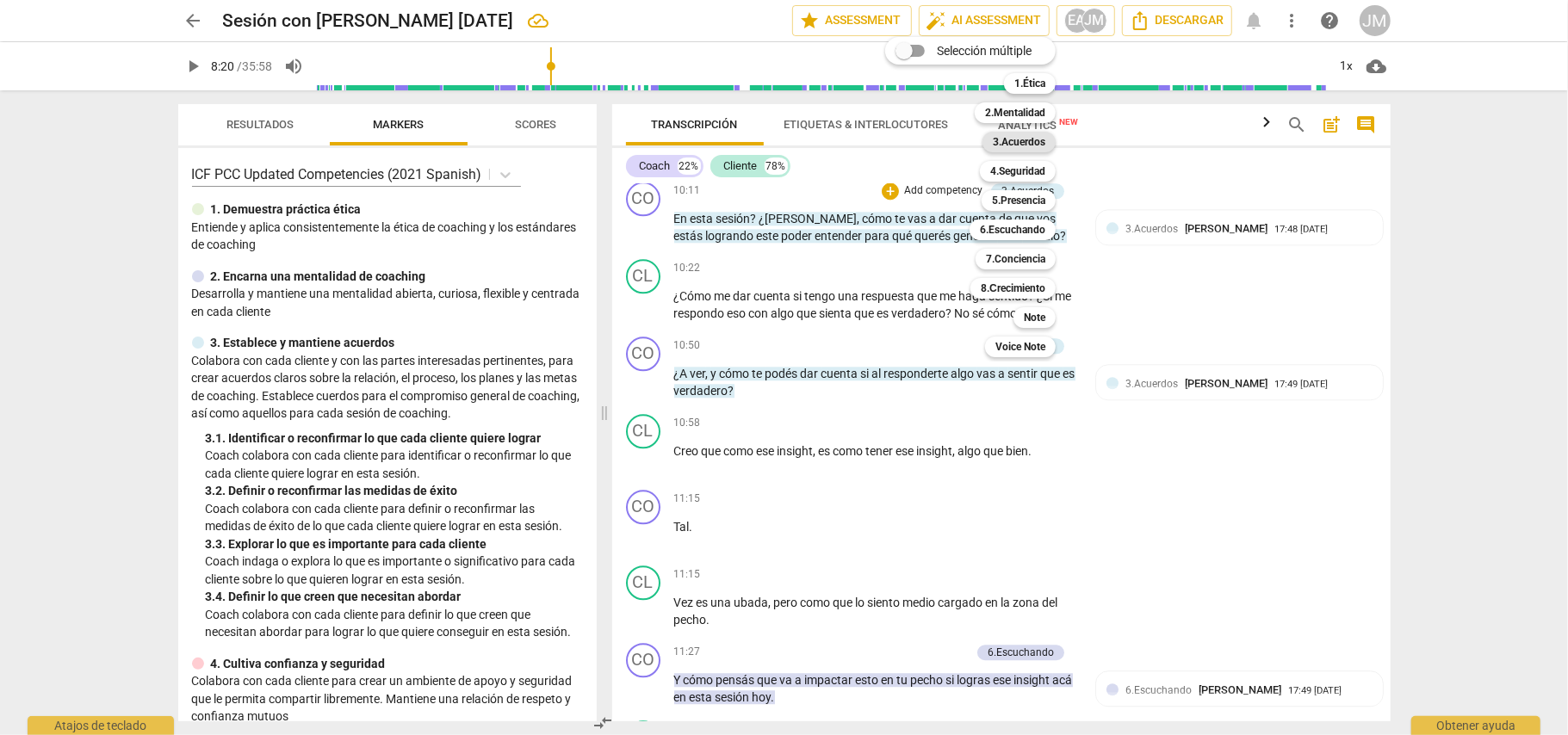
click at [1035, 144] on b "3.Acuerdos" at bounding box center [1019, 142] width 52 height 21
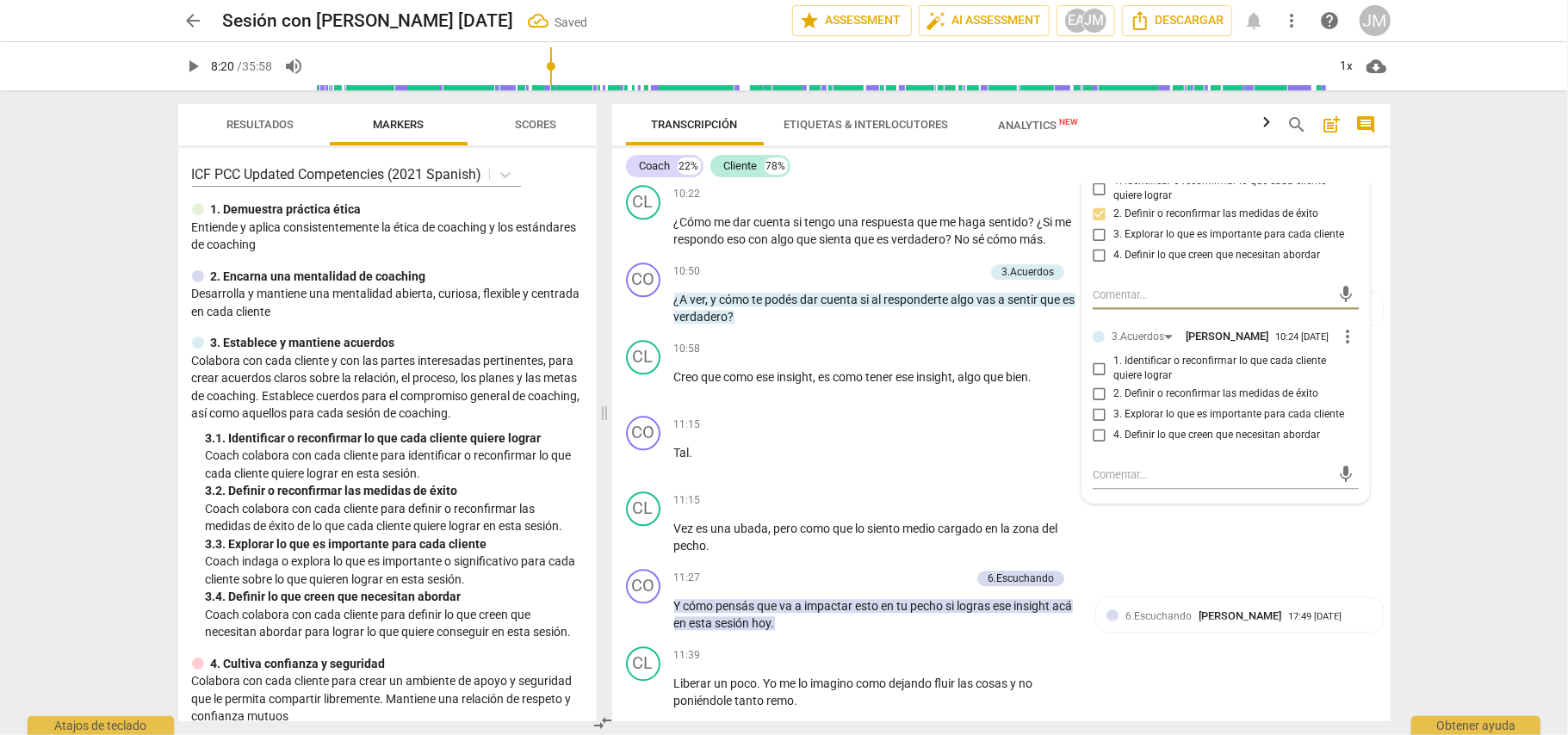
scroll to position [3181, 0]
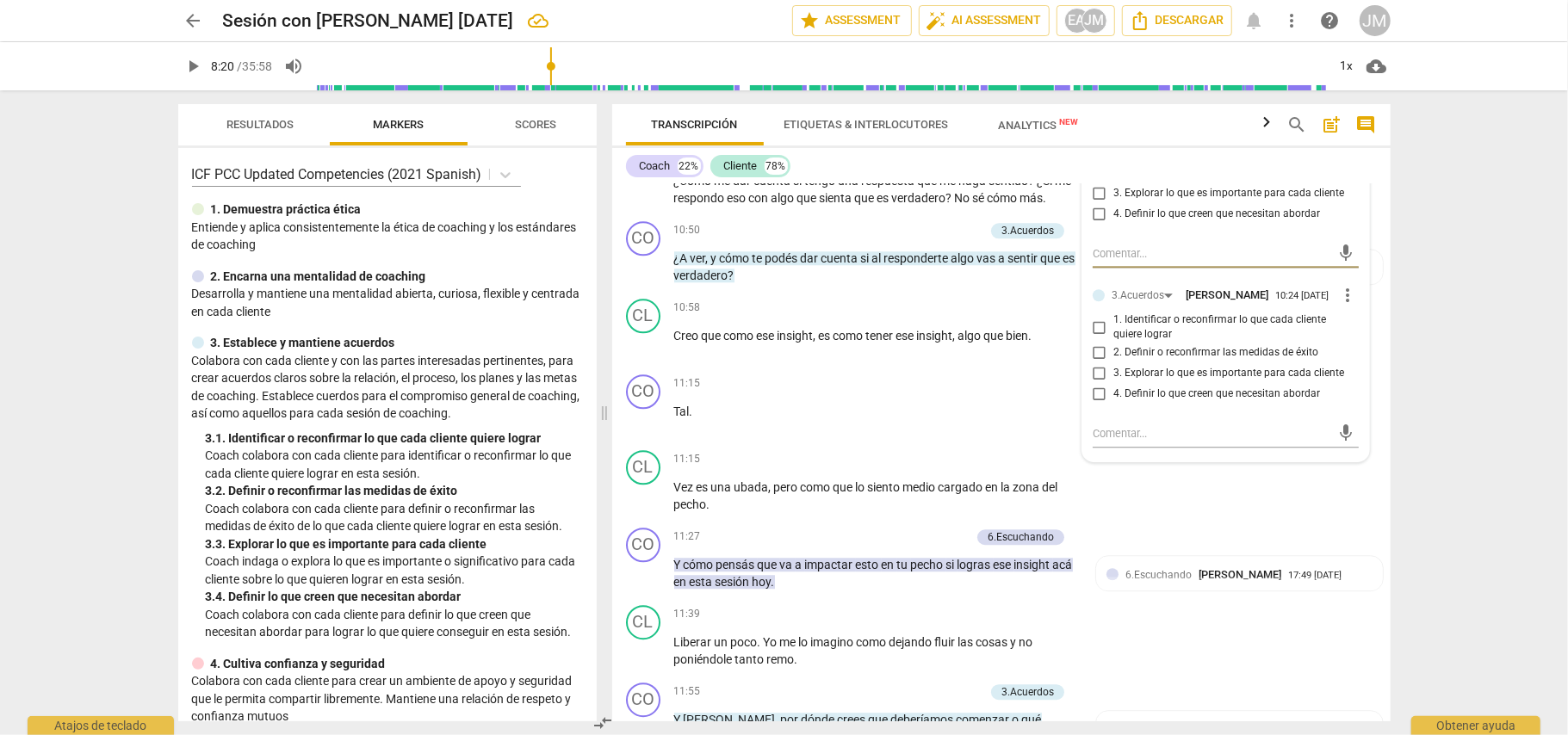
click at [1092, 364] on input "2. Definir o reconfirmar las medidas de éxito" at bounding box center [1100, 353] width 28 height 21
checkbox input "true"
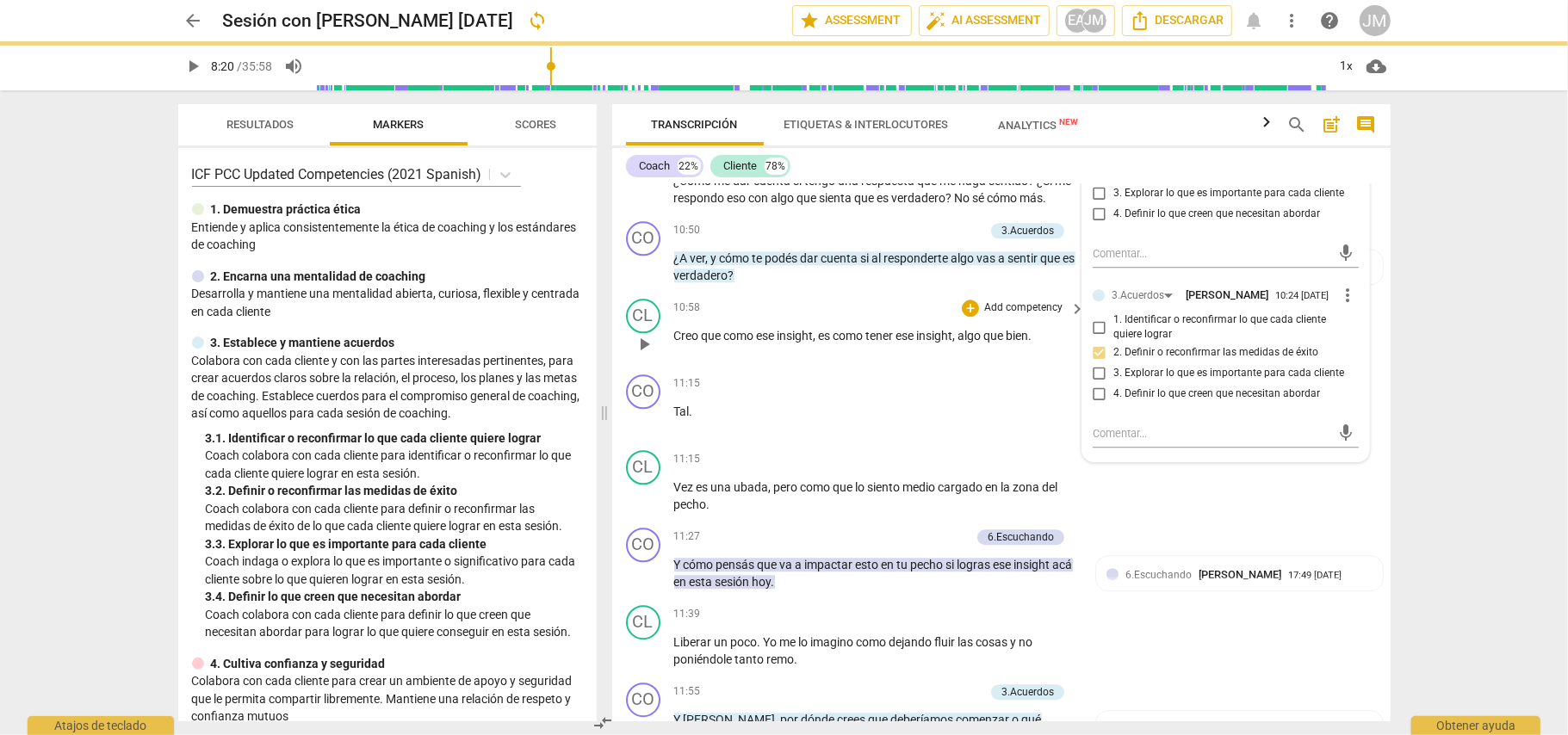
click at [868, 361] on div "10:58 + Add competency keyboard_arrow_right Creo que como ese insight , es como…" at bounding box center [881, 329] width 413 height 62
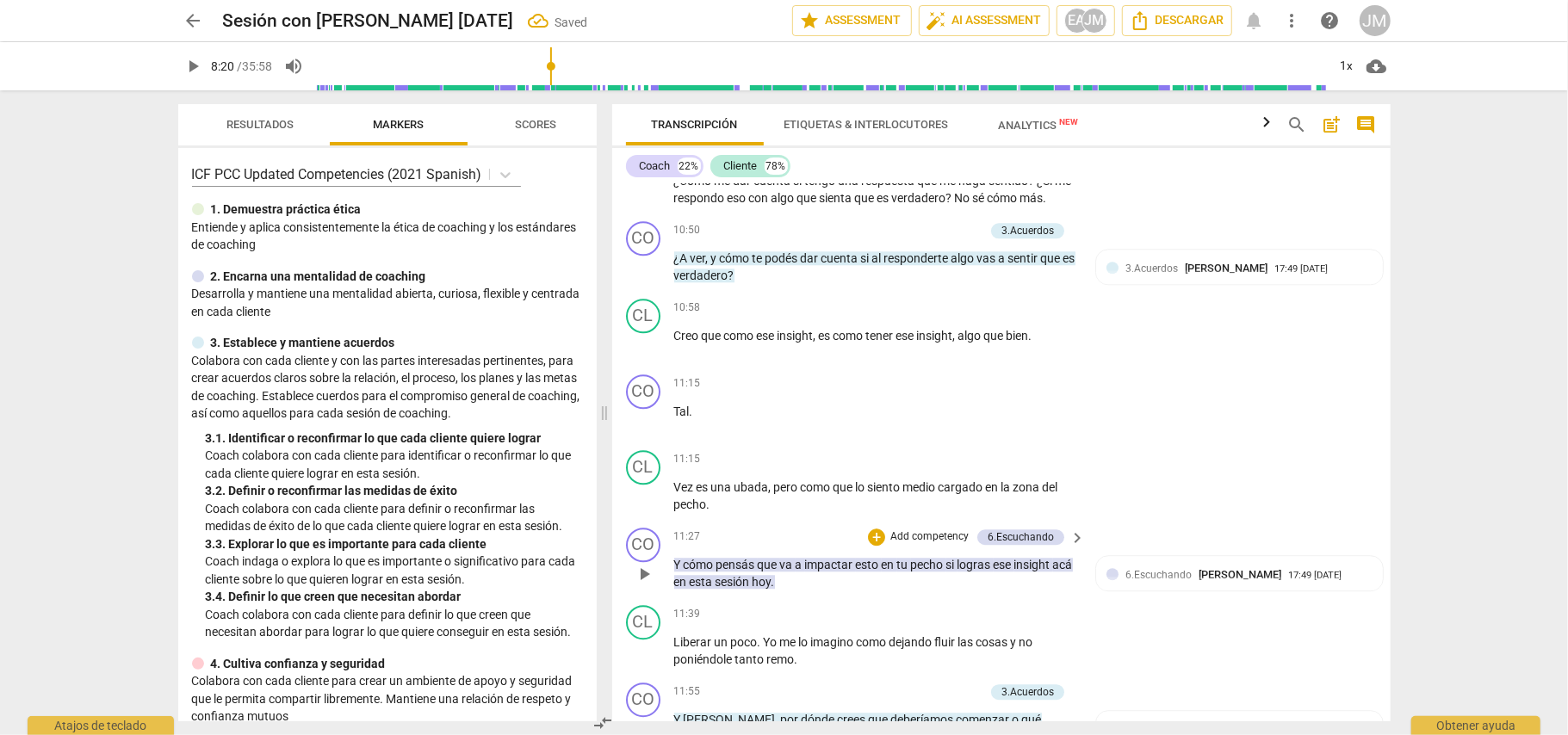
scroll to position [3296, 0]
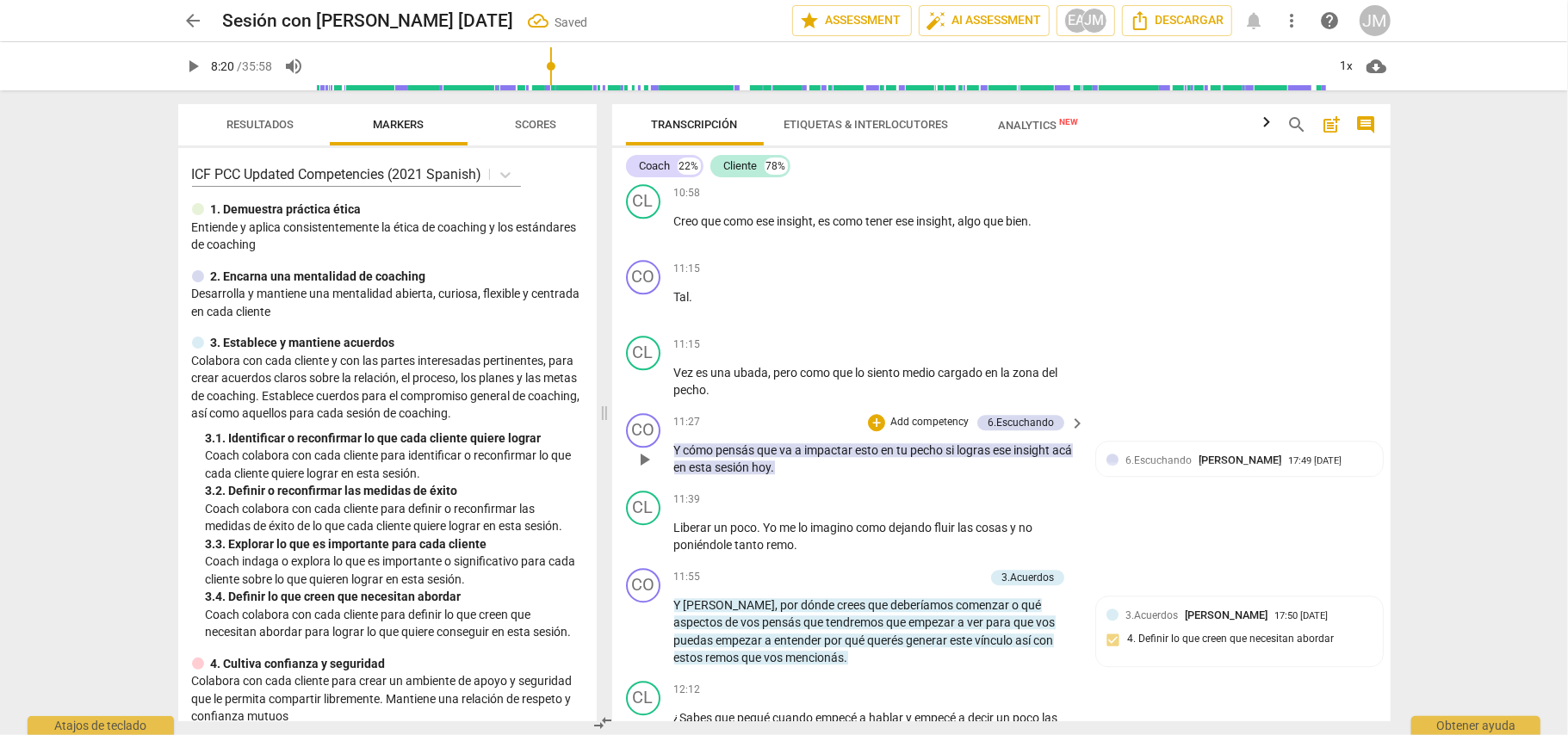
click at [923, 451] on span "pecho" at bounding box center [928, 451] width 36 height 14
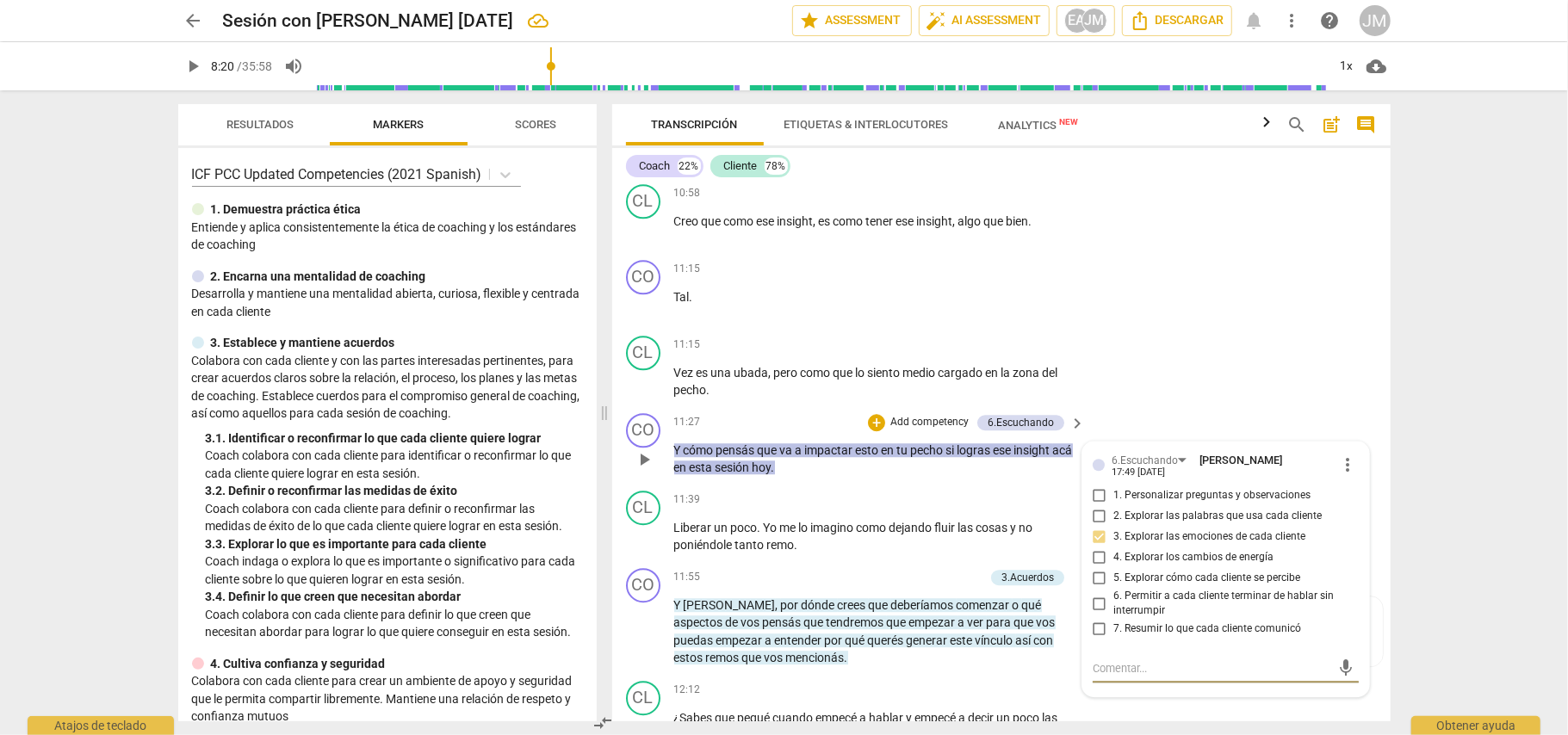
click at [930, 421] on p "Add competency" at bounding box center [929, 423] width 82 height 16
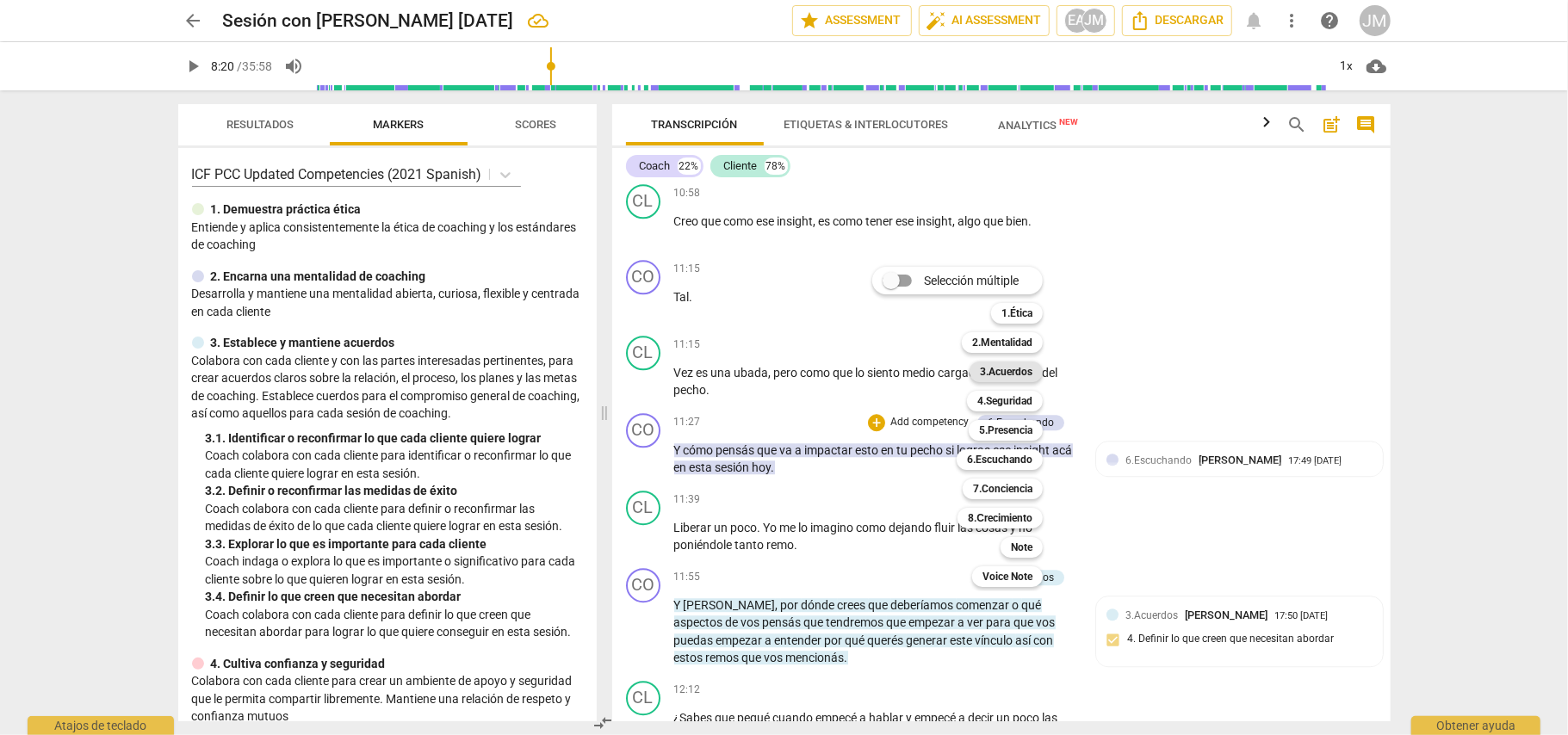
click at [1011, 371] on b "3.Acuerdos" at bounding box center [1006, 372] width 52 height 21
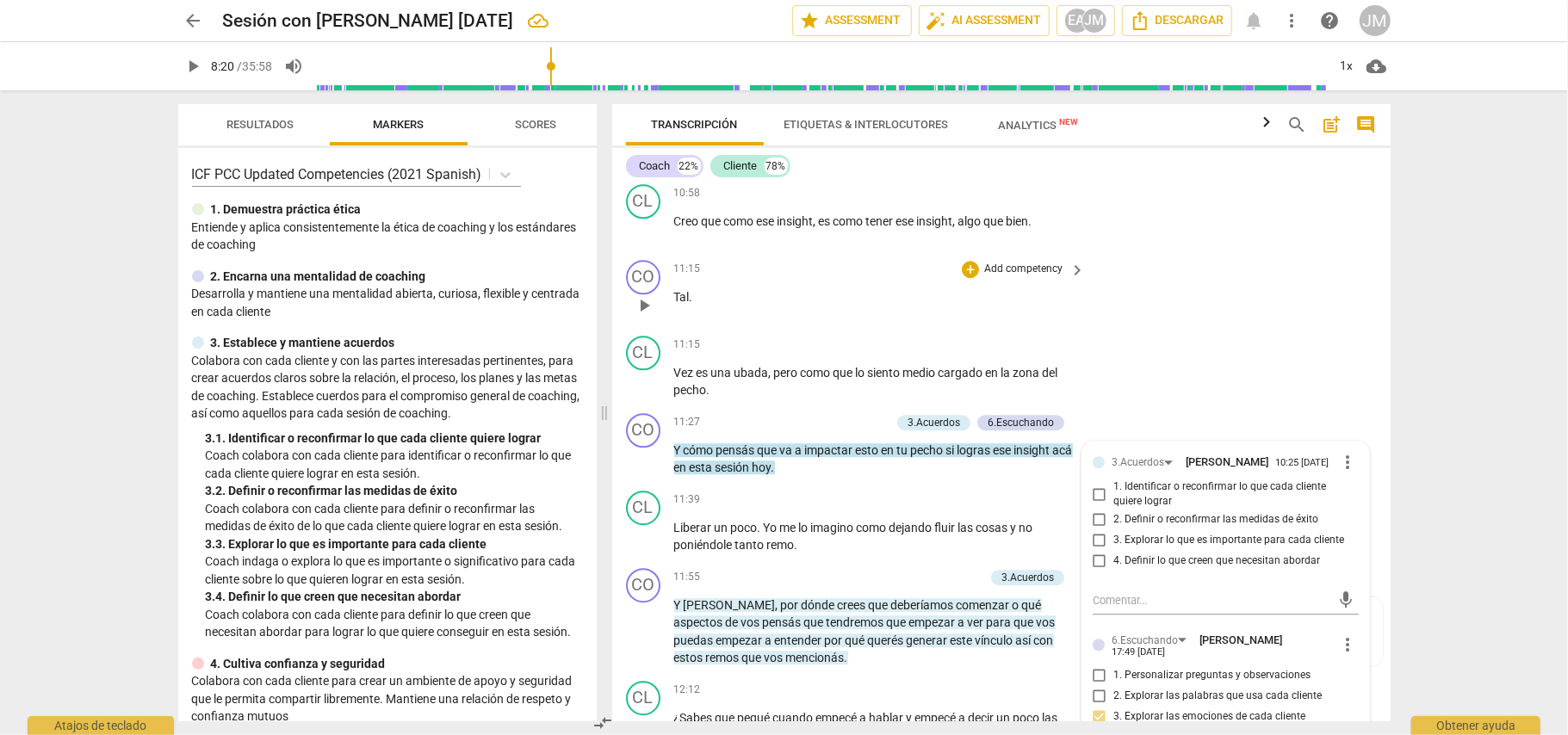
click at [879, 313] on div "11:15 + Add competency keyboard_arrow_right [PERSON_NAME] ." at bounding box center [881, 291] width 413 height 62
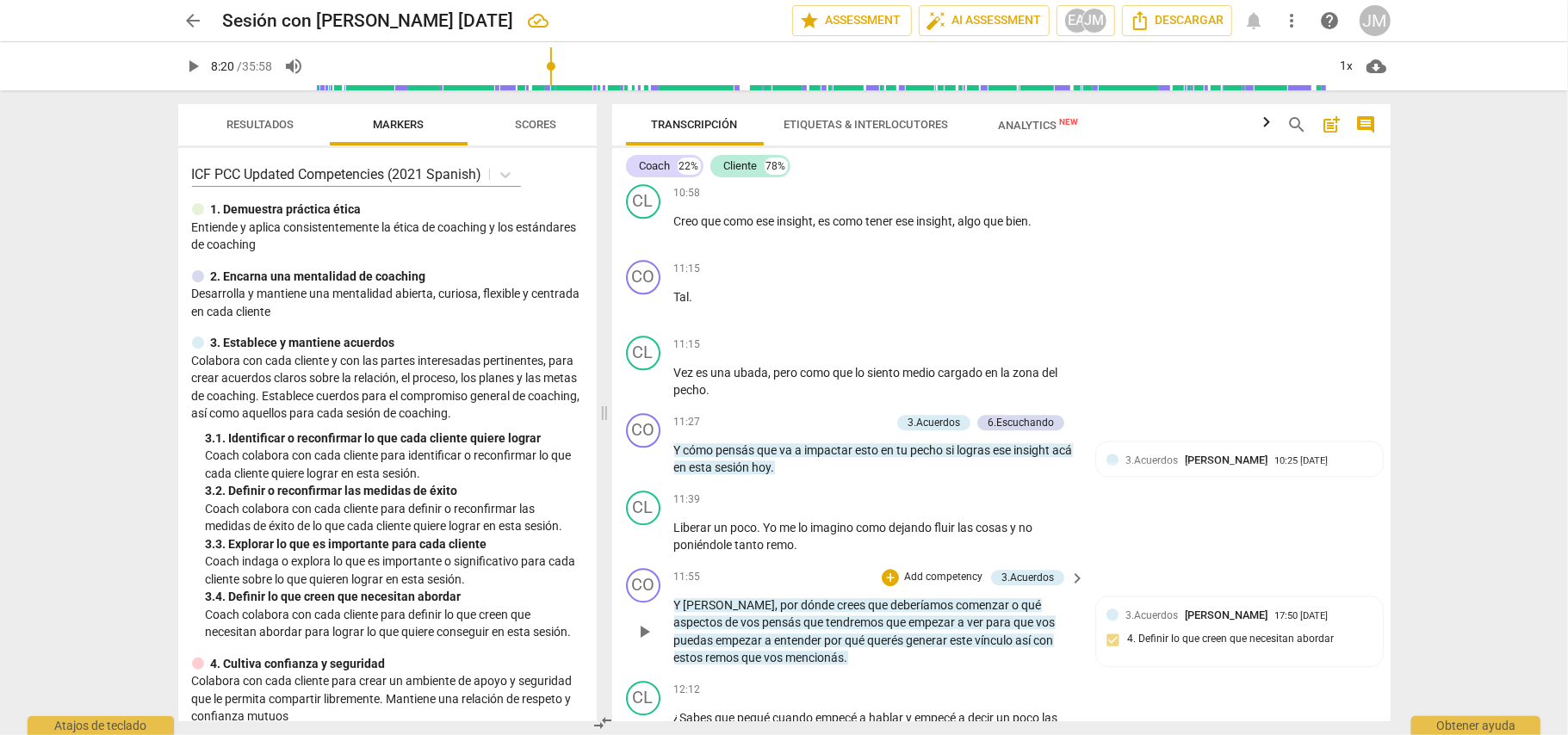
scroll to position [3411, 0]
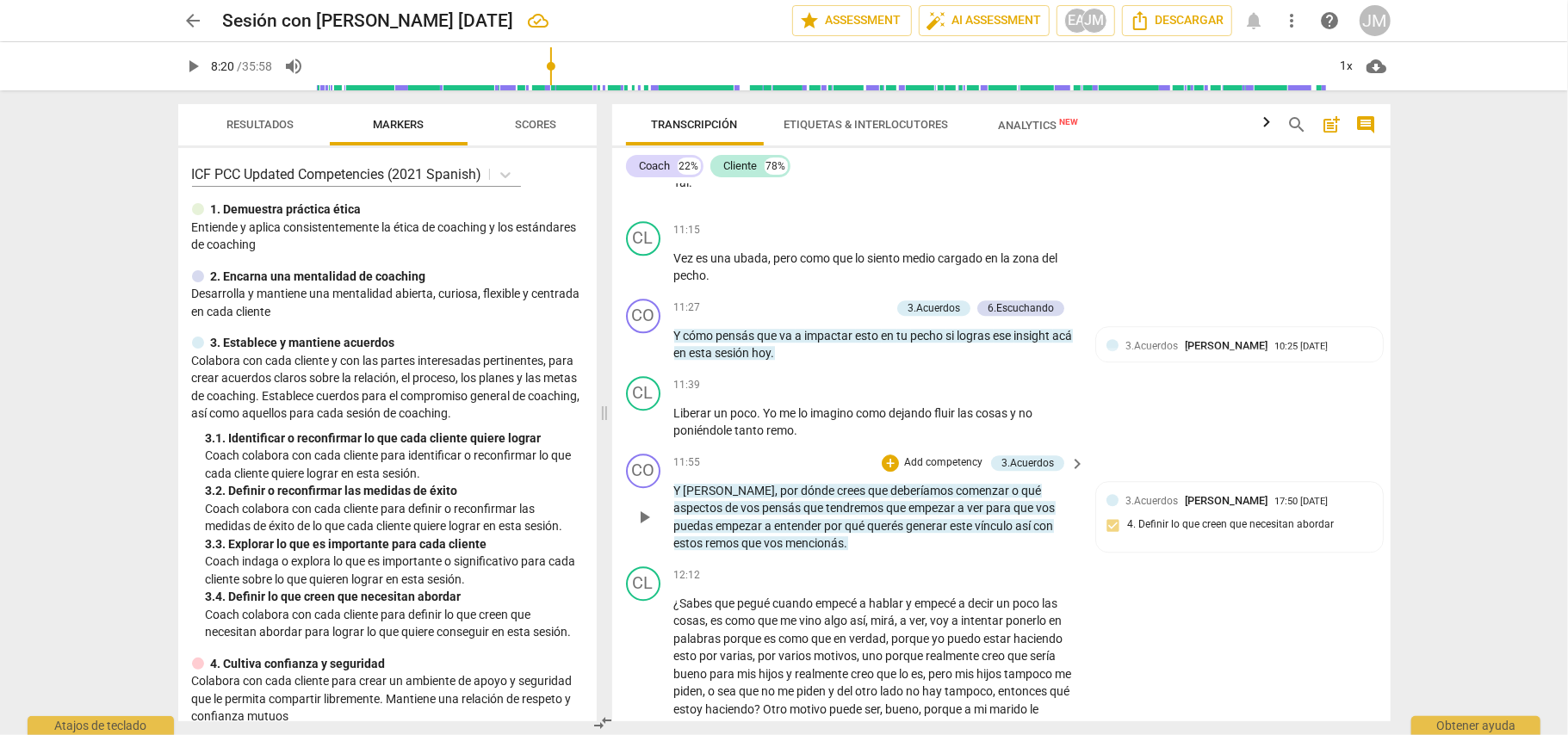
click at [987, 511] on span "para" at bounding box center [1001, 508] width 28 height 14
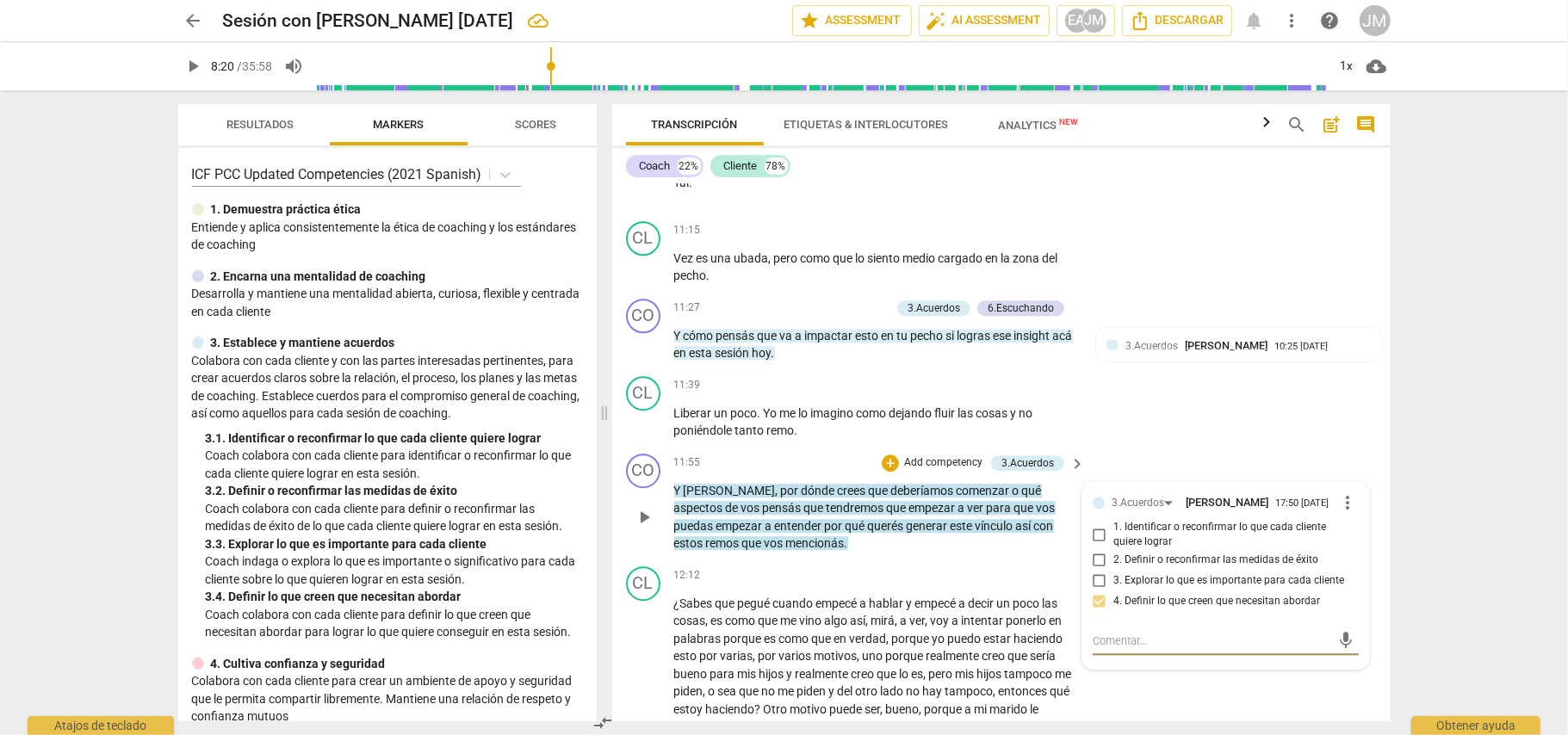
click at [913, 459] on p "Add competency" at bounding box center [943, 463] width 82 height 16
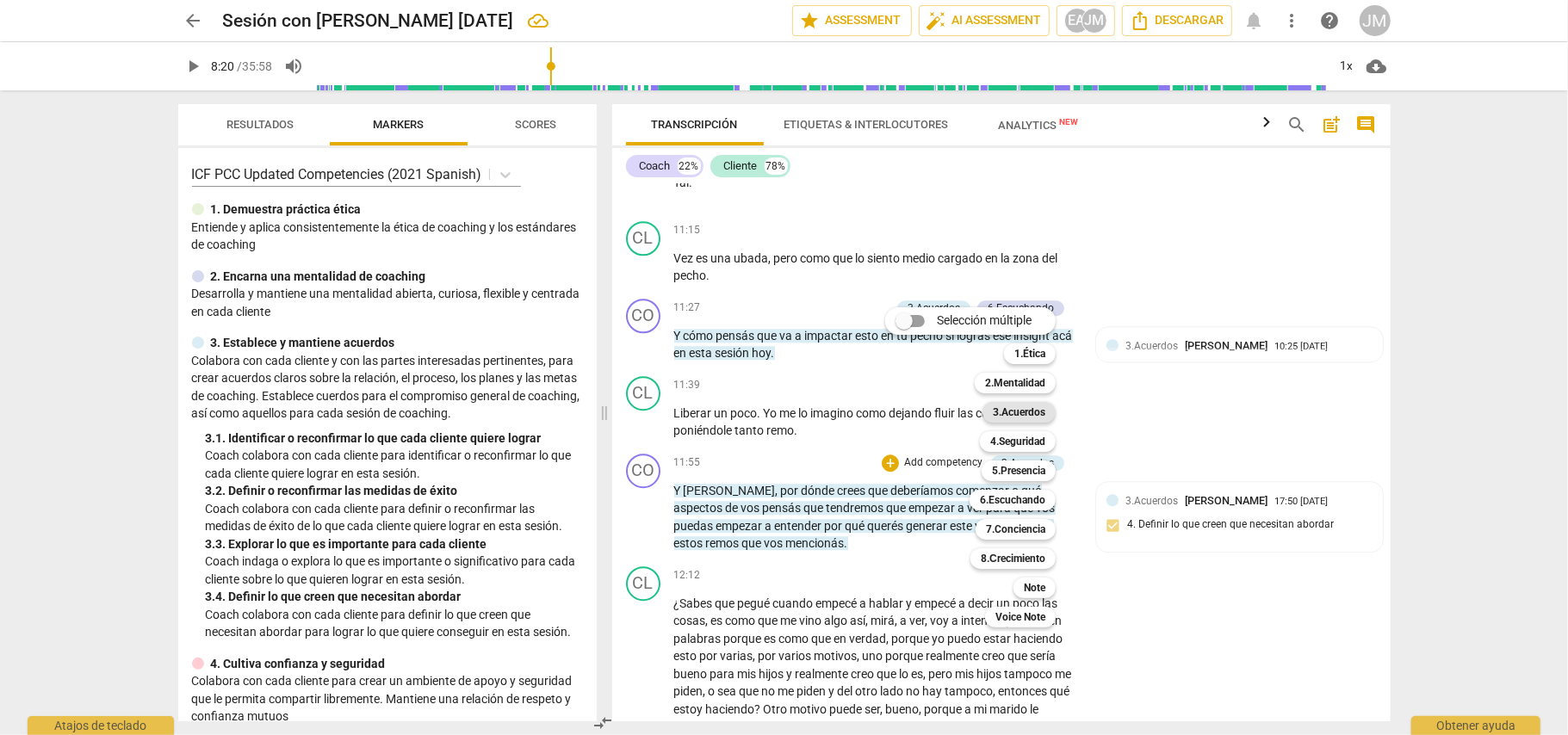
click at [1034, 408] on b "3.Acuerdos" at bounding box center [1019, 412] width 52 height 21
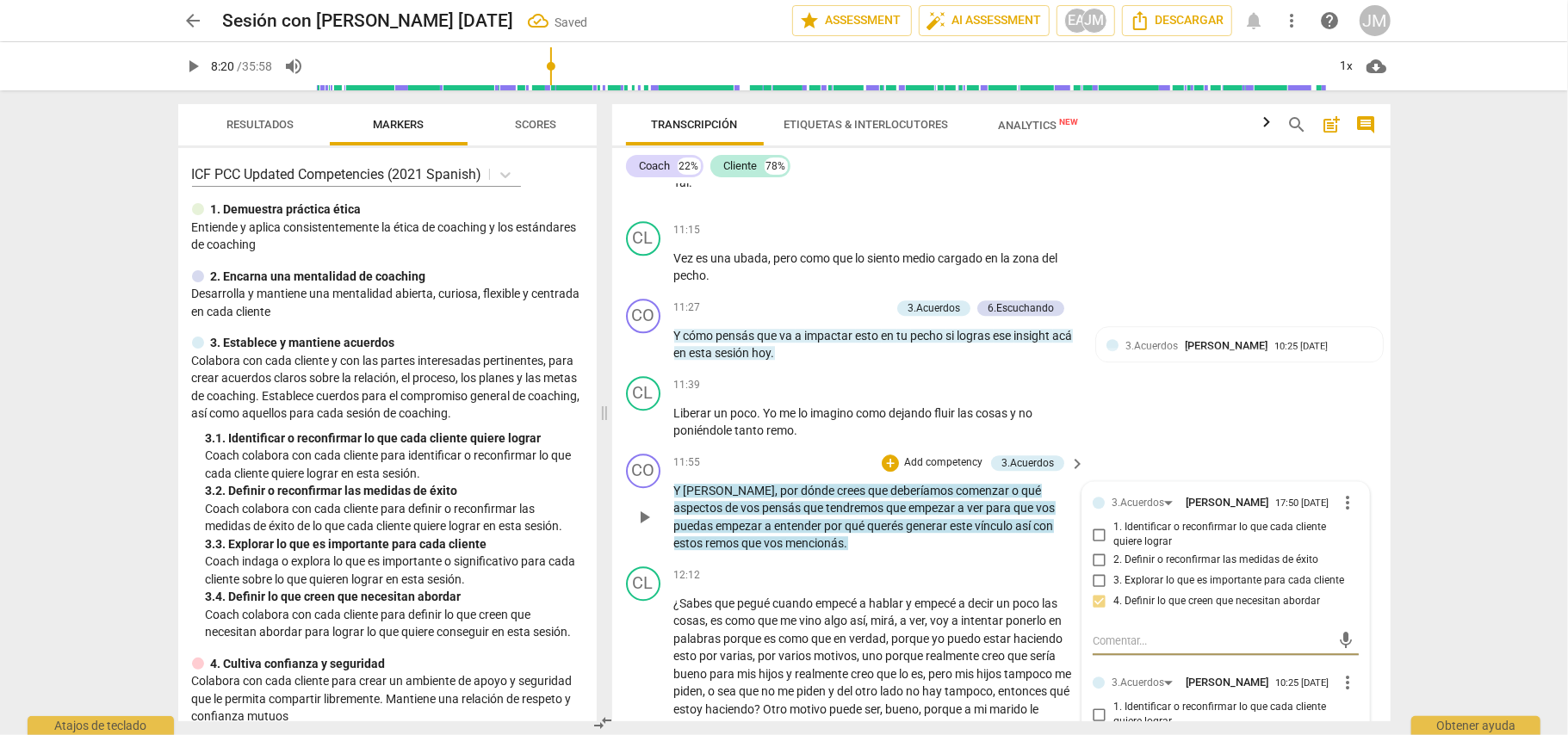
scroll to position [3640, 0]
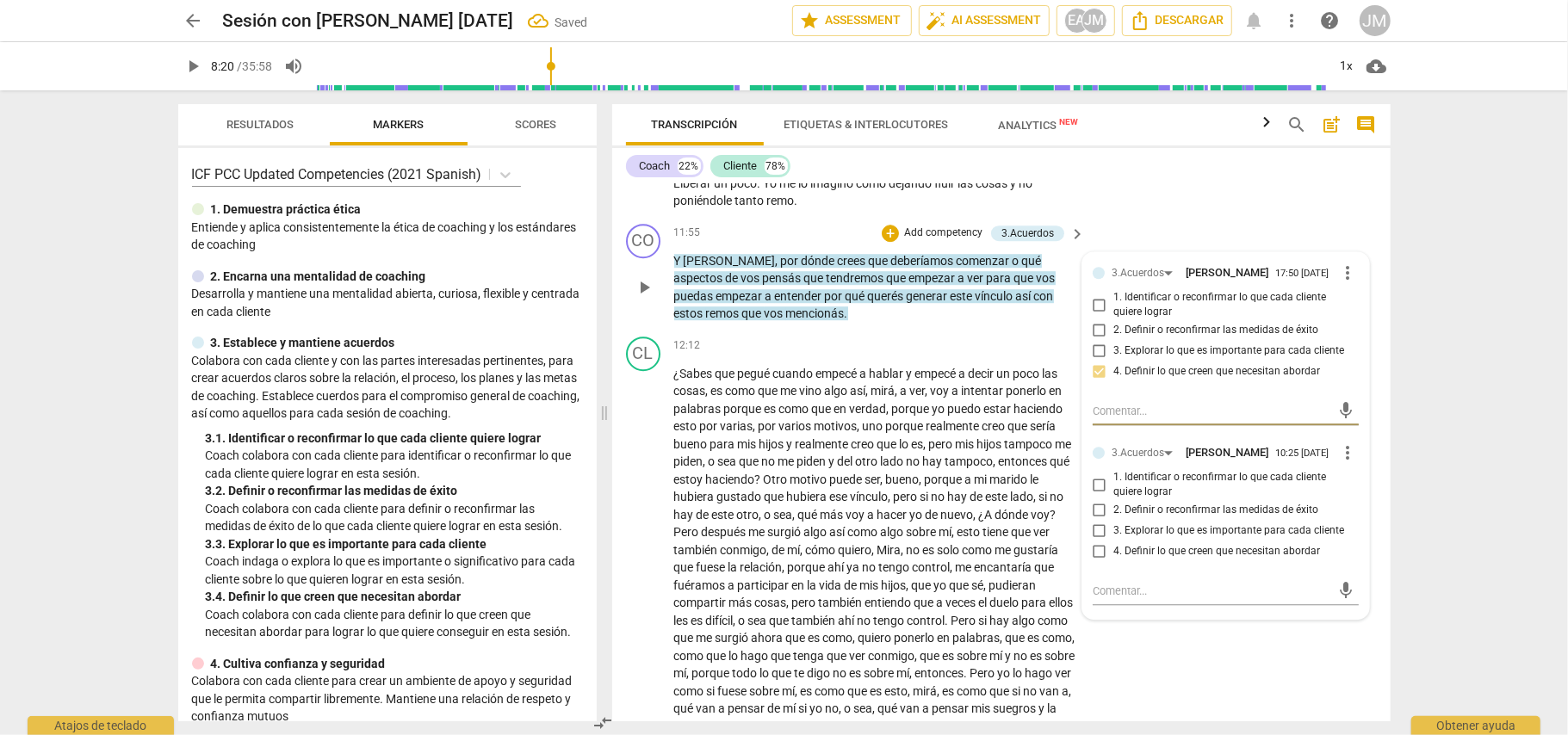
click at [1094, 562] on input "4. Definir lo que creen que necesitan abordar" at bounding box center [1100, 551] width 28 height 21
checkbox input "true"
click at [1149, 198] on div "CL play_arrow pause 11:39 + Add competency keyboard_arrow_right Liberar un poco…" at bounding box center [1002, 177] width 779 height 77
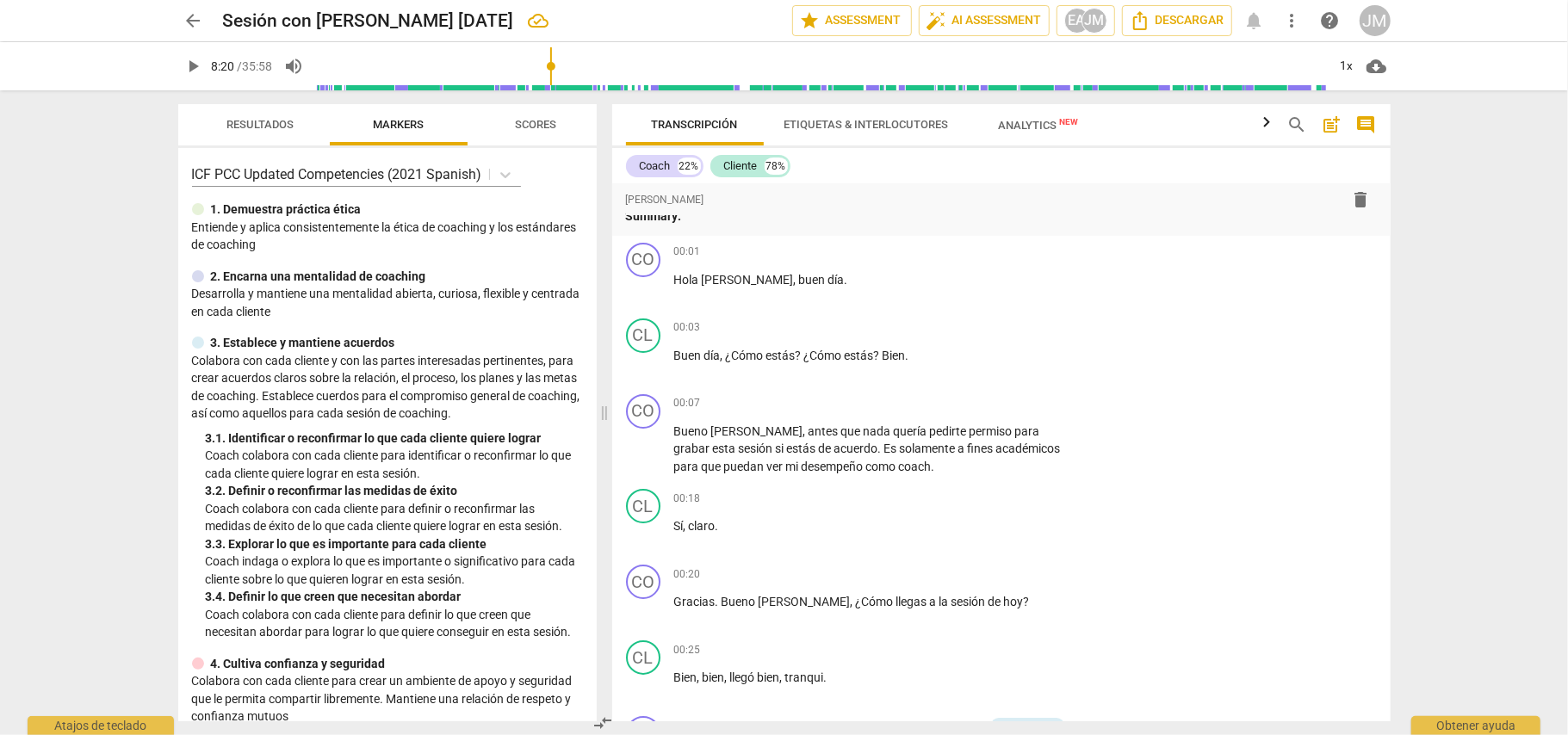
scroll to position [0, 0]
